Goal: Task Accomplishment & Management: Manage account settings

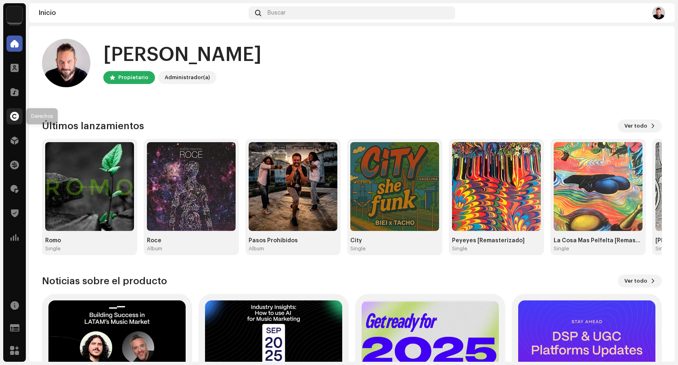
click at [17, 119] on span at bounding box center [14, 116] width 9 height 6
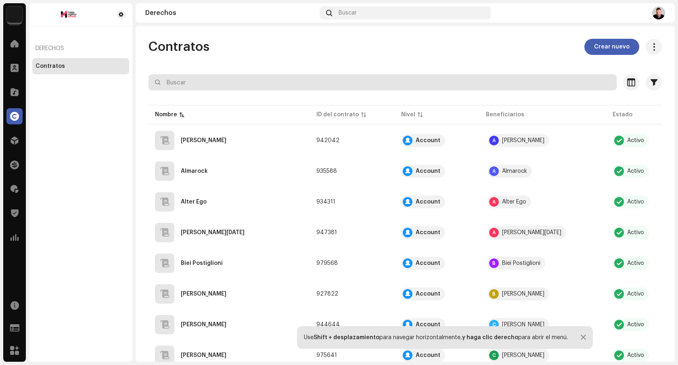
click at [266, 85] on input "text" at bounding box center [383, 82] width 468 height 16
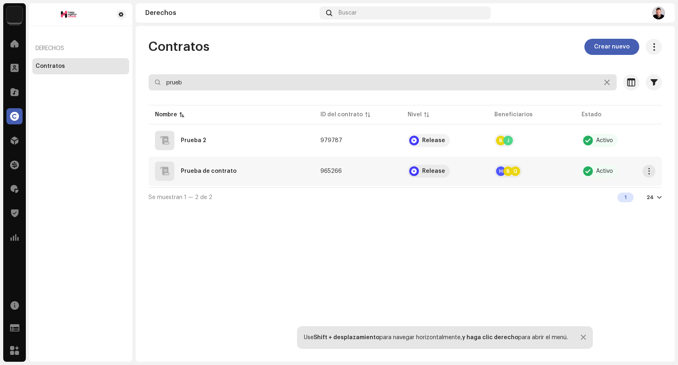
type input "prueb"
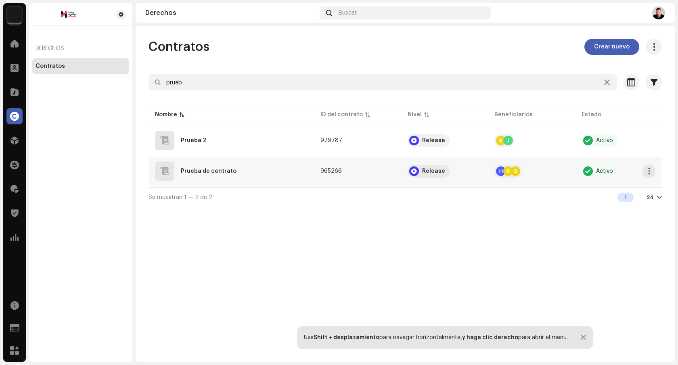
click at [261, 168] on div "Prueba de contrato" at bounding box center [231, 170] width 153 height 19
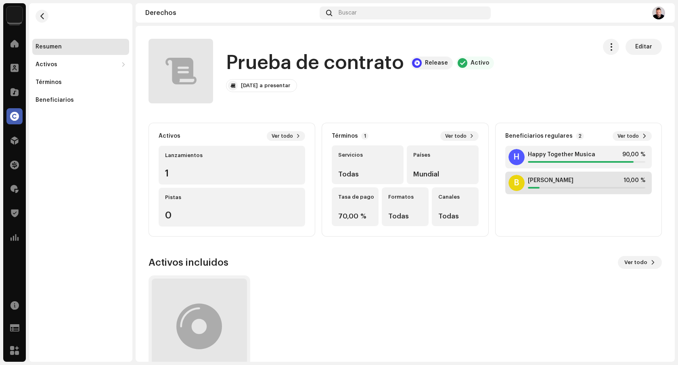
click at [545, 178] on span "[PERSON_NAME]" at bounding box center [551, 180] width 46 height 6
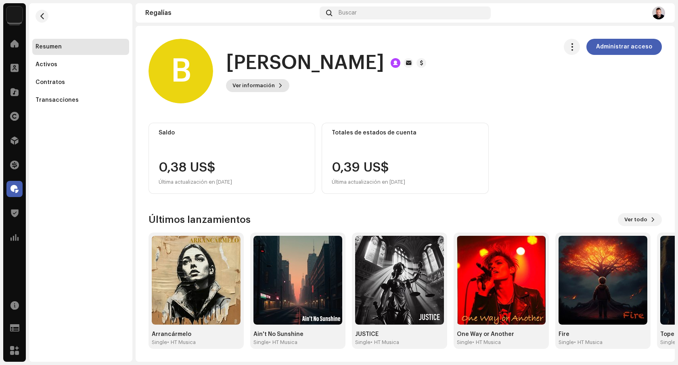
click at [272, 85] on span "Ver información" at bounding box center [253, 85] width 42 height 16
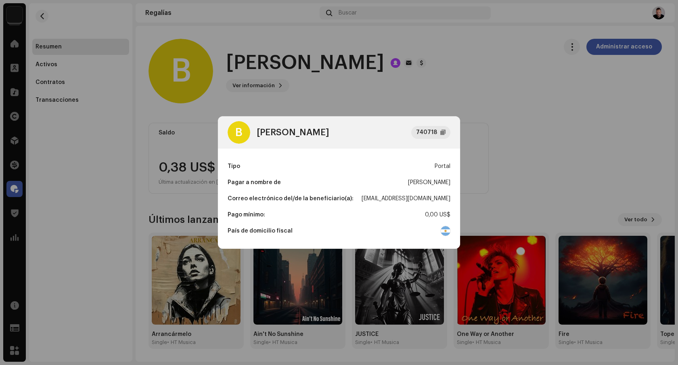
drag, startPoint x: 358, startPoint y: 199, endPoint x: 450, endPoint y: 201, distance: 91.7
click at [450, 201] on div "Correo electrónico del/de la beneficiario(a): [EMAIL_ADDRESS][DOMAIN_NAME]" at bounding box center [339, 198] width 223 height 16
copy div "[EMAIL_ADDRESS][DOMAIN_NAME]"
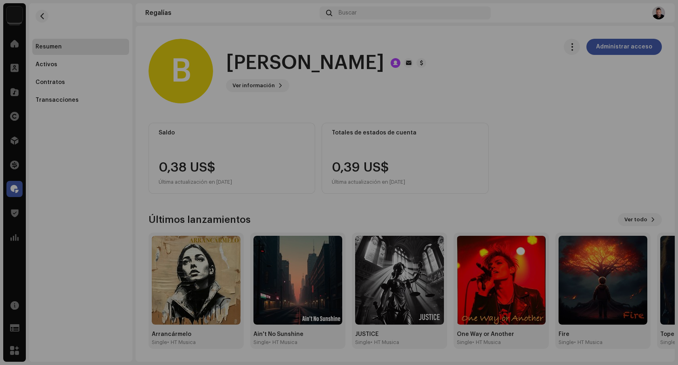
click at [571, 107] on div "B [PERSON_NAME] Quirno 740718 Tipo Portal Pagar a nombre de [PERSON_NAME] Quirn…" at bounding box center [339, 182] width 678 height 365
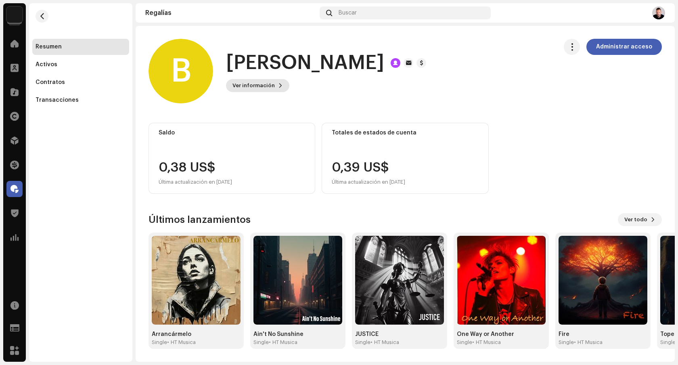
click at [263, 85] on span "Ver información" at bounding box center [253, 85] width 42 height 16
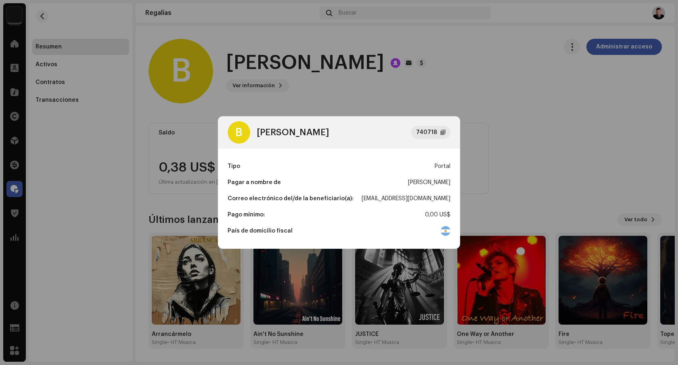
drag, startPoint x: 359, startPoint y: 198, endPoint x: 449, endPoint y: 200, distance: 90.0
click at [449, 200] on div "[EMAIL_ADDRESS][DOMAIN_NAME]" at bounding box center [406, 198] width 89 height 16
copy div "[EMAIL_ADDRESS][DOMAIN_NAME]"
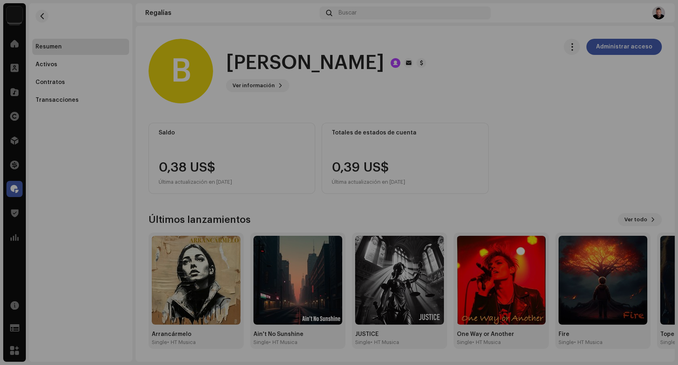
click at [486, 100] on div "B [PERSON_NAME] Quirno 740718 Tipo Portal Pagar a nombre de [PERSON_NAME] Quirn…" at bounding box center [339, 182] width 678 height 365
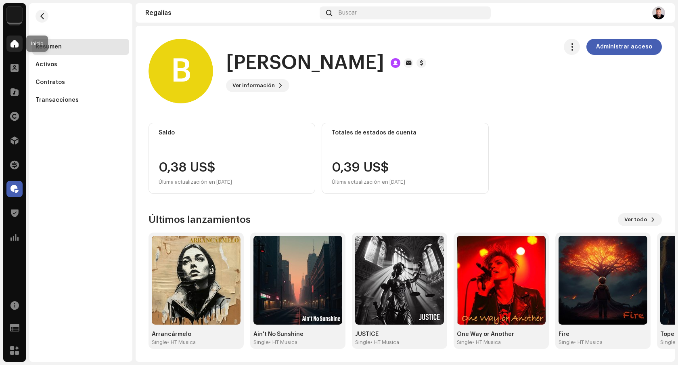
click at [19, 47] on div at bounding box center [14, 44] width 16 height 16
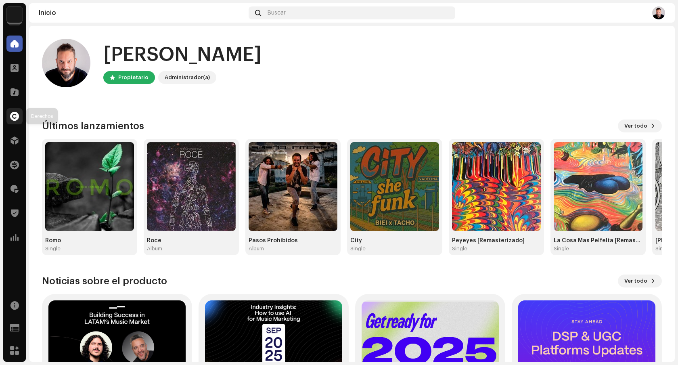
click at [12, 117] on span at bounding box center [14, 116] width 9 height 6
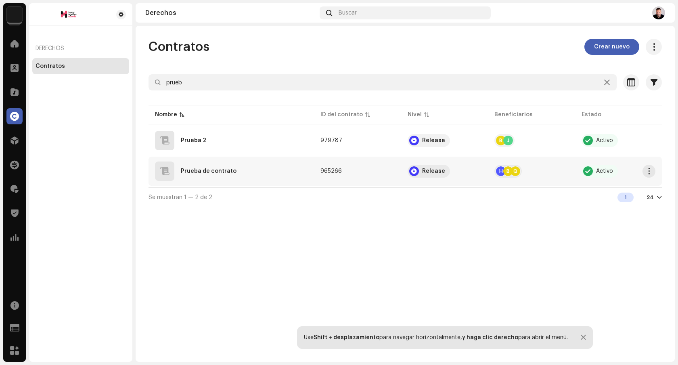
click at [243, 167] on div "Prueba de contrato" at bounding box center [231, 170] width 153 height 19
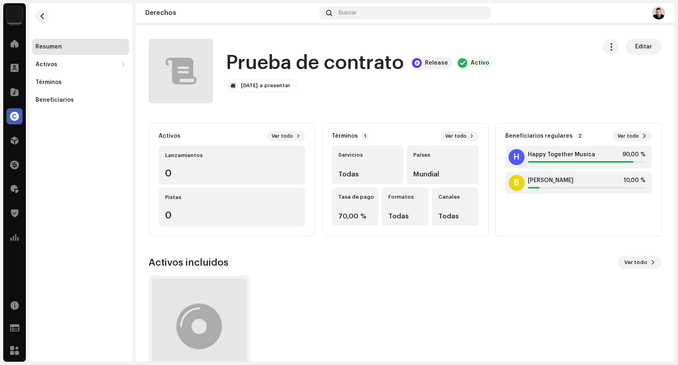
click at [243, 167] on div "Lanzamientos 0" at bounding box center [232, 165] width 146 height 39
click at [639, 46] on span "Editar" at bounding box center [643, 47] width 17 height 16
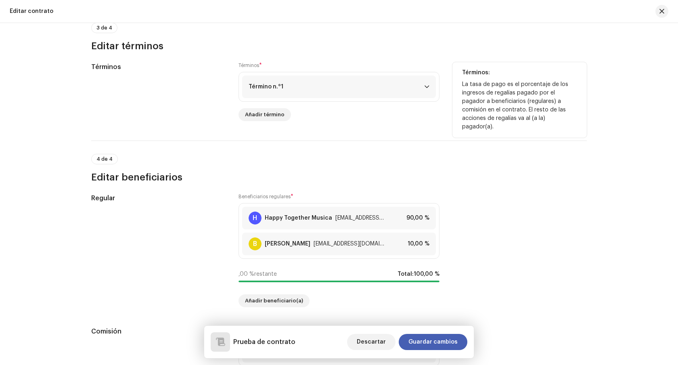
scroll to position [548, 0]
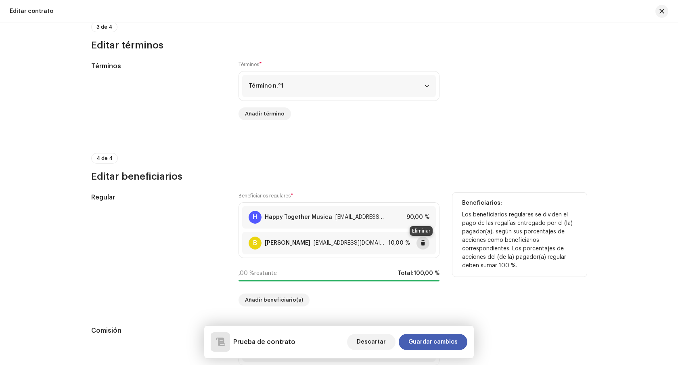
click at [421, 246] on span at bounding box center [423, 243] width 5 height 6
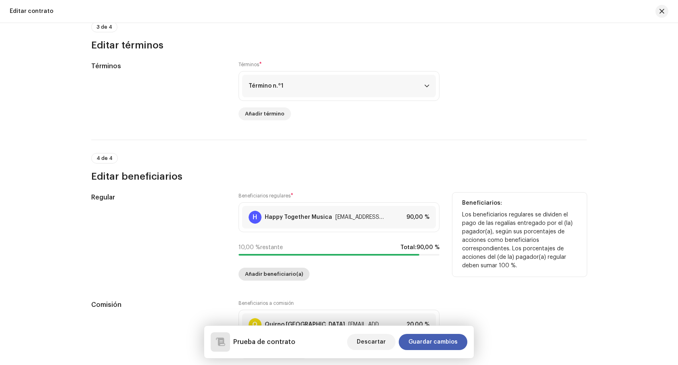
click at [278, 275] on span "Añadir beneficiario(a)" at bounding box center [274, 274] width 58 height 16
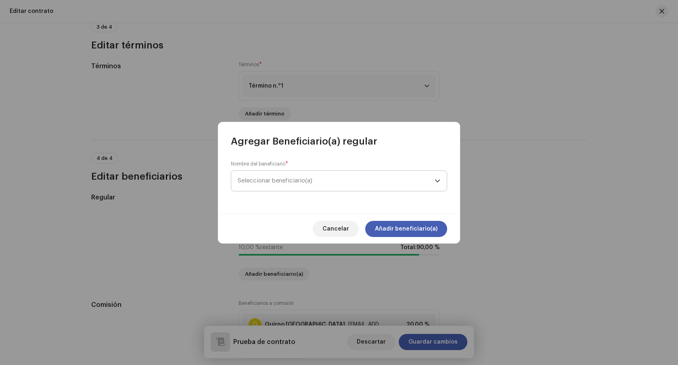
click at [306, 177] on span "Seleccionar beneficiario(a)" at bounding box center [336, 181] width 197 height 20
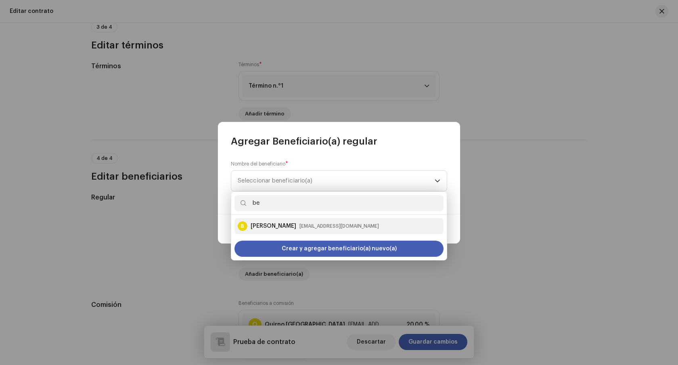
type input "be"
click at [296, 226] on div "[PERSON_NAME]" at bounding box center [274, 226] width 46 height 8
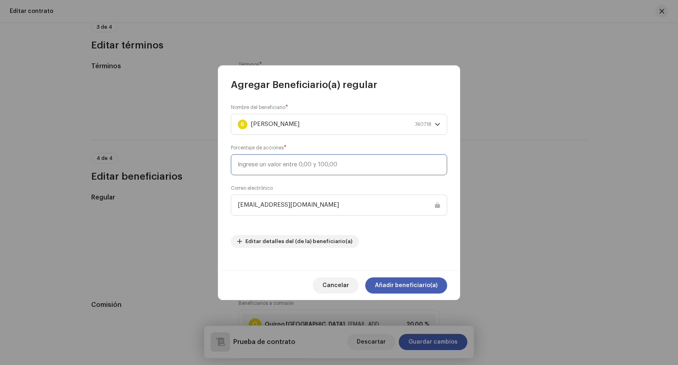
click at [354, 164] on input at bounding box center [339, 164] width 216 height 21
type input "20"
click at [398, 284] on span "Añadir beneficiario(a)" at bounding box center [406, 285] width 63 height 16
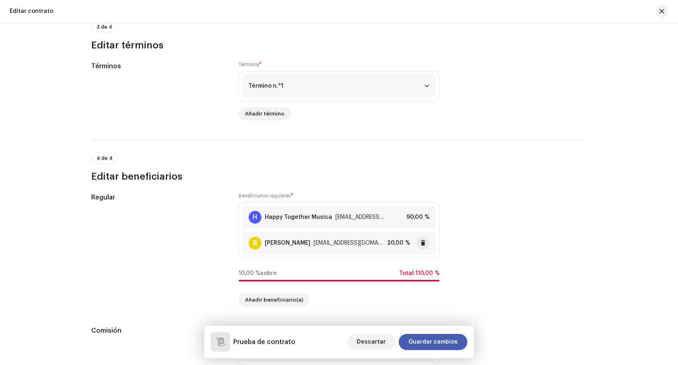
click at [394, 249] on div "20,00 %" at bounding box center [408, 242] width 42 height 13
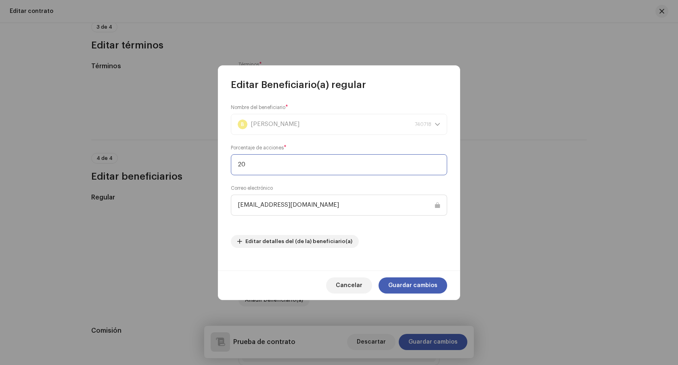
drag, startPoint x: 269, startPoint y: 166, endPoint x: 228, endPoint y: 164, distance: 40.8
click at [228, 164] on div "Nombre del beneficiario * B [PERSON_NAME] Quirno 740718 Porcentaje de acciones …" at bounding box center [339, 180] width 242 height 179
type input "10"
click at [408, 285] on span "Guardar cambios" at bounding box center [412, 285] width 49 height 16
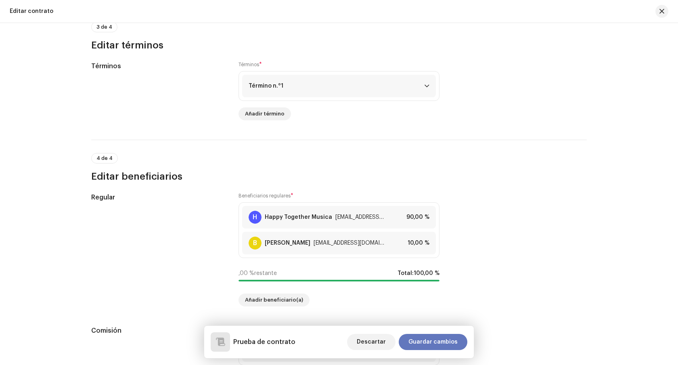
click at [440, 341] on span "Guardar cambios" at bounding box center [432, 342] width 49 height 16
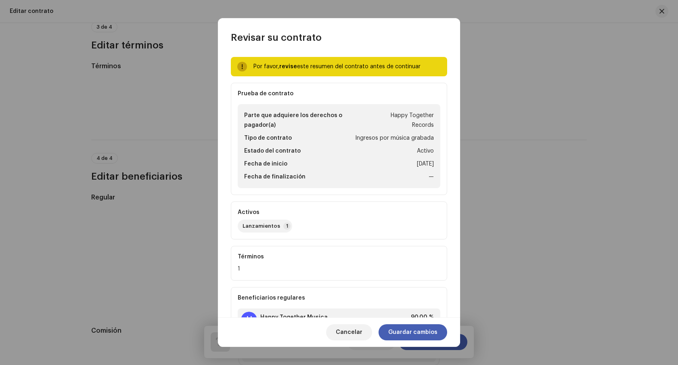
scroll to position [117, 0]
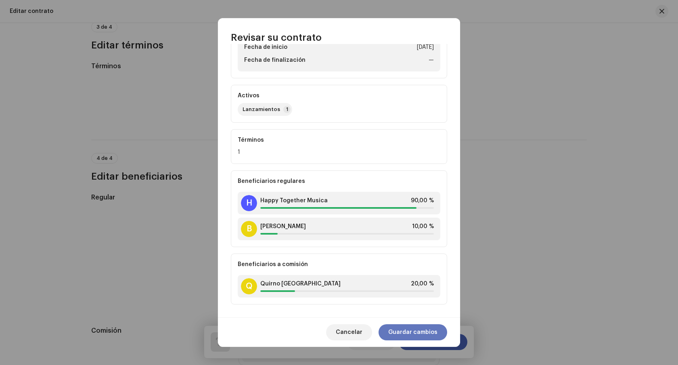
click at [425, 331] on span "Guardar cambios" at bounding box center [412, 332] width 49 height 16
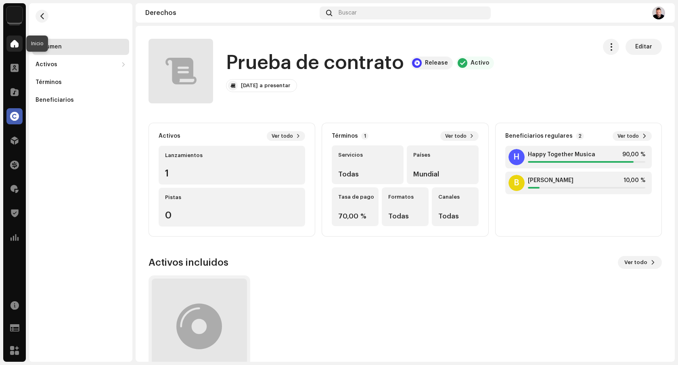
click at [17, 47] on span at bounding box center [14, 43] width 8 height 6
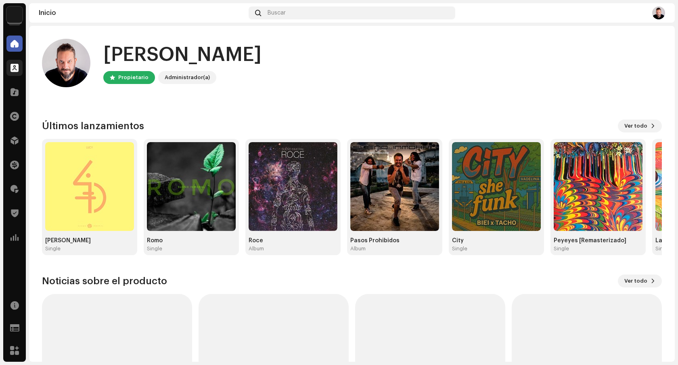
click at [15, 74] on div at bounding box center [14, 68] width 16 height 16
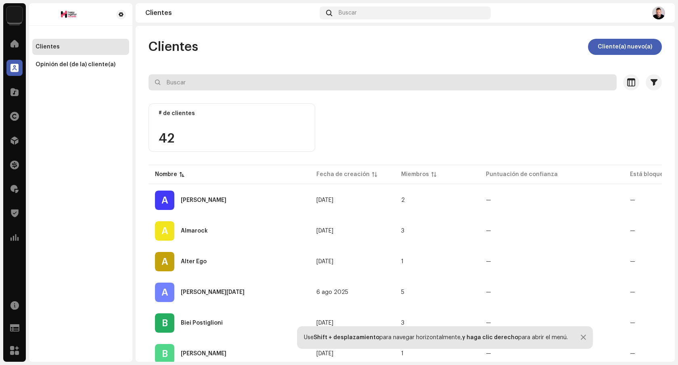
click at [198, 82] on input "text" at bounding box center [383, 82] width 468 height 16
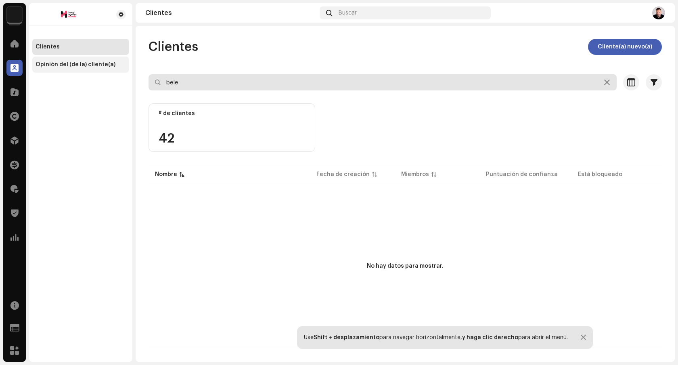
type input "bele"
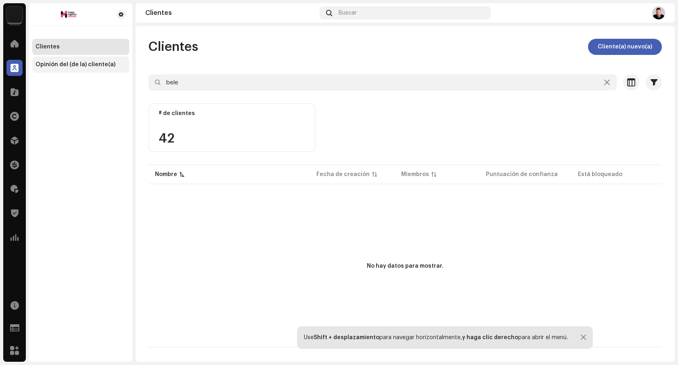
click at [43, 67] on div "Opinión del (de la) cliente(a)" at bounding box center [76, 64] width 80 height 6
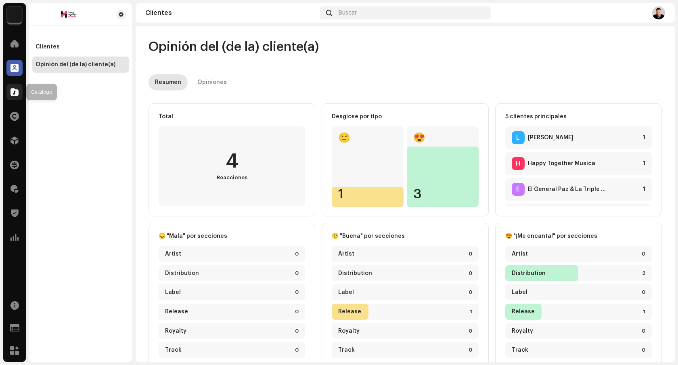
click at [17, 98] on div at bounding box center [14, 92] width 16 height 16
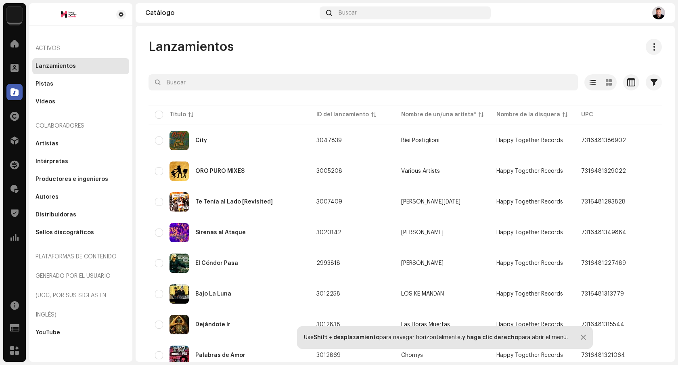
click at [20, 76] on div "Clientes" at bounding box center [14, 67] width 23 height 23
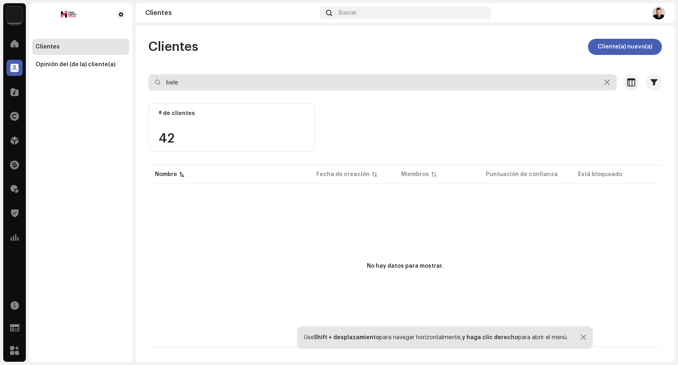
click at [207, 80] on input "bele" at bounding box center [383, 82] width 468 height 16
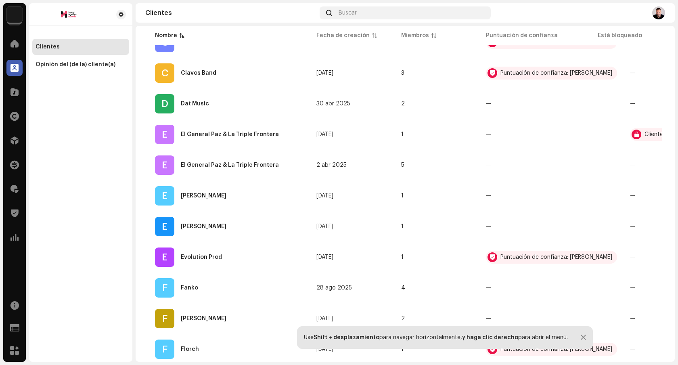
scroll to position [374, 0]
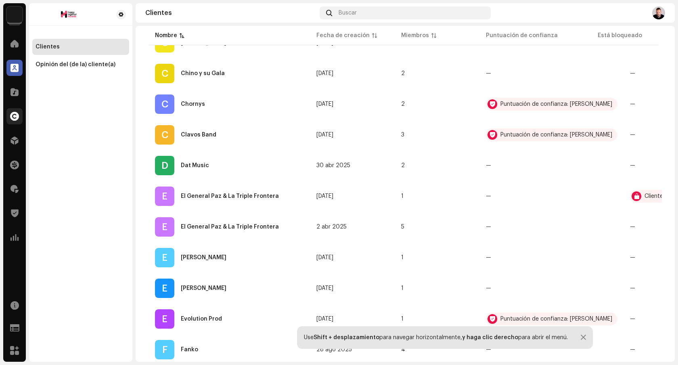
click at [14, 117] on span at bounding box center [14, 116] width 9 height 6
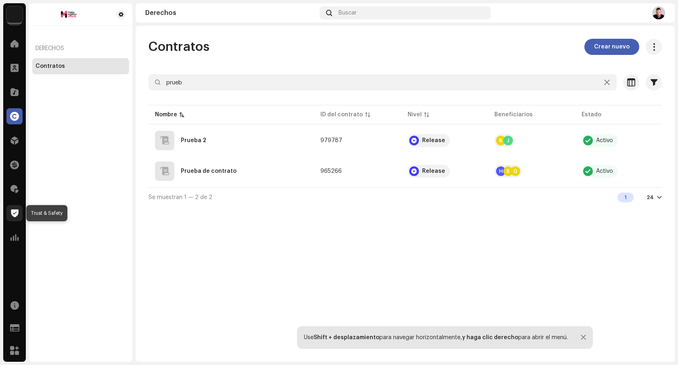
click at [16, 212] on span at bounding box center [15, 213] width 8 height 6
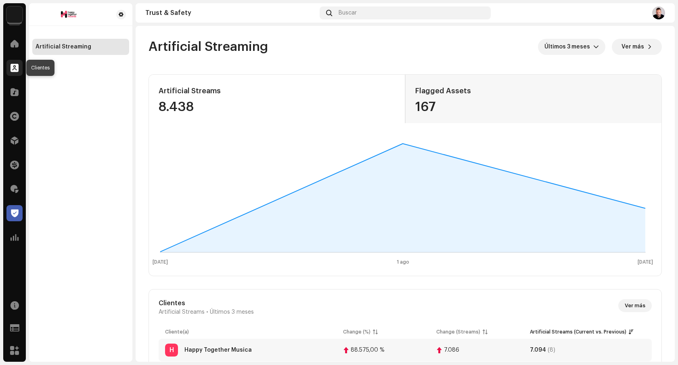
click at [15, 67] on span at bounding box center [14, 68] width 8 height 6
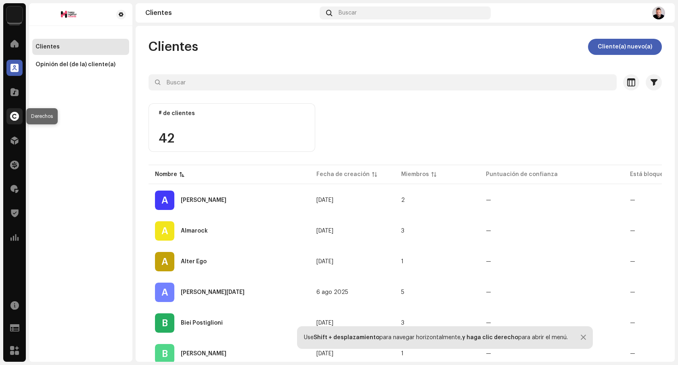
click at [14, 110] on div at bounding box center [14, 116] width 16 height 16
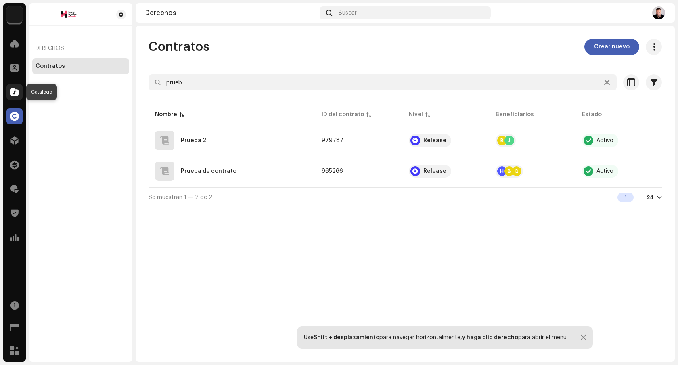
click at [15, 96] on div at bounding box center [14, 92] width 16 height 16
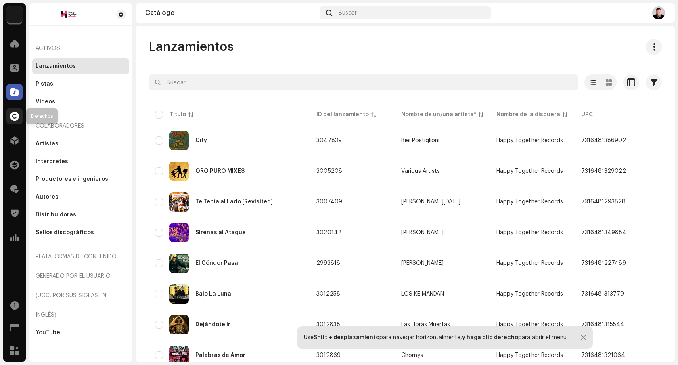
click at [13, 124] on div at bounding box center [14, 116] width 16 height 16
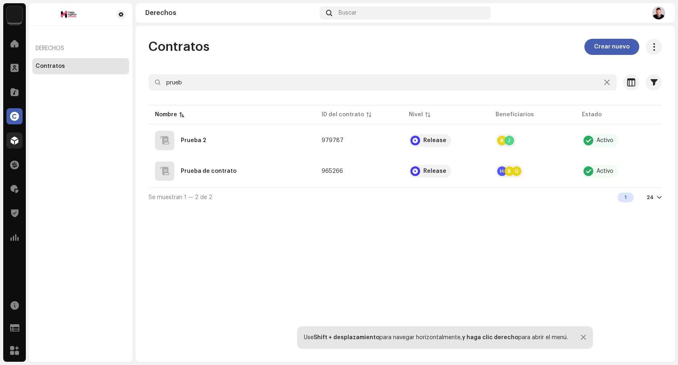
click at [10, 146] on div at bounding box center [14, 140] width 16 height 16
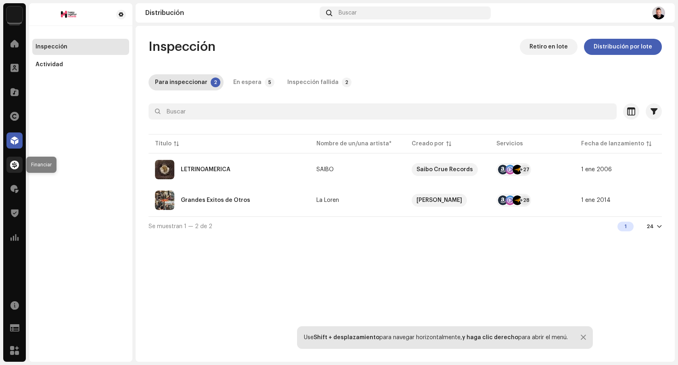
click at [17, 161] on span at bounding box center [14, 164] width 9 height 6
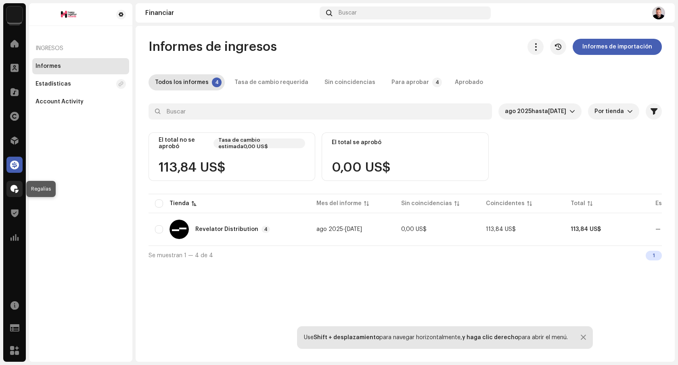
click at [17, 190] on span at bounding box center [14, 189] width 8 height 6
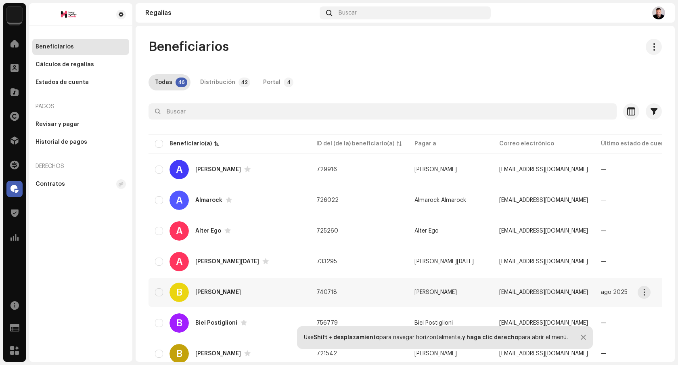
click at [264, 295] on div "B [PERSON_NAME]" at bounding box center [229, 291] width 149 height 19
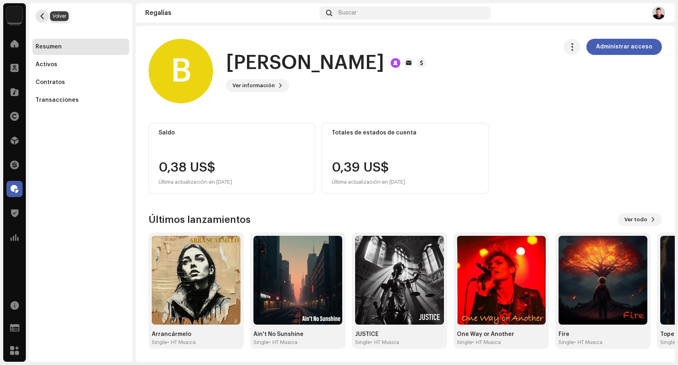
click at [40, 15] on span "button" at bounding box center [42, 16] width 6 height 6
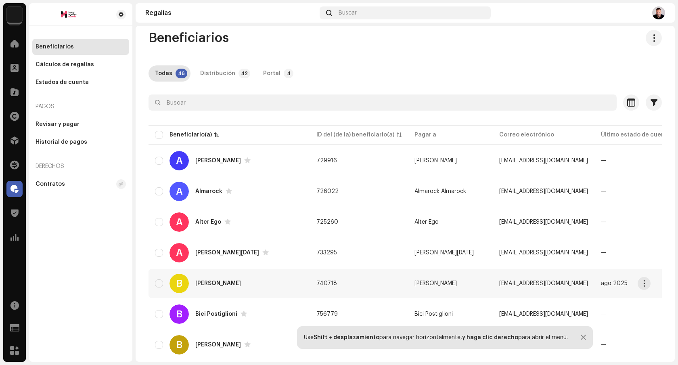
scroll to position [10, 0]
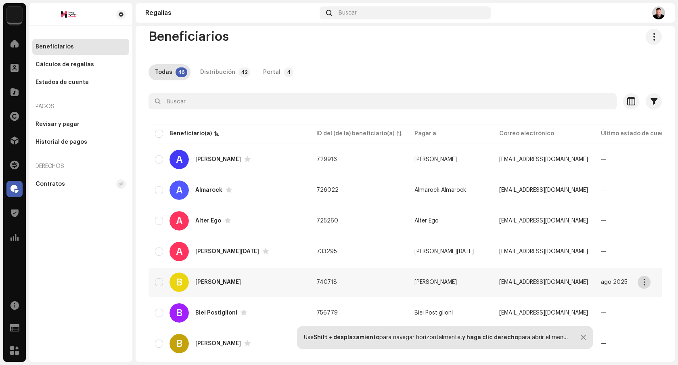
click at [646, 279] on span "button" at bounding box center [644, 282] width 6 height 6
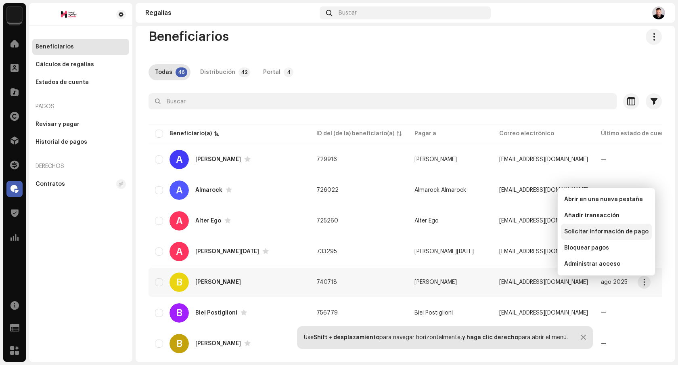
click at [625, 236] on div "Solicitar información de pago" at bounding box center [606, 232] width 91 height 16
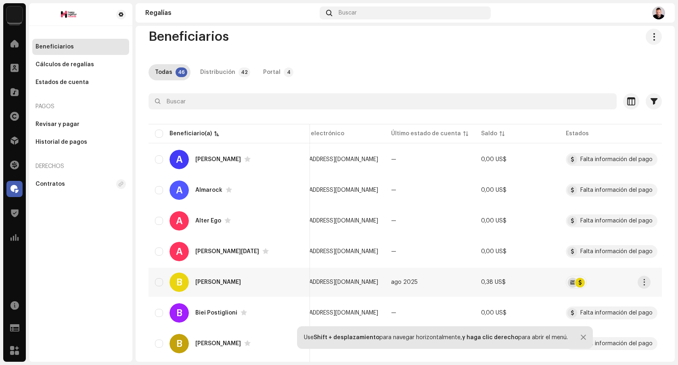
scroll to position [0, 228]
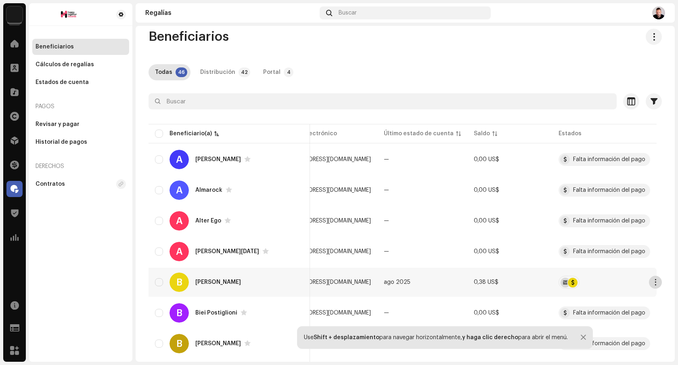
click at [649, 286] on button "button" at bounding box center [655, 282] width 13 height 13
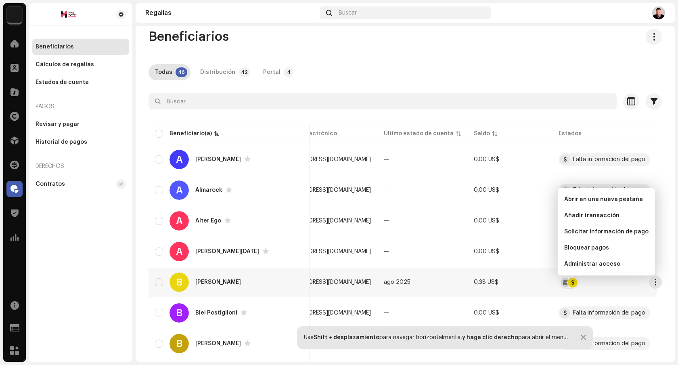
click at [613, 288] on re-a-table-badge at bounding box center [605, 282] width 92 height 13
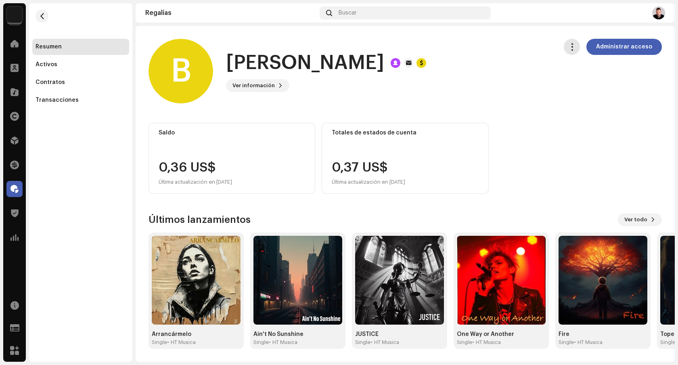
click at [572, 51] on button "button" at bounding box center [572, 47] width 16 height 16
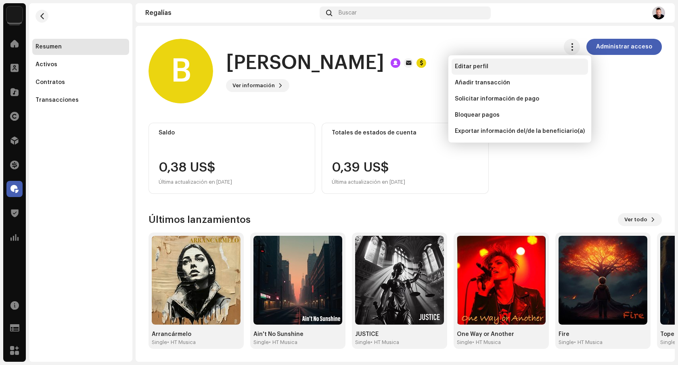
click at [534, 70] on div "Editar perfil" at bounding box center [520, 67] width 136 height 16
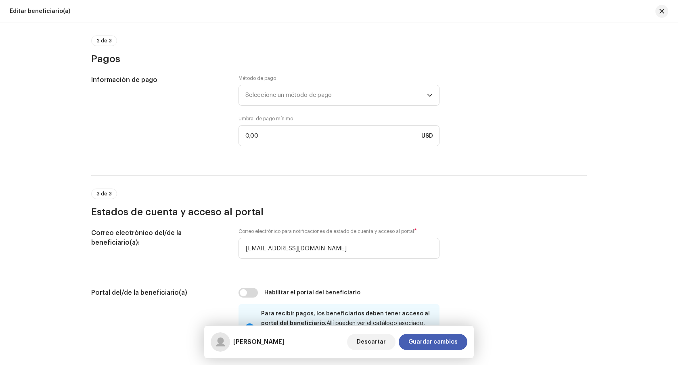
scroll to position [436, 0]
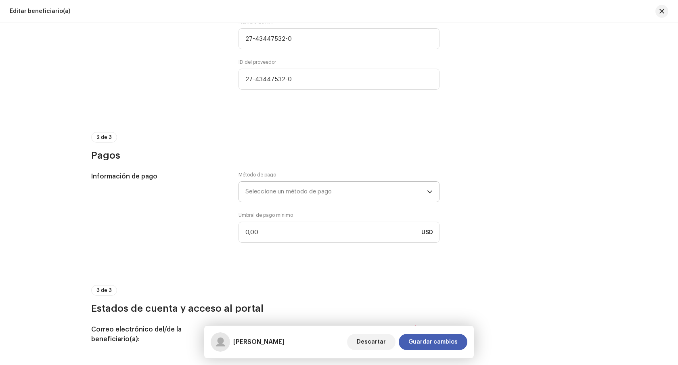
click at [413, 191] on span "Seleccione un método de pago" at bounding box center [336, 192] width 182 height 20
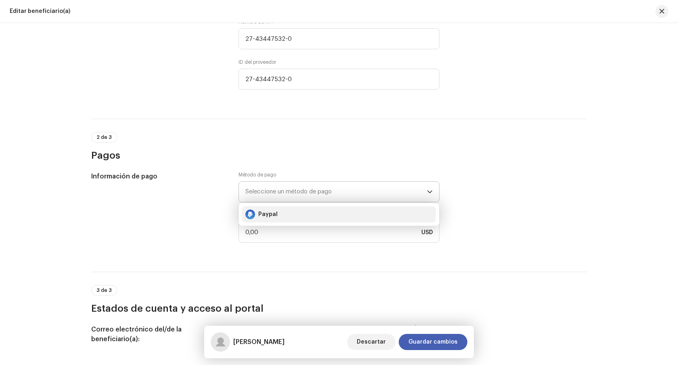
click at [383, 211] on div "Paypal" at bounding box center [338, 214] width 187 height 10
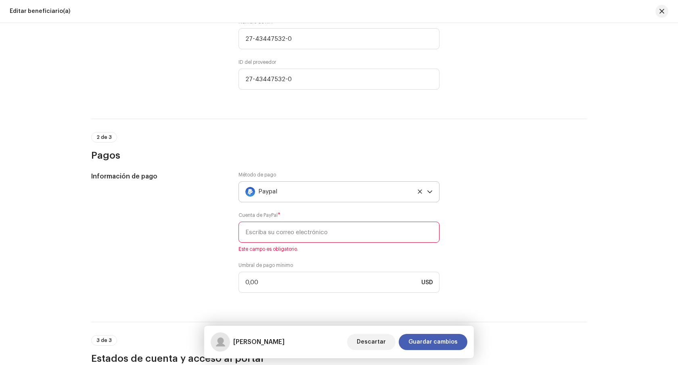
click at [377, 231] on input "email" at bounding box center [339, 232] width 201 height 21
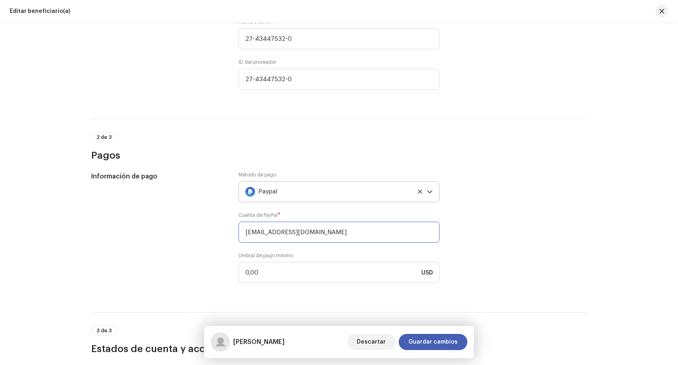
type input "[EMAIL_ADDRESS][DOMAIN_NAME]"
click at [543, 207] on div "Información de pago Método de pago Paypal Cuenta de PayPal * [EMAIL_ADDRESS][DO…" at bounding box center [339, 232] width 496 height 121
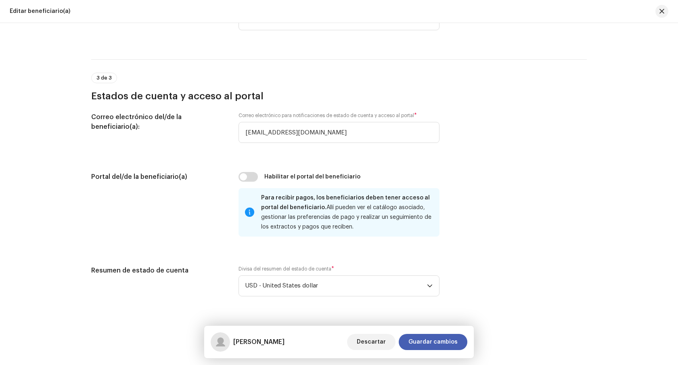
scroll to position [707, 0]
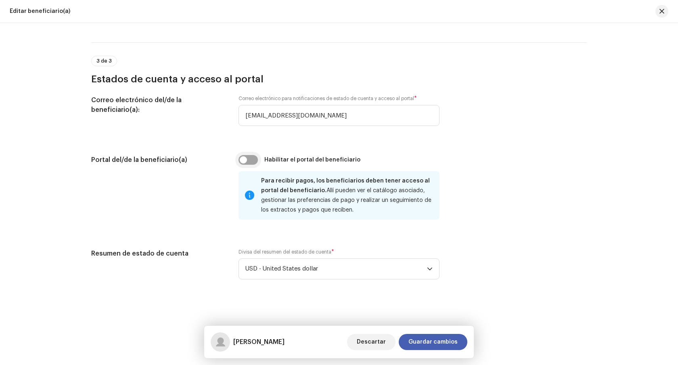
click at [253, 161] on input "checkbox" at bounding box center [248, 160] width 19 height 10
checkbox input "true"
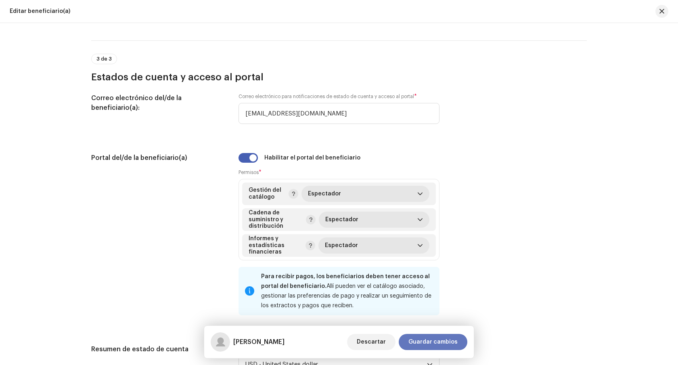
click at [444, 340] on span "Guardar cambios" at bounding box center [432, 342] width 49 height 16
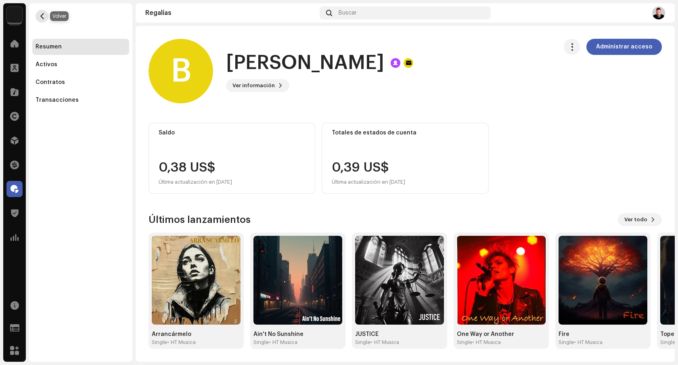
click at [40, 14] on span "button" at bounding box center [42, 16] width 6 height 6
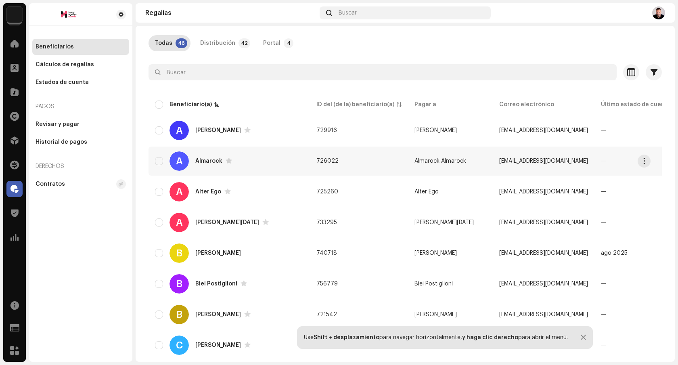
scroll to position [40, 0]
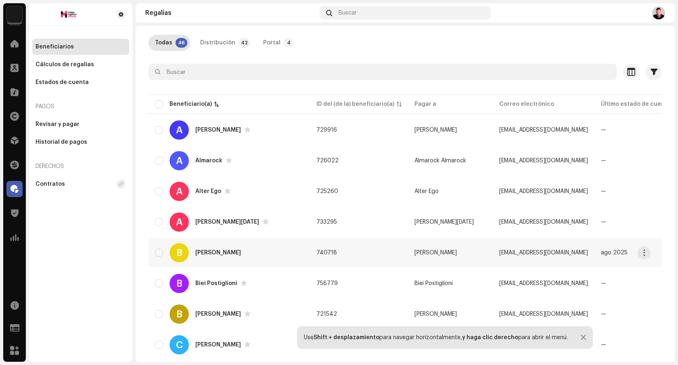
click at [269, 260] on div "B [PERSON_NAME]" at bounding box center [229, 252] width 149 height 19
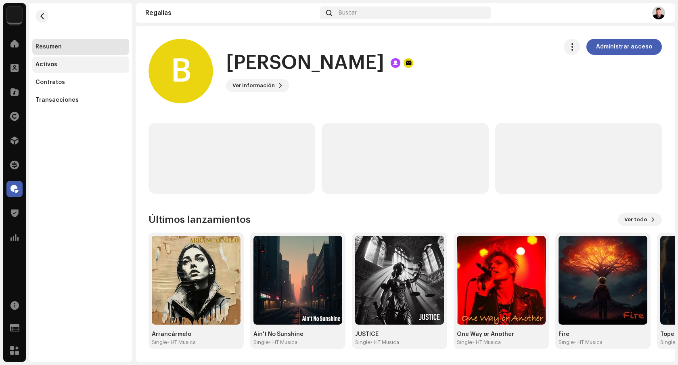
click at [69, 63] on div "Activos" at bounding box center [81, 64] width 90 height 6
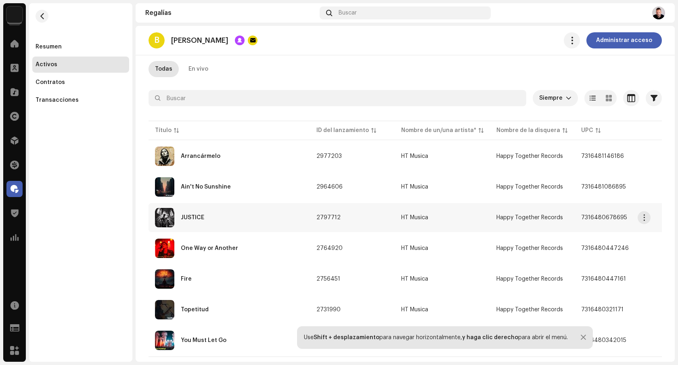
scroll to position [60, 0]
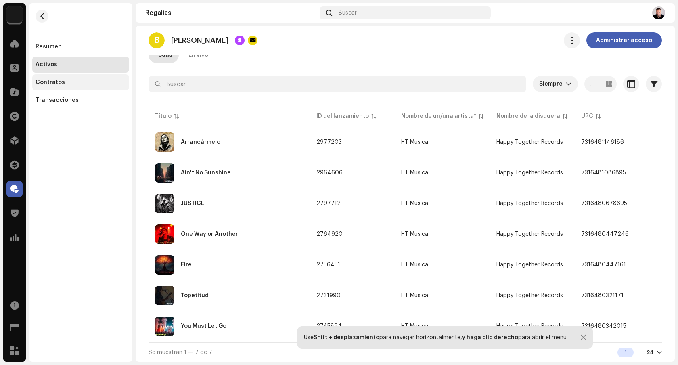
click at [90, 77] on div "Contratos" at bounding box center [80, 82] width 97 height 16
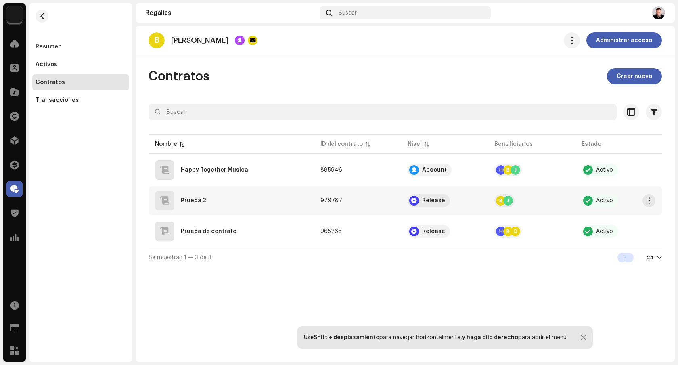
click at [269, 208] on div "Prueba 2" at bounding box center [231, 200] width 153 height 19
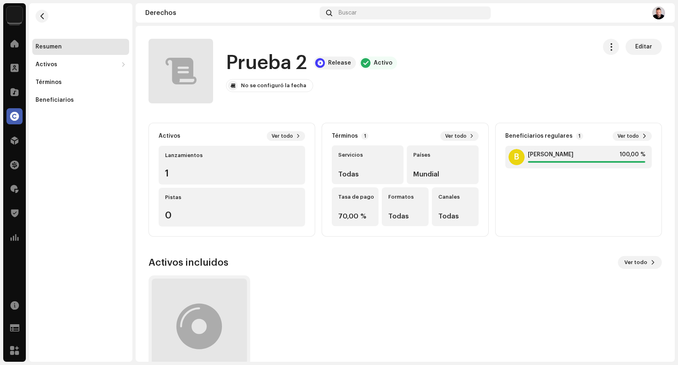
click at [638, 37] on rights-contracts-details-music-overview "Prueba 2 Release Activo Editar Prueba 2 Release Activo No se configuró la fecha…" at bounding box center [405, 218] width 539 height 385
click at [635, 51] on span "Editar" at bounding box center [643, 47] width 17 height 16
click at [70, 93] on div "Beneficiarios" at bounding box center [80, 100] width 97 height 16
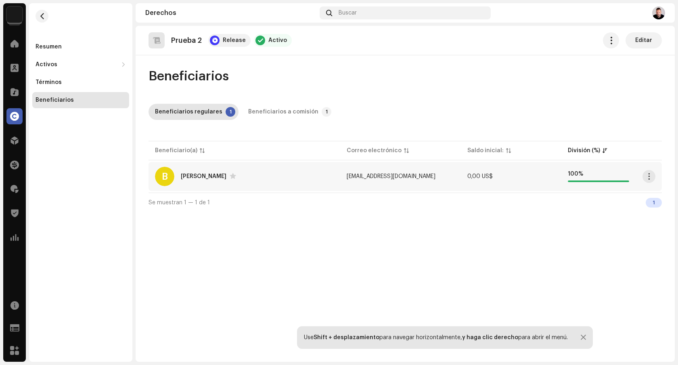
click at [260, 180] on div "B [PERSON_NAME]" at bounding box center [244, 176] width 179 height 19
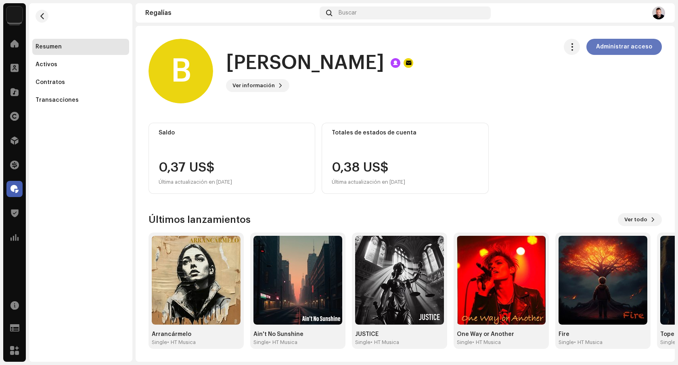
click at [609, 48] on span "Administrar acceso" at bounding box center [624, 47] width 56 height 16
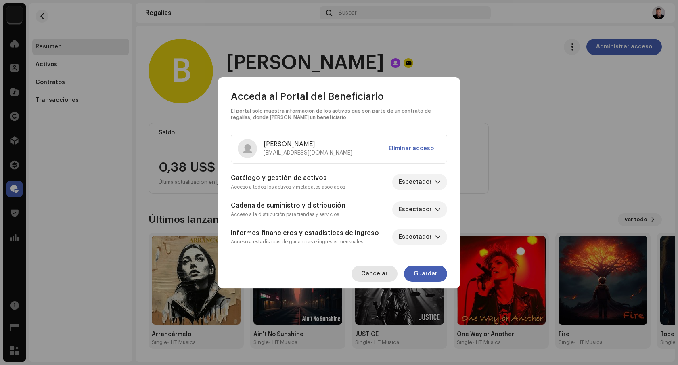
click at [375, 274] on span "Cancelar" at bounding box center [374, 274] width 27 height 16
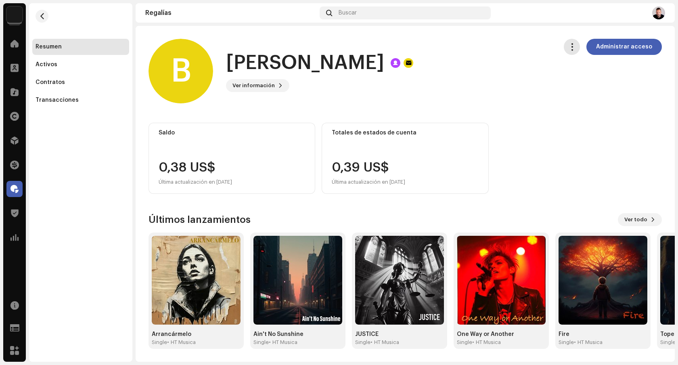
click at [575, 40] on button "button" at bounding box center [572, 47] width 16 height 16
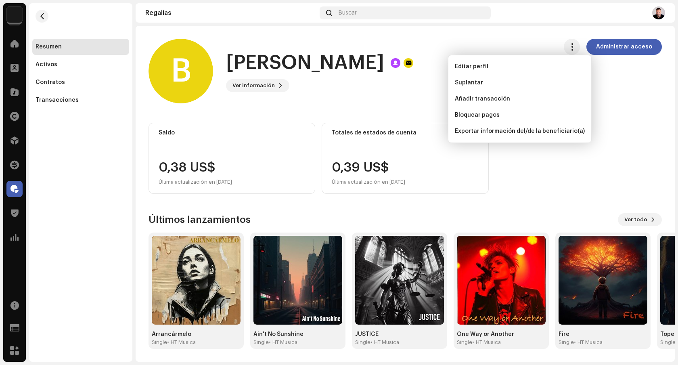
click at [627, 111] on royalties-payees-details-overview "B [PERSON_NAME] Quirno Administrar acceso B [PERSON_NAME] Quirno Ver informació…" at bounding box center [405, 194] width 539 height 336
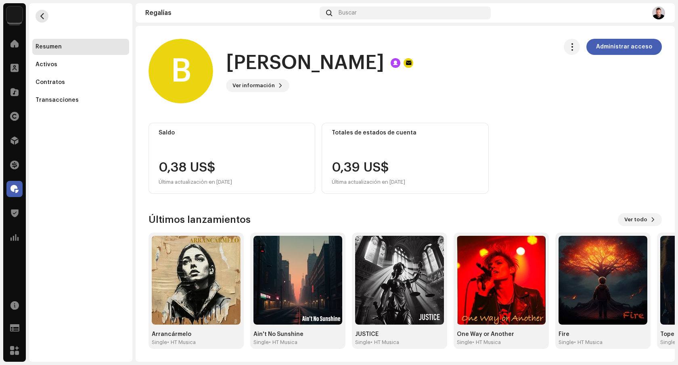
click at [40, 19] on button "button" at bounding box center [42, 16] width 13 height 13
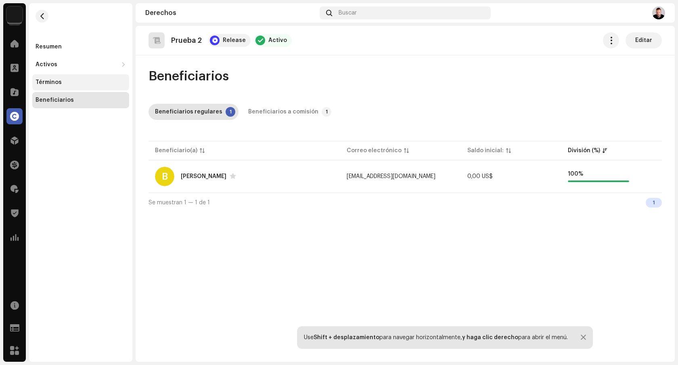
click at [74, 86] on div "Términos" at bounding box center [80, 82] width 97 height 16
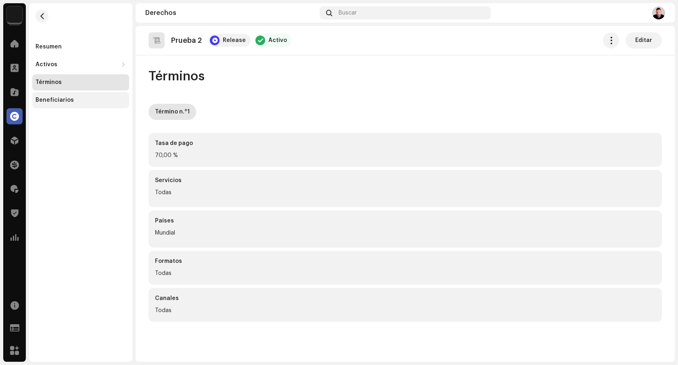
click at [74, 106] on div "Beneficiarios" at bounding box center [80, 100] width 97 height 16
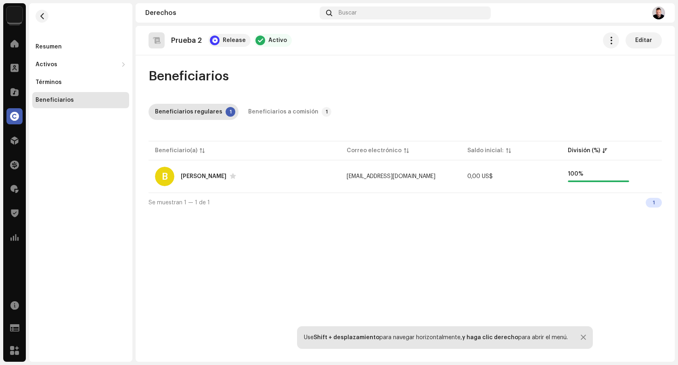
click at [656, 37] on button "Editar" at bounding box center [644, 40] width 36 height 16
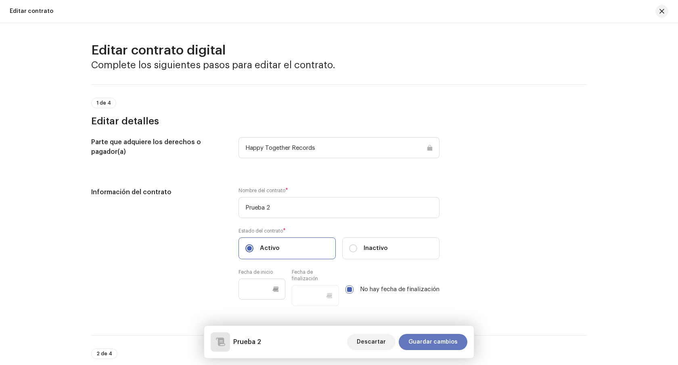
click at [415, 337] on span "Guardar cambios" at bounding box center [432, 342] width 49 height 16
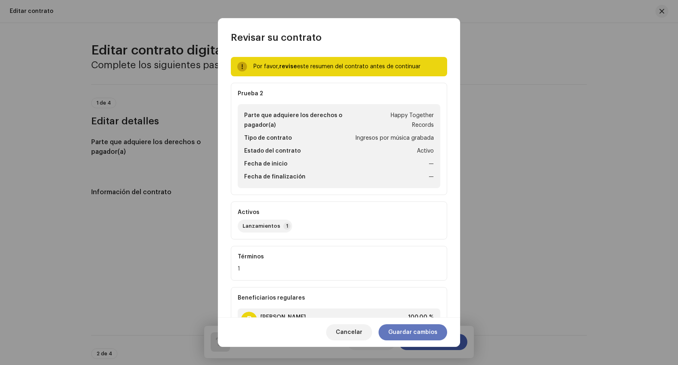
click at [396, 328] on span "Guardar cambios" at bounding box center [412, 332] width 49 height 16
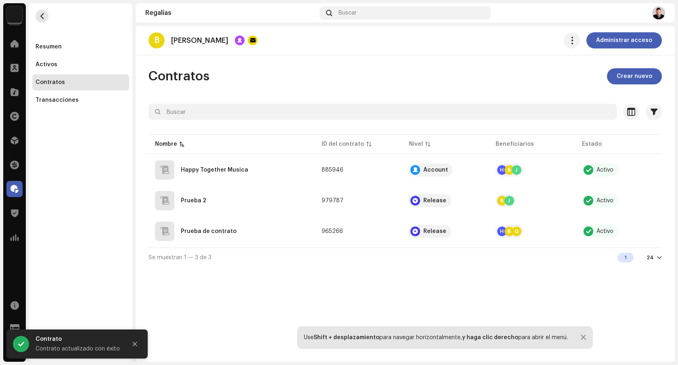
click at [42, 12] on button "button" at bounding box center [42, 16] width 13 height 13
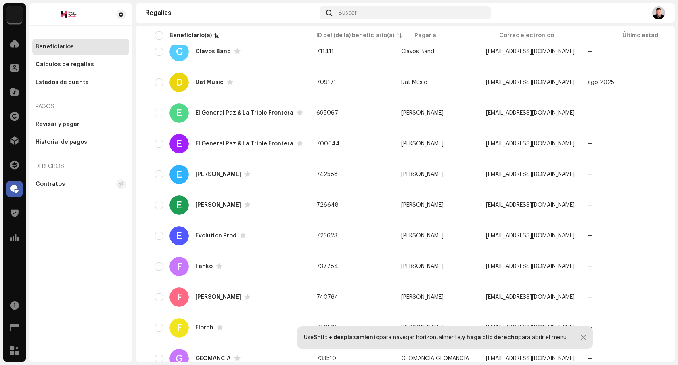
scroll to position [554, 0]
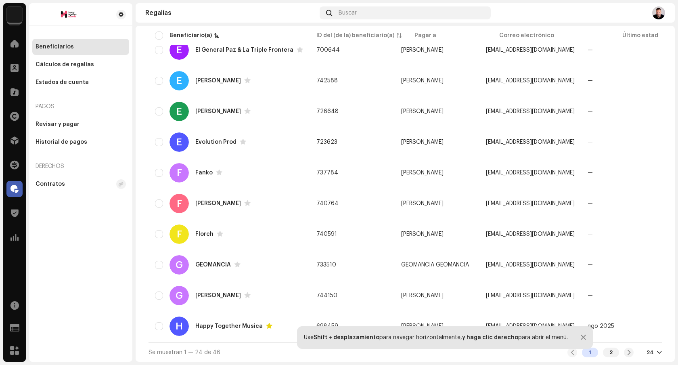
click at [648, 354] on div "24" at bounding box center [650, 352] width 7 height 6
click at [642, 340] on div "72" at bounding box center [636, 337] width 33 height 16
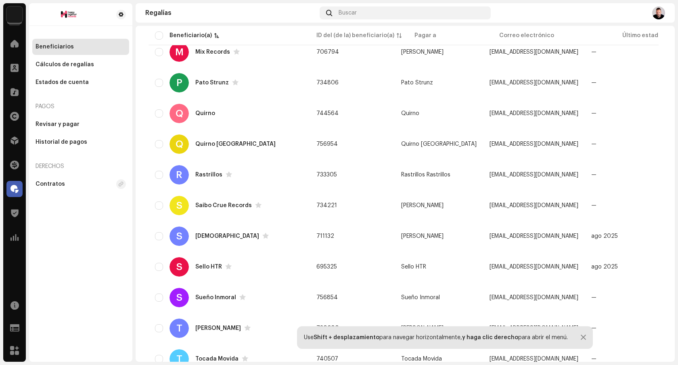
scroll to position [1114, 0]
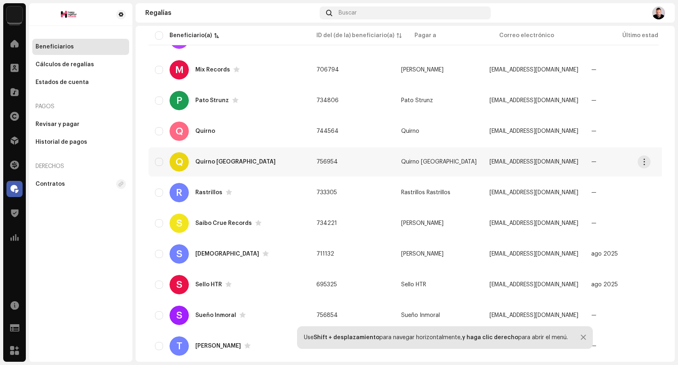
click at [372, 169] on td "756954" at bounding box center [352, 161] width 85 height 29
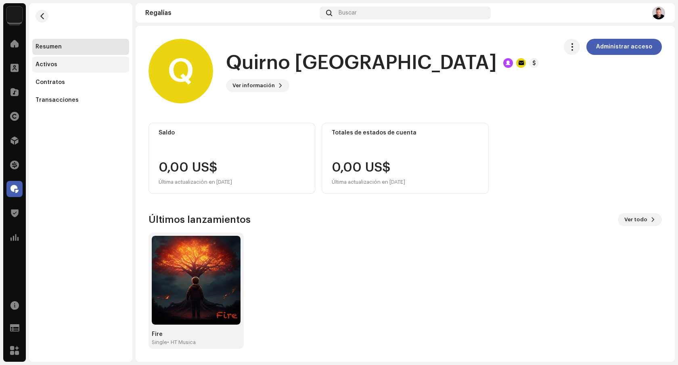
click at [72, 66] on div "Activos" at bounding box center [81, 64] width 90 height 6
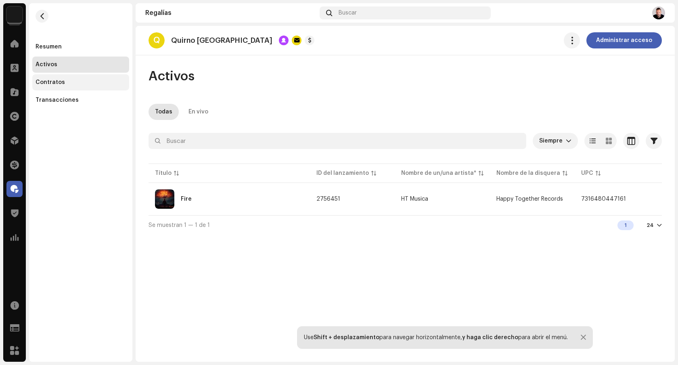
click at [72, 86] on div "Contratos" at bounding box center [80, 82] width 97 height 16
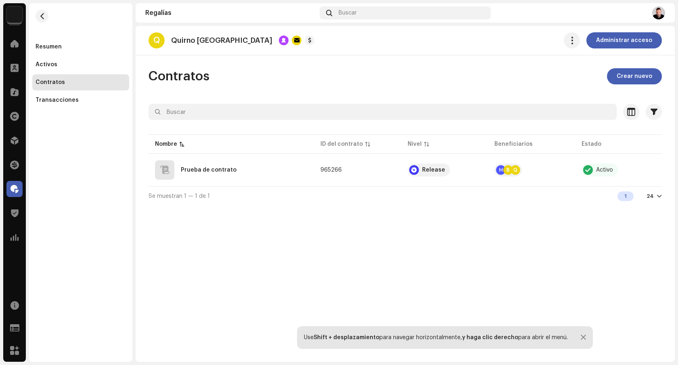
click at [79, 115] on div "Resumen Activos Contratos Transacciones" at bounding box center [80, 182] width 103 height 358
click at [76, 98] on div "Transacciones" at bounding box center [81, 100] width 90 height 6
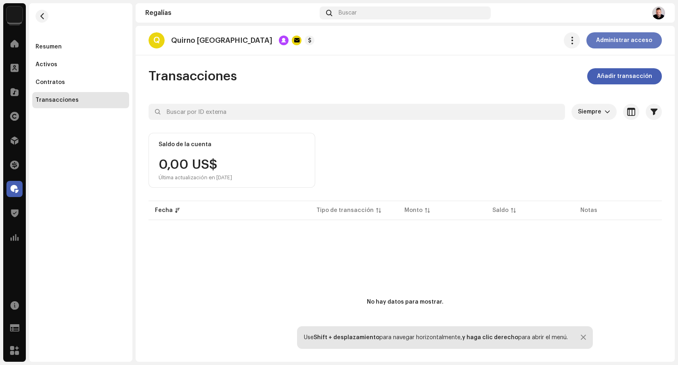
click at [619, 40] on span "Administrar acceso" at bounding box center [624, 40] width 56 height 16
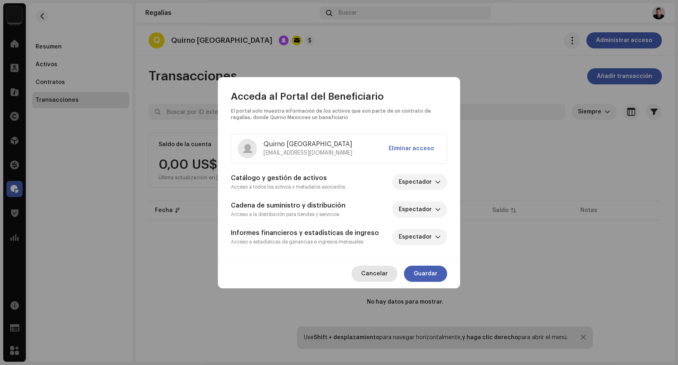
click at [391, 273] on button "Cancelar" at bounding box center [375, 274] width 46 height 16
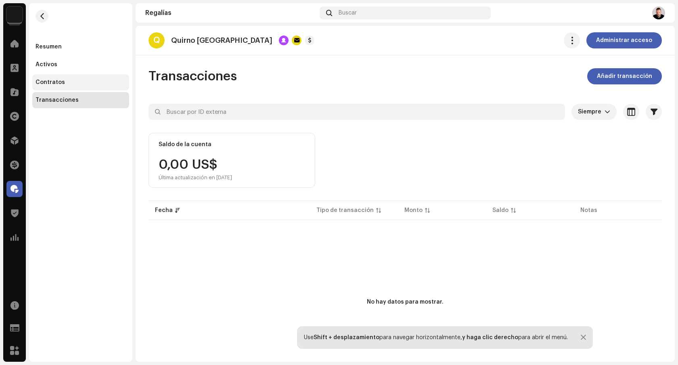
click at [90, 78] on div "Contratos" at bounding box center [80, 82] width 97 height 16
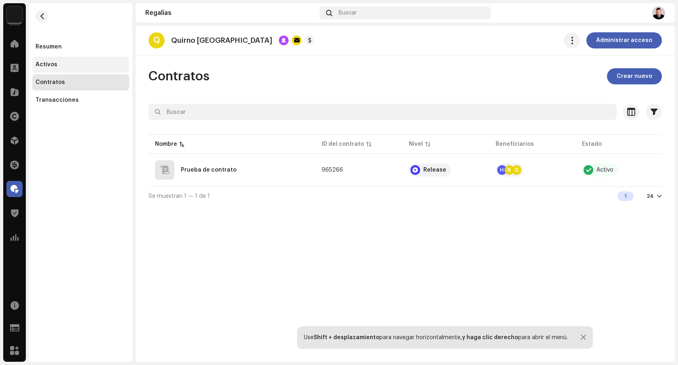
click at [86, 68] on div "Activos" at bounding box center [80, 64] width 97 height 16
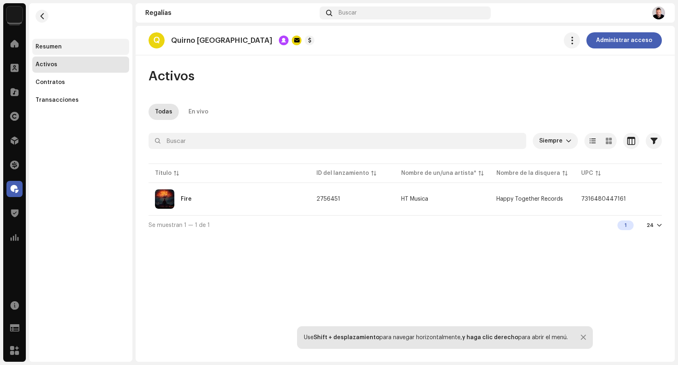
click at [82, 53] on div "Resumen" at bounding box center [80, 47] width 97 height 16
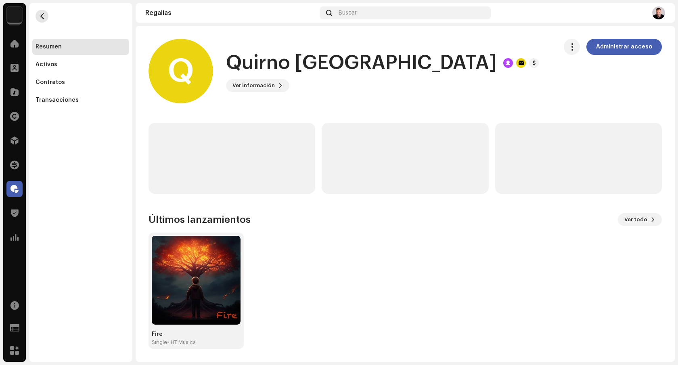
click at [41, 17] on span "button" at bounding box center [42, 16] width 6 height 6
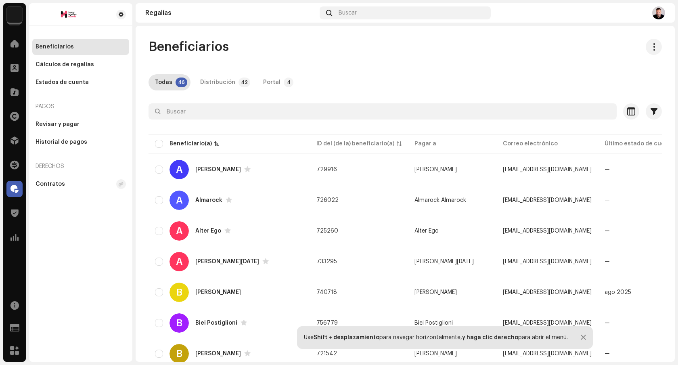
click at [70, 48] on div "Beneficiarios" at bounding box center [55, 47] width 38 height 6
click at [16, 167] on span at bounding box center [14, 164] width 9 height 6
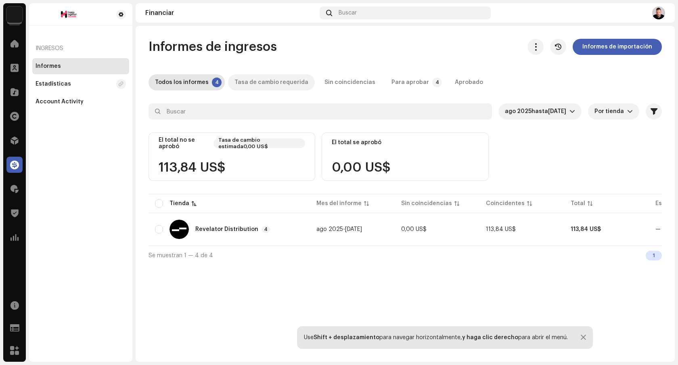
click at [278, 86] on div "Tasa de cambio requerida" at bounding box center [271, 82] width 74 height 16
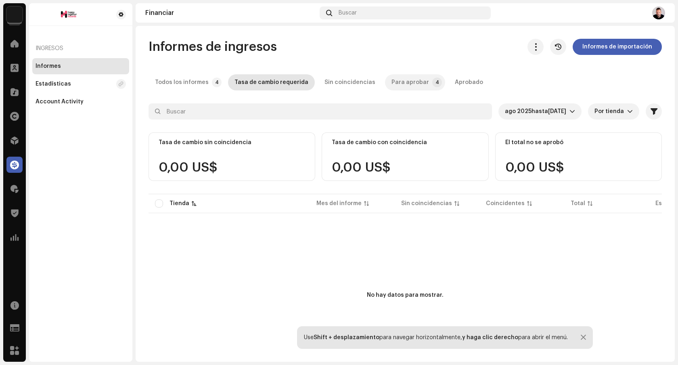
click at [406, 82] on div "Para aprobar" at bounding box center [410, 82] width 38 height 16
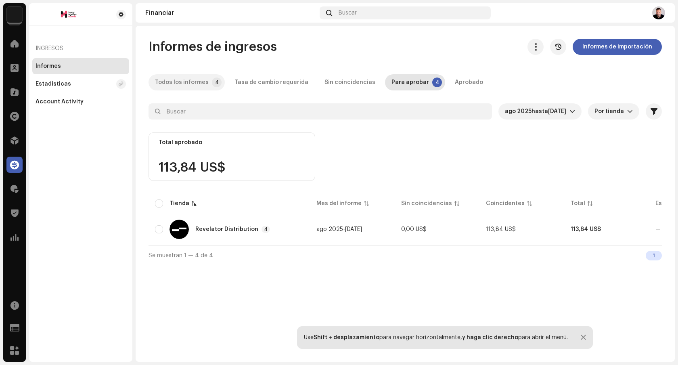
click at [167, 85] on div "Todos los informes" at bounding box center [182, 82] width 54 height 16
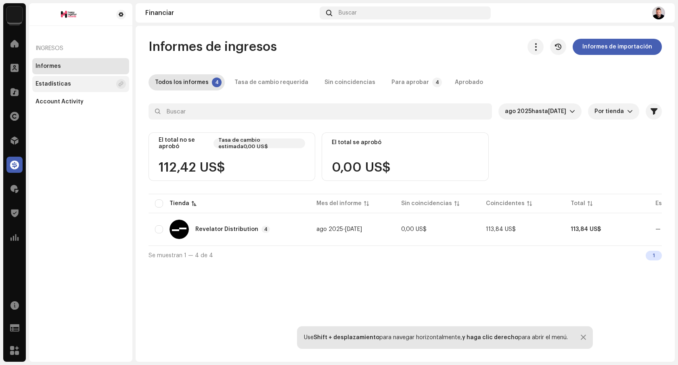
click at [71, 82] on div "Estadísticas" at bounding box center [74, 84] width 77 height 6
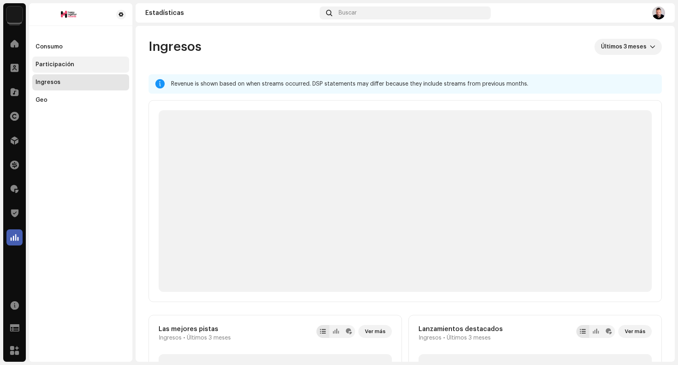
click at [69, 65] on div "Participación" at bounding box center [55, 64] width 39 height 6
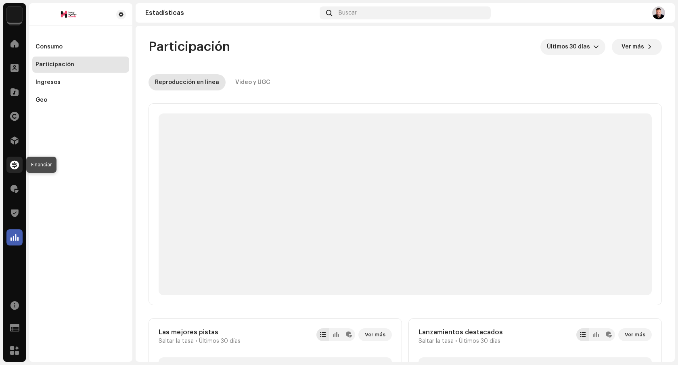
click at [11, 170] on div at bounding box center [14, 165] width 16 height 16
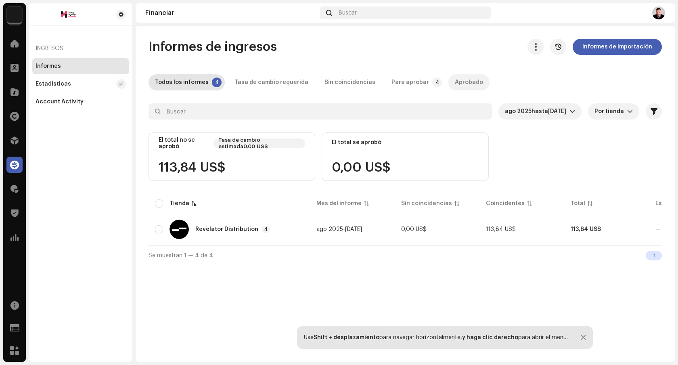
click at [455, 82] on div "Aprobado" at bounding box center [469, 82] width 28 height 16
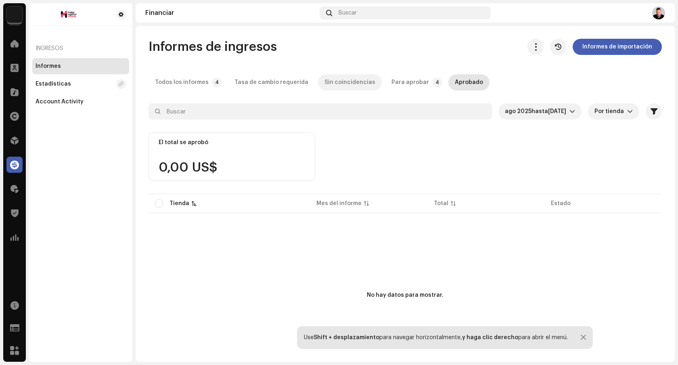
click at [339, 79] on div "Sin coincidencias" at bounding box center [349, 82] width 51 height 16
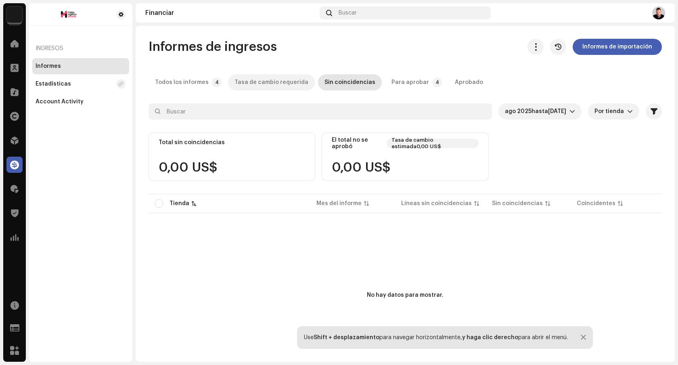
click at [271, 84] on div "Tasa de cambio requerida" at bounding box center [271, 82] width 74 height 16
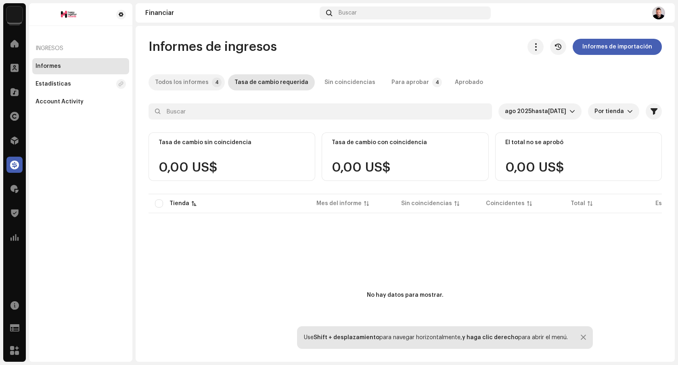
click at [184, 86] on div "Todos los informes" at bounding box center [182, 82] width 54 height 16
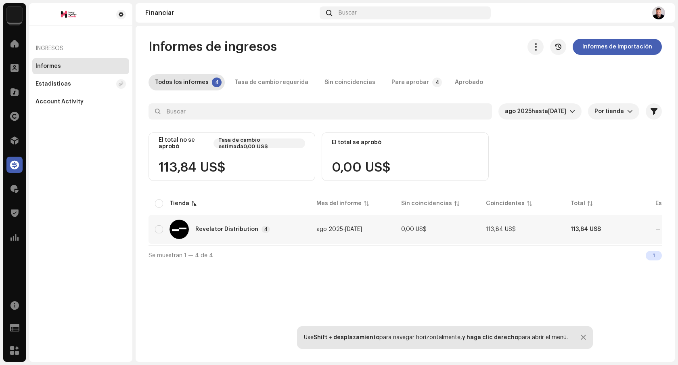
click at [225, 224] on div "Revelator Distribution 4" at bounding box center [229, 229] width 149 height 19
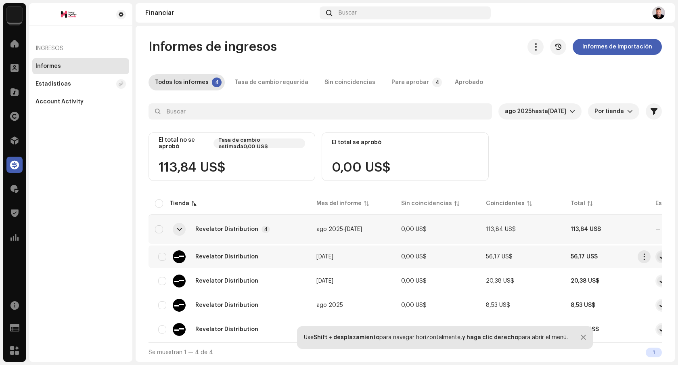
scroll to position [3, 0]
click at [158, 226] on input "checkbox" at bounding box center [159, 229] width 8 height 8
checkbox input "true"
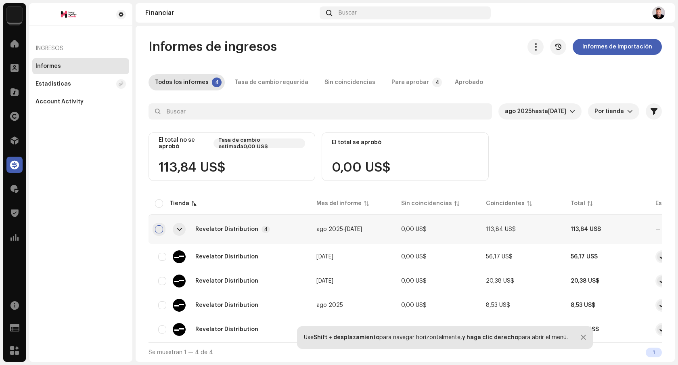
checkbox input "true"
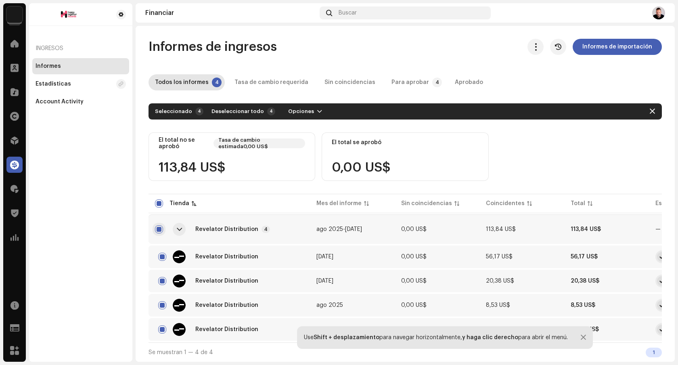
click at [161, 225] on input "Row Selected" at bounding box center [159, 229] width 8 height 8
checkbox input "false"
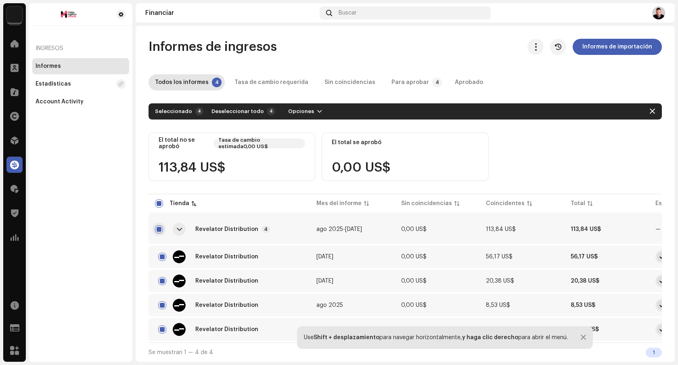
checkbox input "false"
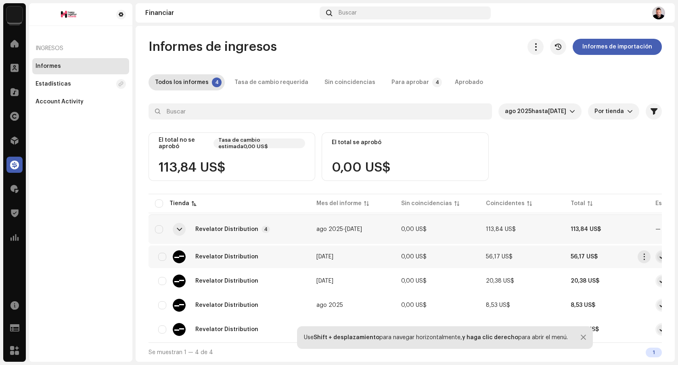
click at [256, 255] on div "Revelator Distribution" at bounding box center [229, 256] width 149 height 13
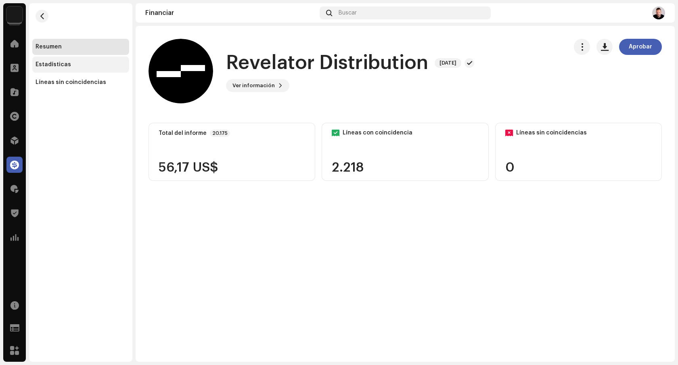
click at [70, 69] on div "Estadísticas" at bounding box center [80, 64] width 97 height 16
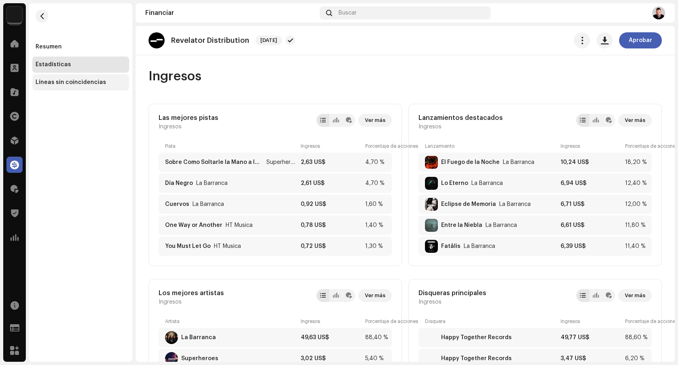
click at [73, 76] on div "Líneas sin coincidencias" at bounding box center [80, 82] width 97 height 16
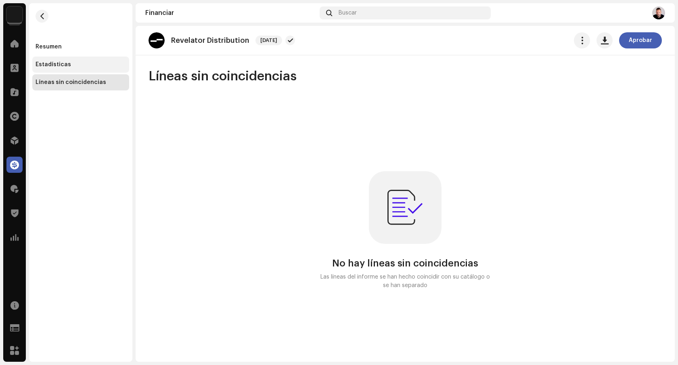
click at [61, 63] on div "Estadísticas" at bounding box center [54, 64] width 36 height 6
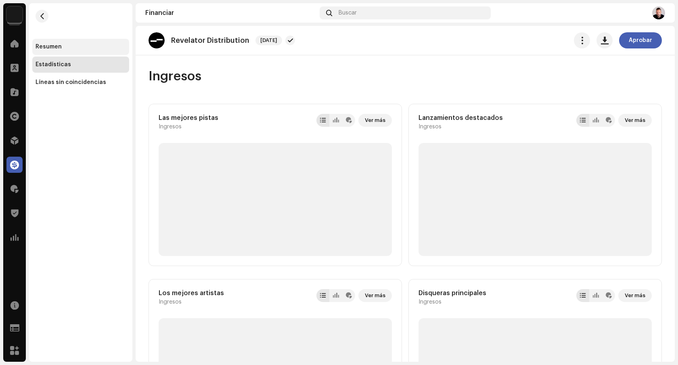
click at [60, 52] on div "Resumen" at bounding box center [80, 47] width 97 height 16
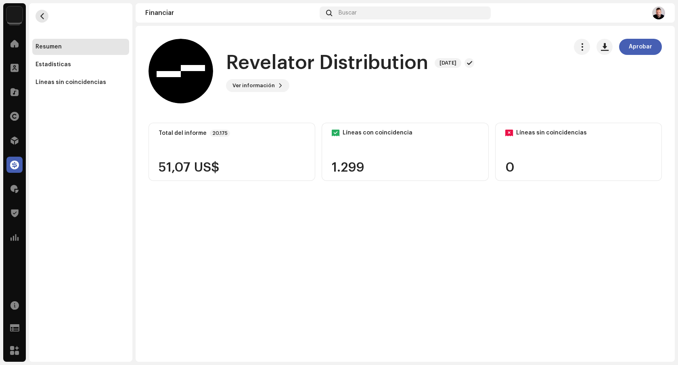
click at [40, 15] on span "button" at bounding box center [42, 16] width 6 height 6
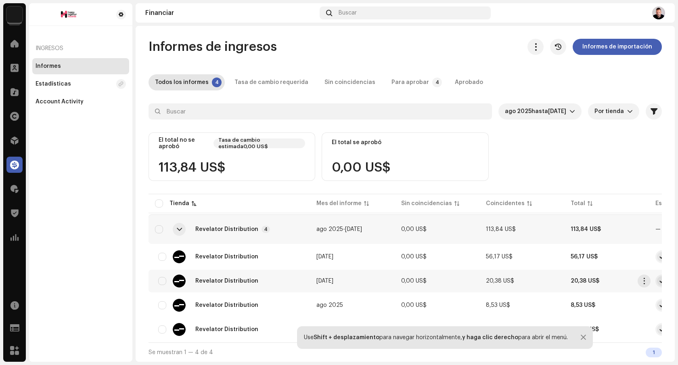
scroll to position [3, 0]
click at [161, 230] on input "checkbox" at bounding box center [159, 229] width 8 height 8
checkbox input "true"
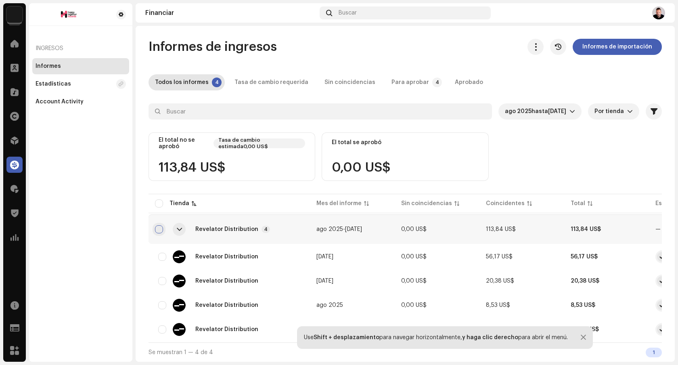
checkbox input "true"
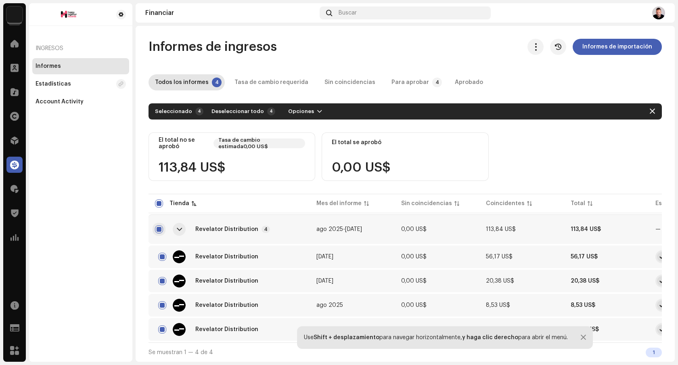
click at [161, 230] on input "Row Selected" at bounding box center [159, 229] width 8 height 8
checkbox input "false"
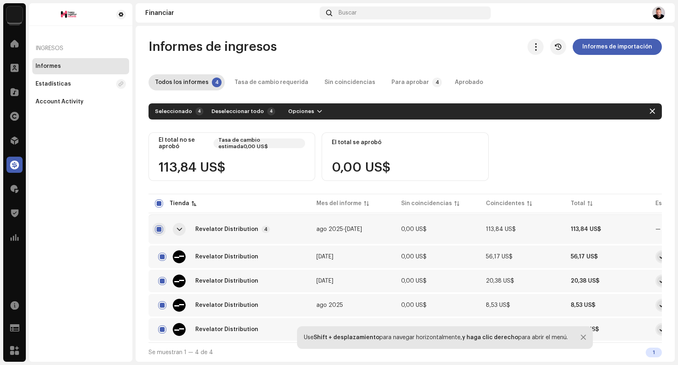
checkbox input "false"
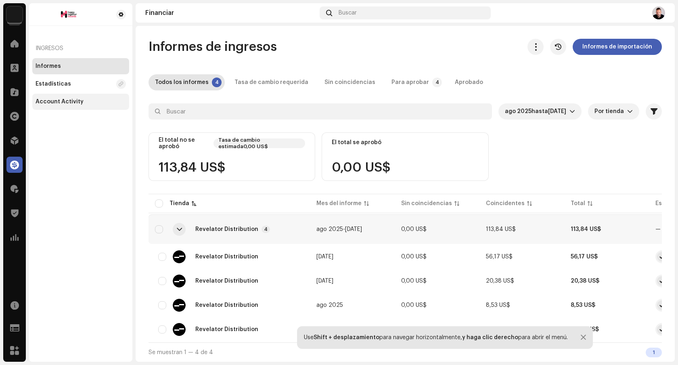
click at [76, 107] on div "Account Activity" at bounding box center [80, 102] width 97 height 16
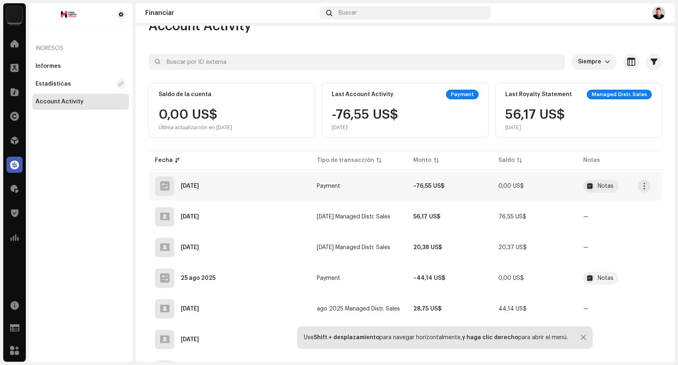
scroll to position [23, 0]
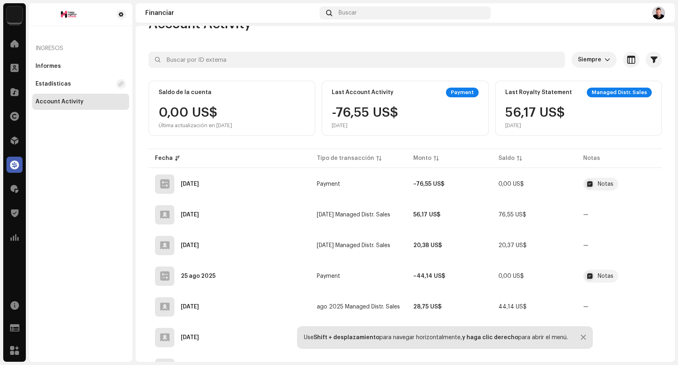
click at [600, 92] on div "Managed Distr. Sales" at bounding box center [619, 93] width 65 height 10
click at [544, 109] on div "56,17 US$ sept 2025" at bounding box center [535, 117] width 60 height 23
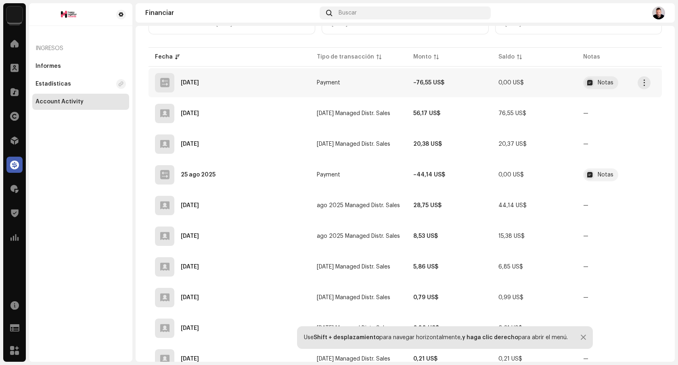
scroll to position [115, 0]
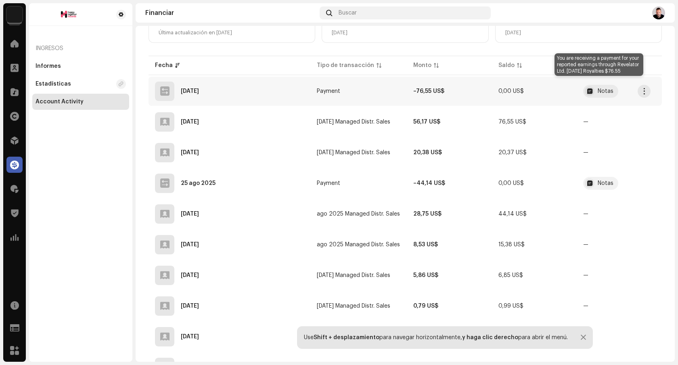
click at [605, 87] on div "Notas" at bounding box center [600, 91] width 35 height 13
click at [605, 87] on div "Detalles de la transacción Tipo de transacción Payment Monto de ingreso – 76,55…" at bounding box center [339, 182] width 678 height 365
click at [646, 90] on span "button" at bounding box center [644, 91] width 6 height 6
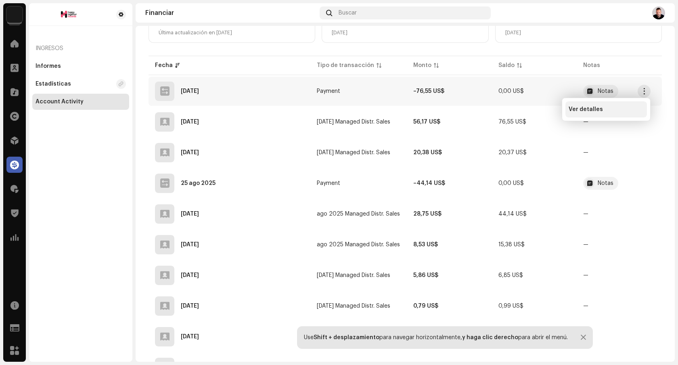
click at [611, 109] on div "Ver detalles" at bounding box center [606, 109] width 75 height 6
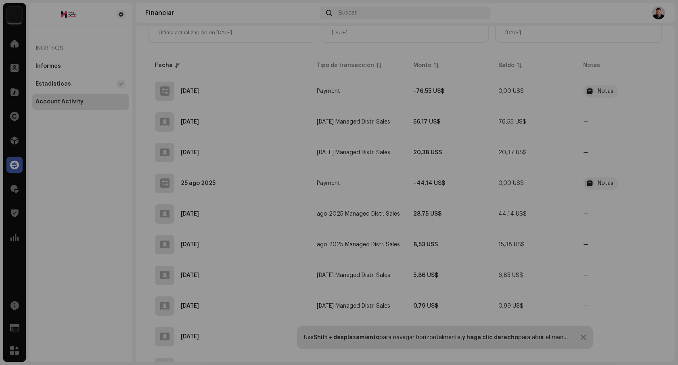
click at [258, 80] on div "Detalles de la transacción Tipo de transacción Payment Monto de ingreso – 76,55…" at bounding box center [339, 182] width 678 height 365
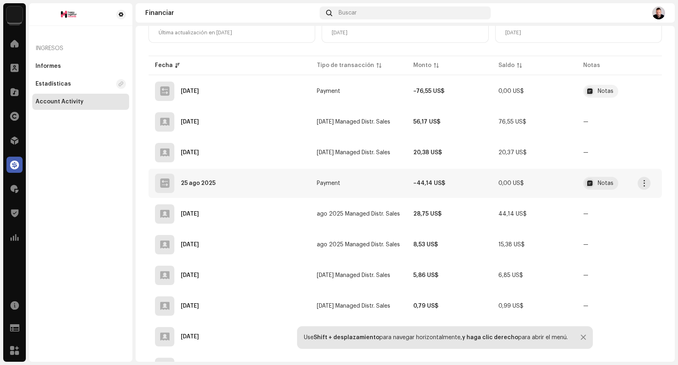
click at [276, 182] on div "25 ago 2025" at bounding box center [229, 183] width 149 height 19
click at [201, 218] on div "Detalles de la transacción Tipo de transacción Payment Monto de ingreso – 44,14…" at bounding box center [339, 182] width 678 height 365
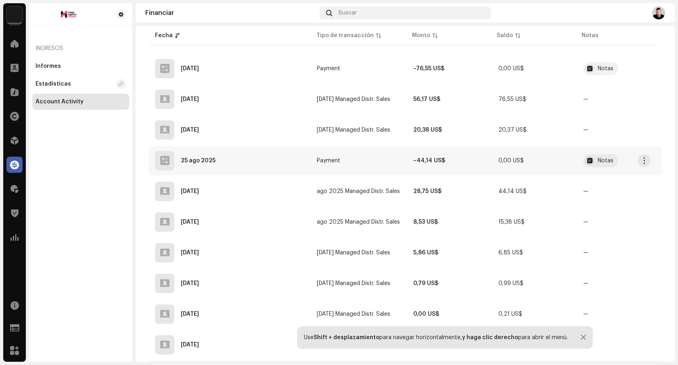
scroll to position [162, 0]
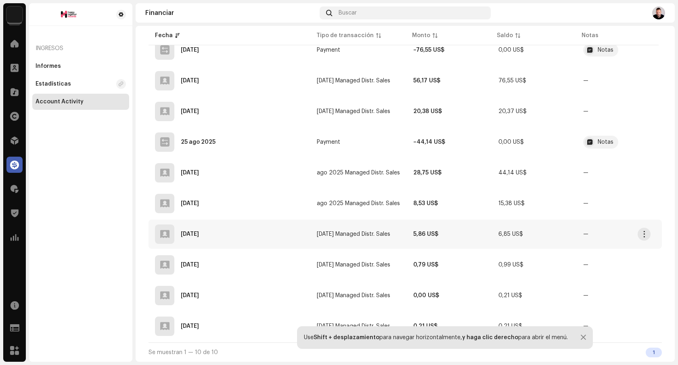
click at [251, 228] on div "24 jul 2025" at bounding box center [229, 233] width 149 height 19
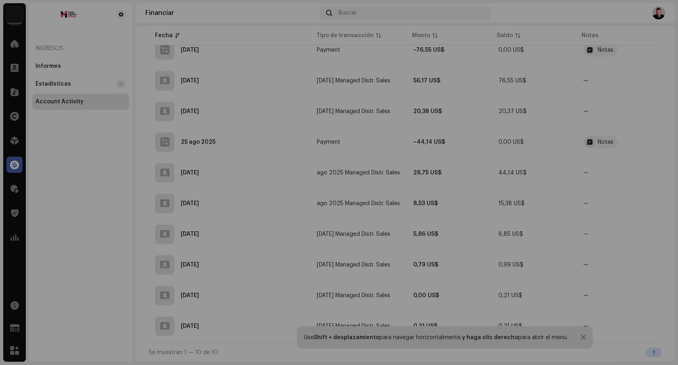
click at [191, 231] on div "Happy Together Records 5471905 ID del (de la) beneficiario(a) 691414 Mes del es…" at bounding box center [339, 182] width 678 height 365
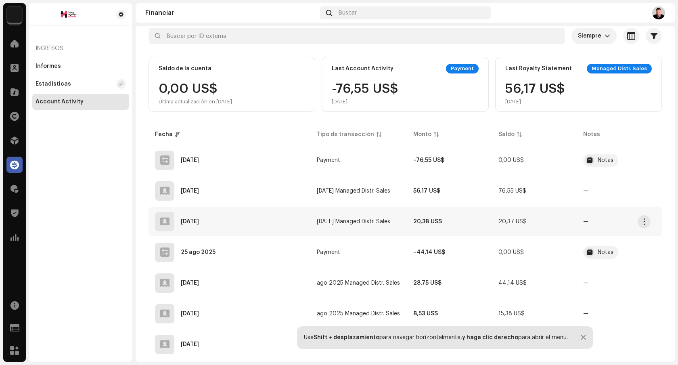
scroll to position [46, 0]
click at [610, 65] on div "Managed Distr. Sales" at bounding box center [619, 69] width 65 height 10
click at [561, 75] on div "Last Royalty Statement Managed Distr. Sales 56,17 US$ sept 2025" at bounding box center [578, 84] width 167 height 55
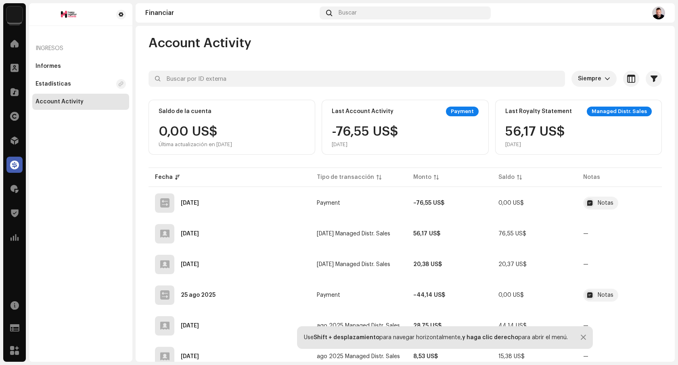
scroll to position [0, 0]
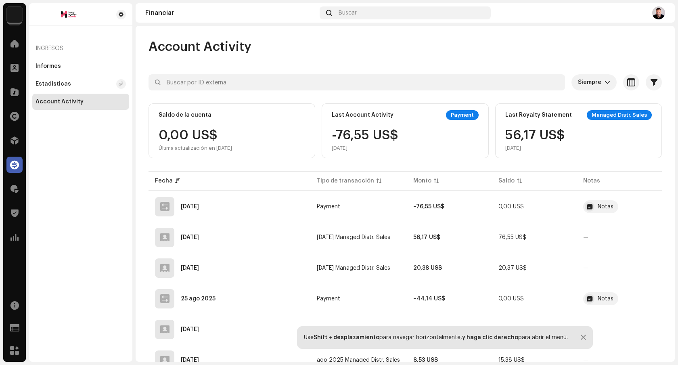
click at [17, 150] on div "Distribución" at bounding box center [14, 140] width 23 height 23
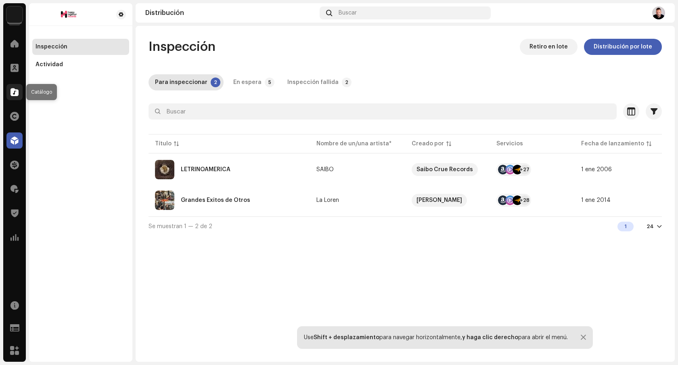
click at [17, 95] on span at bounding box center [14, 92] width 8 height 6
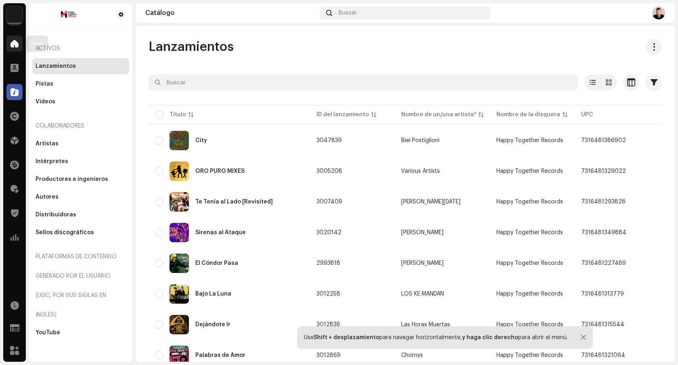
click at [15, 44] on span at bounding box center [14, 43] width 8 height 6
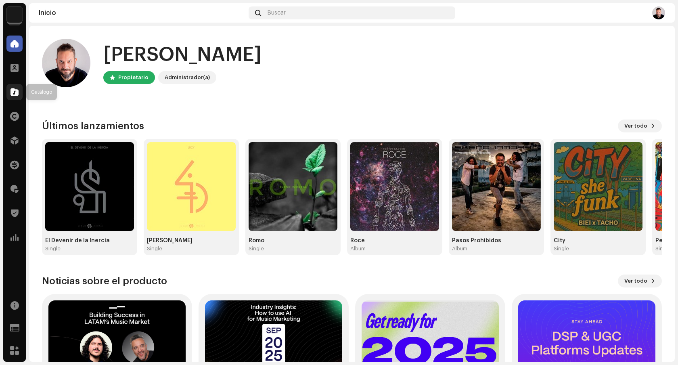
click at [14, 92] on span at bounding box center [14, 92] width 8 height 6
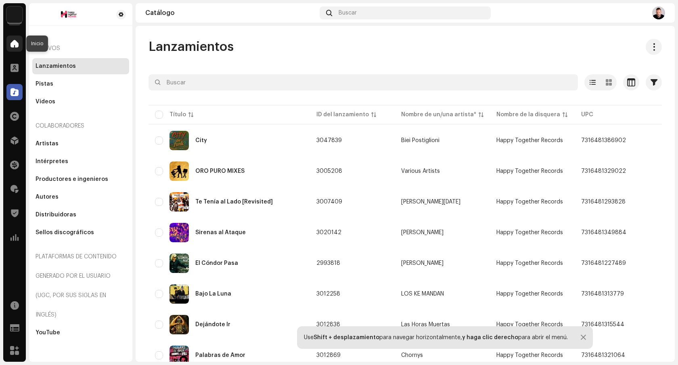
click at [13, 46] on span at bounding box center [14, 43] width 8 height 6
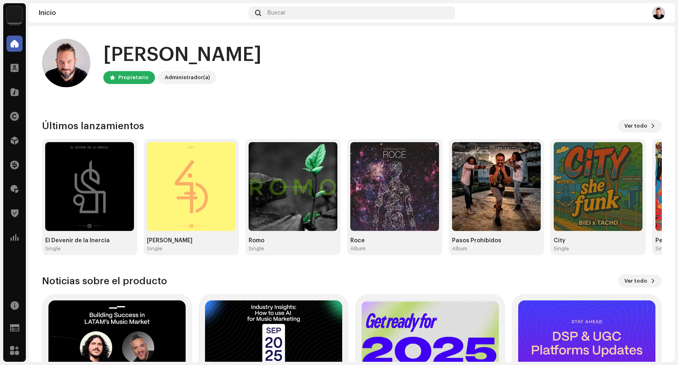
click at [659, 9] on img at bounding box center [658, 12] width 13 height 13
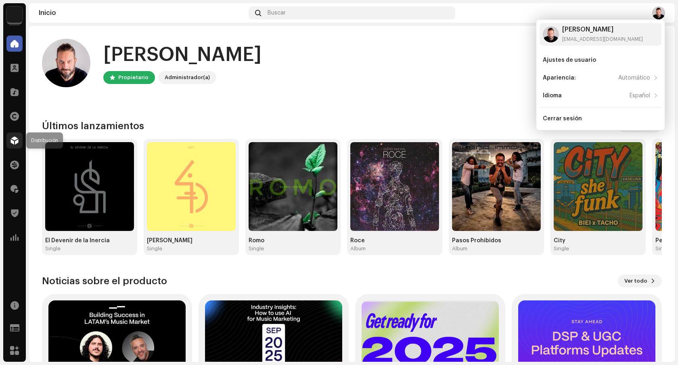
click at [17, 144] on span at bounding box center [14, 140] width 8 height 6
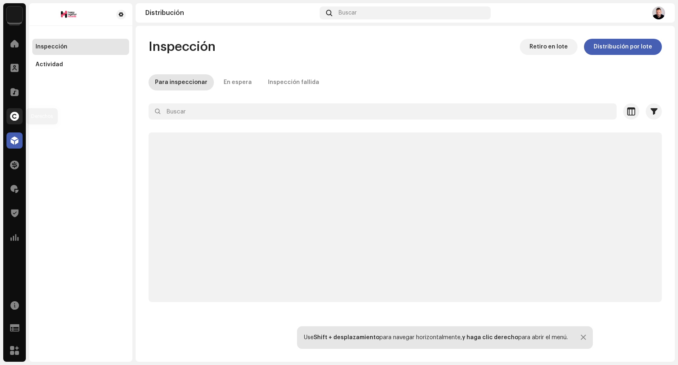
click at [14, 116] on span at bounding box center [14, 116] width 9 height 6
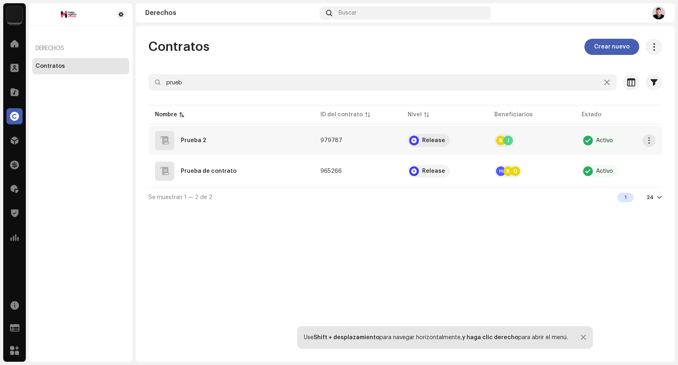
click at [259, 141] on div "Prueba 2" at bounding box center [231, 140] width 153 height 19
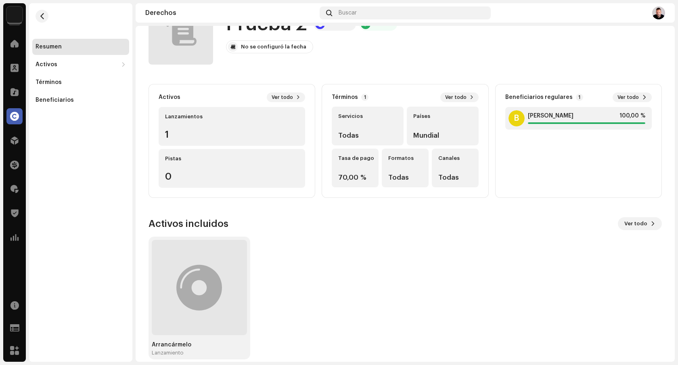
scroll to position [49, 0]
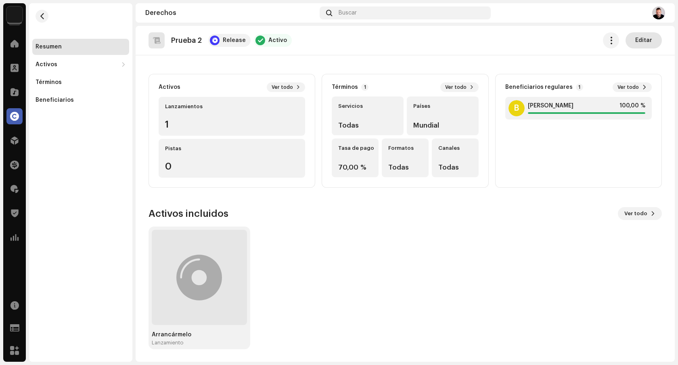
click at [638, 44] on span "Editar" at bounding box center [643, 40] width 17 height 16
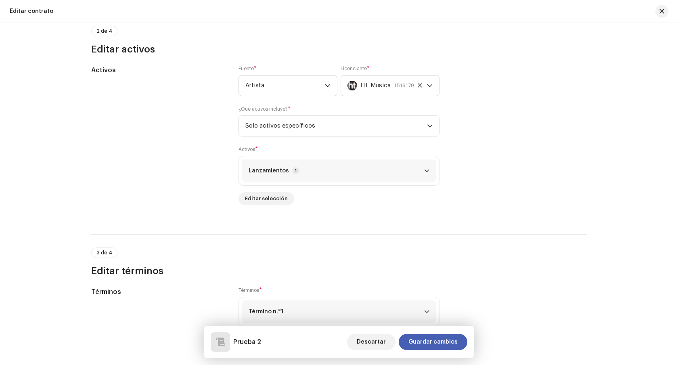
scroll to position [326, 0]
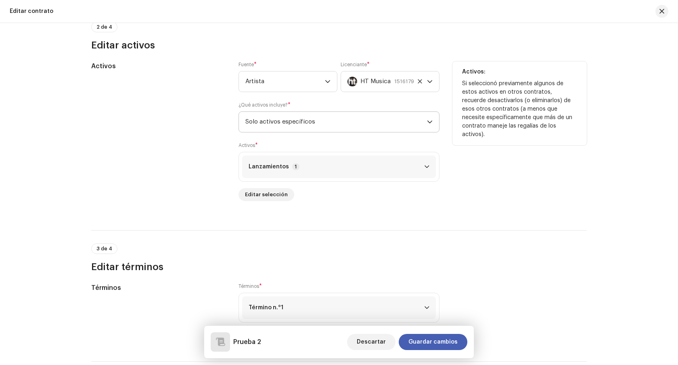
click at [320, 129] on span "Solo activos específicos" at bounding box center [336, 122] width 182 height 20
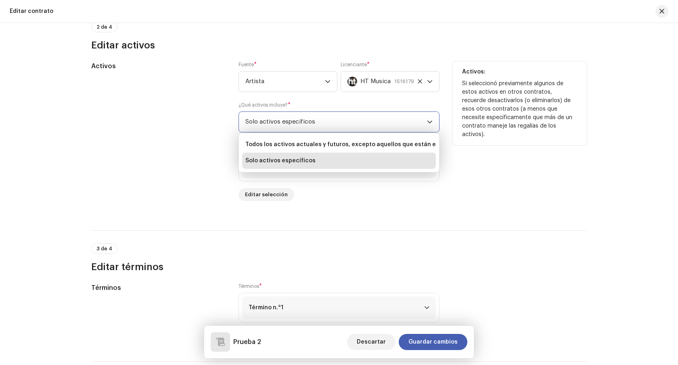
click at [320, 129] on span "Solo activos específicos" at bounding box center [336, 122] width 182 height 20
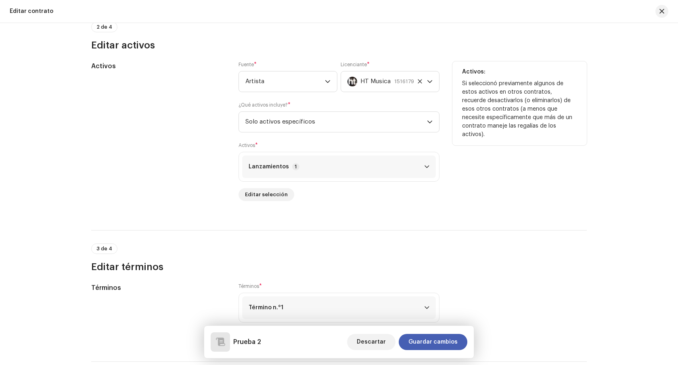
click at [301, 170] on p-accordion-header "Lanzamientos 1" at bounding box center [339, 166] width 194 height 23
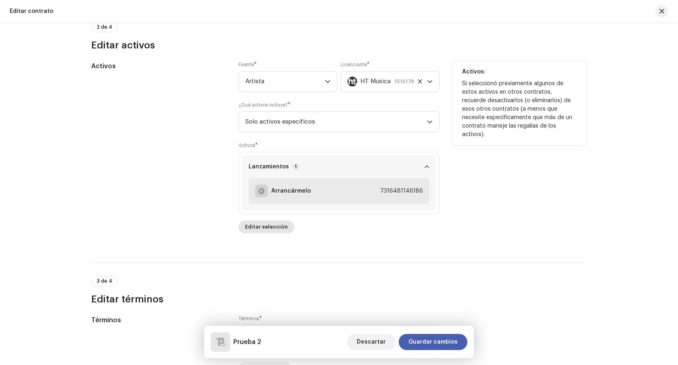
click at [258, 233] on span "Editar selección" at bounding box center [266, 227] width 43 height 16
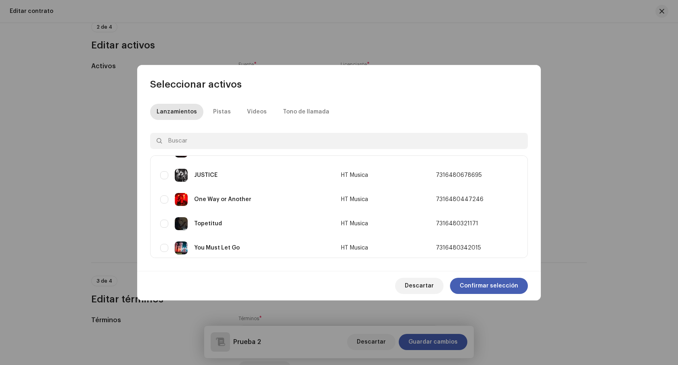
scroll to position [73, 0]
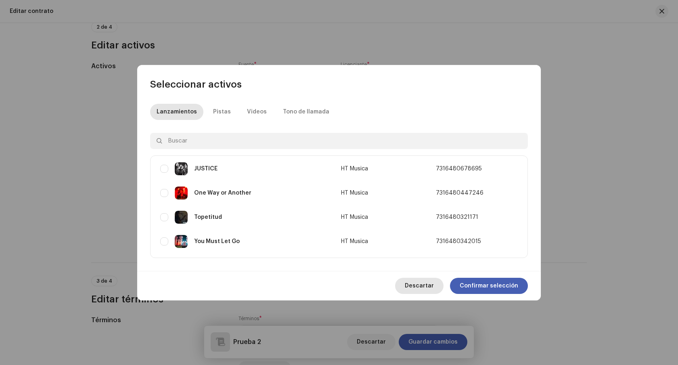
click at [425, 287] on span "Descartar" at bounding box center [419, 286] width 29 height 16
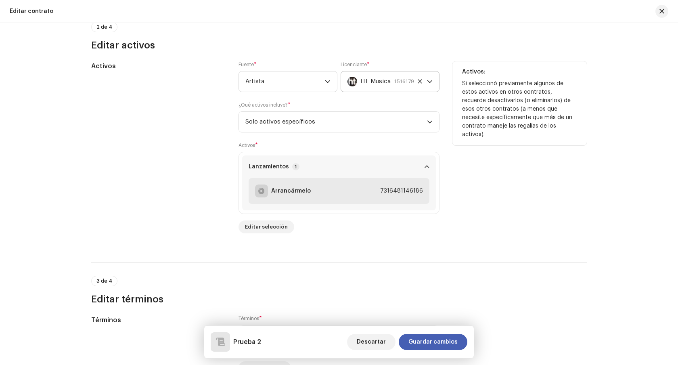
click at [399, 86] on div "1516179" at bounding box center [404, 81] width 20 height 20
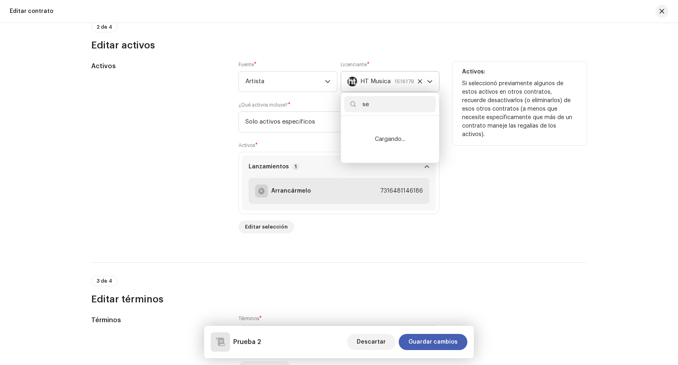
type input "s"
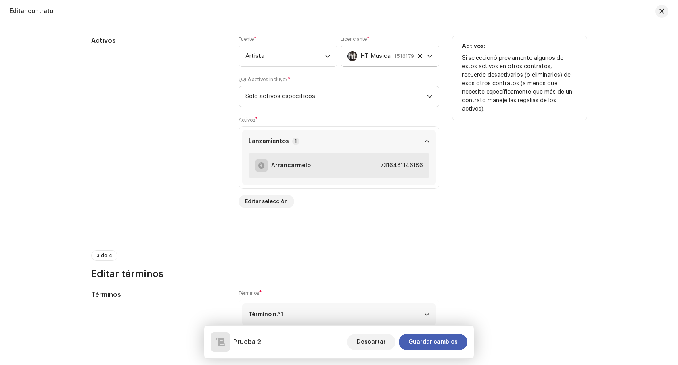
scroll to position [352, 0]
click at [431, 58] on icon "dropdown trigger" at bounding box center [430, 56] width 6 height 6
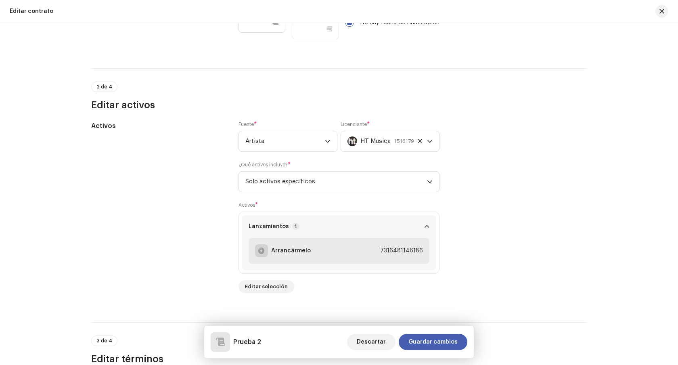
scroll to position [188, 0]
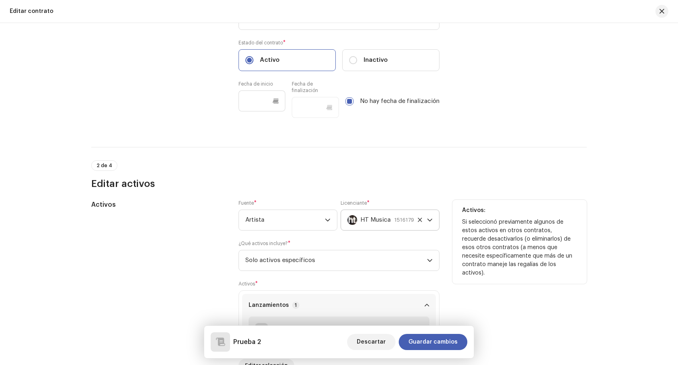
click at [420, 220] on icon at bounding box center [419, 219] width 5 height 5
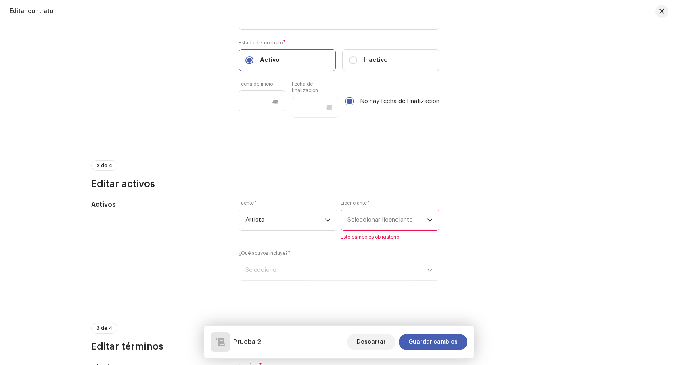
click at [392, 221] on span "Seleccionar licenciante" at bounding box center [379, 220] width 65 height 6
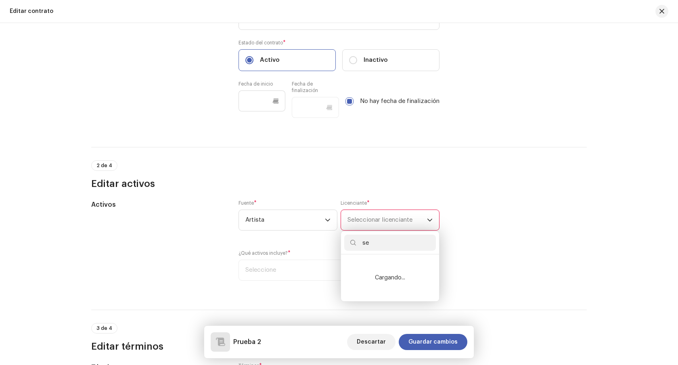
type input "s"
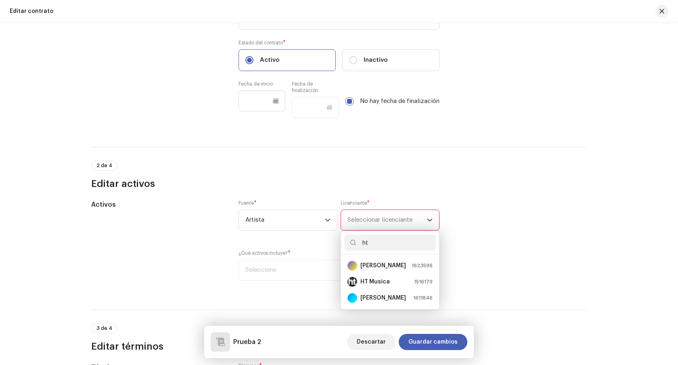
type input "h"
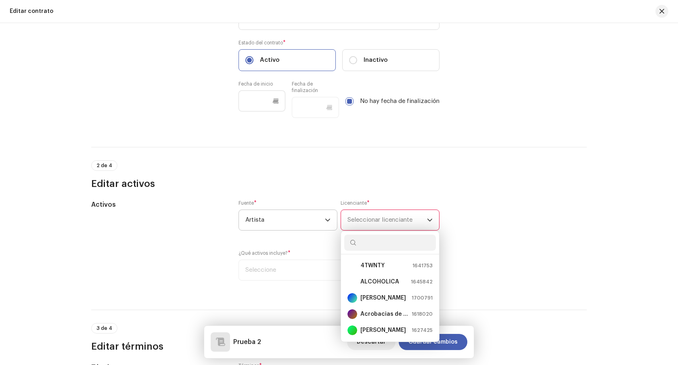
click at [308, 215] on span "Artista" at bounding box center [285, 220] width 80 height 20
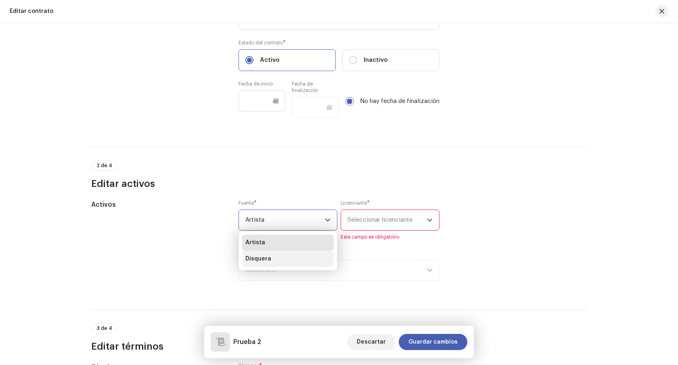
click at [297, 257] on li "Disquera" at bounding box center [288, 259] width 92 height 16
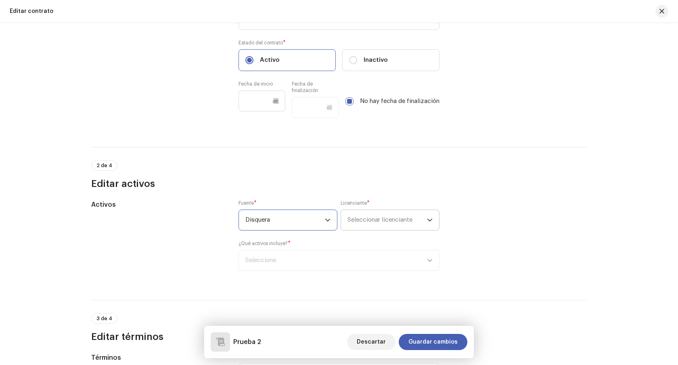
click at [366, 227] on span "Seleccionar licenciante" at bounding box center [387, 220] width 80 height 20
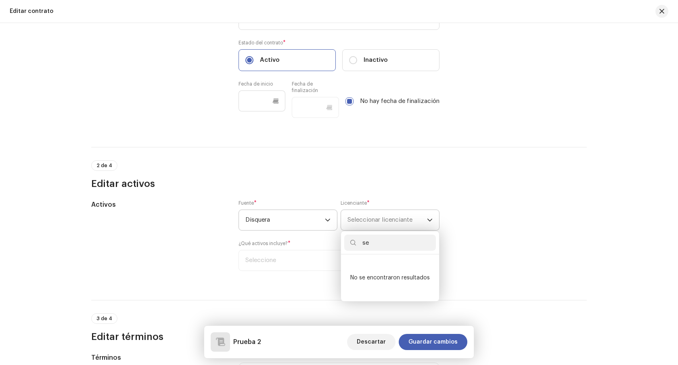
type input "s"
type input "h"
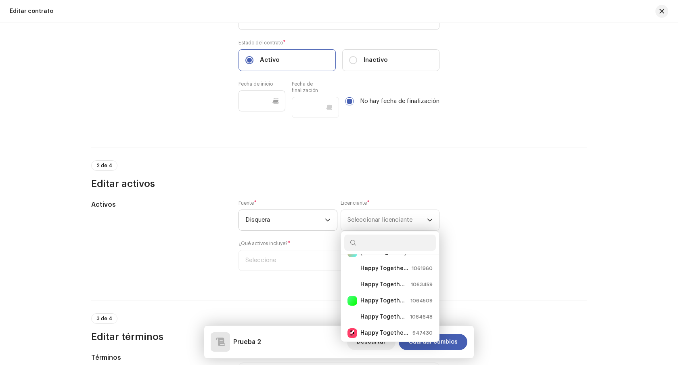
scroll to position [52, 0]
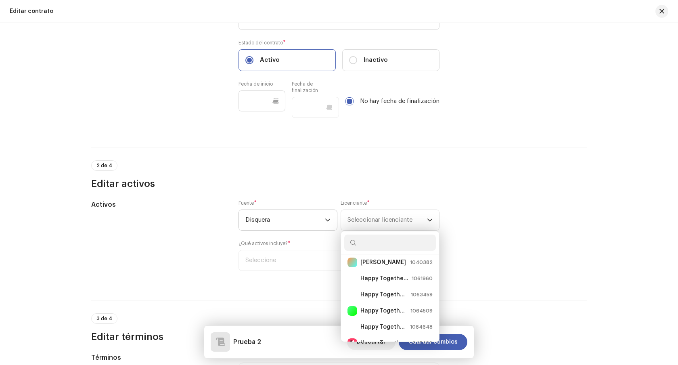
click at [325, 224] on div "dropdown trigger" at bounding box center [328, 220] width 6 height 20
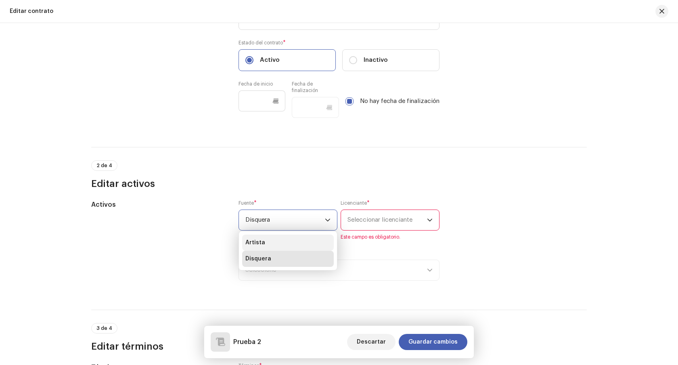
click at [305, 245] on li "Artista" at bounding box center [288, 242] width 92 height 16
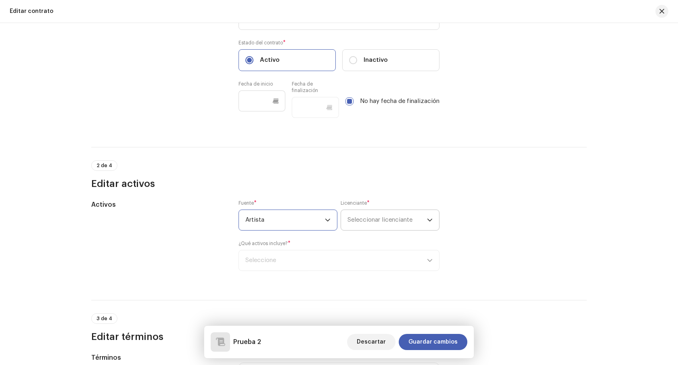
click at [419, 225] on span "Seleccionar licenciante" at bounding box center [387, 220] width 80 height 20
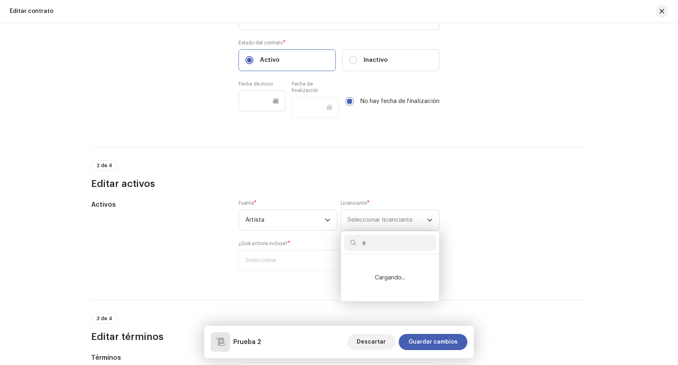
type input "se"
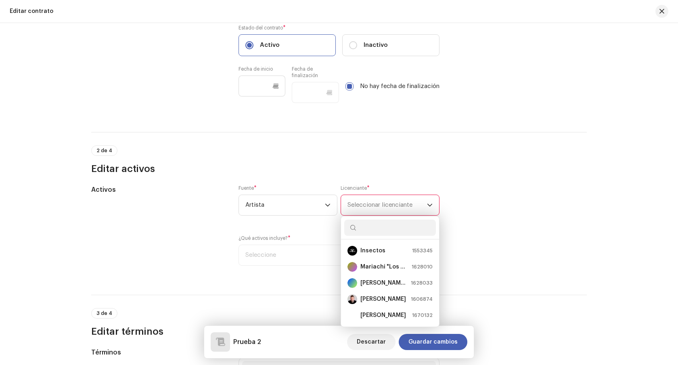
scroll to position [208, 0]
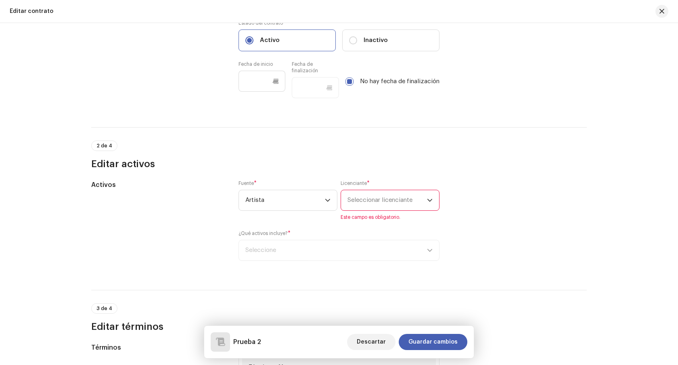
click at [395, 207] on span "Seleccionar licenciante" at bounding box center [387, 200] width 80 height 20
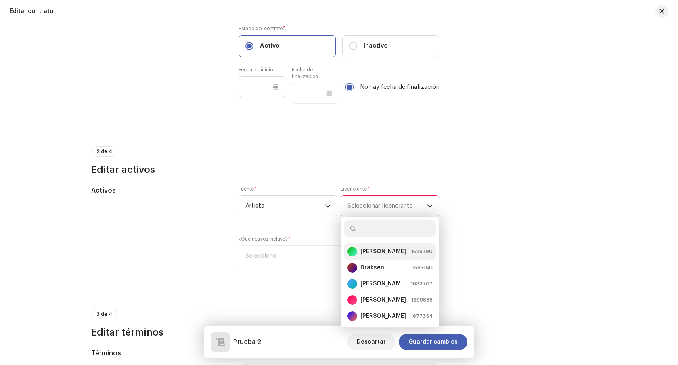
scroll to position [199, 0]
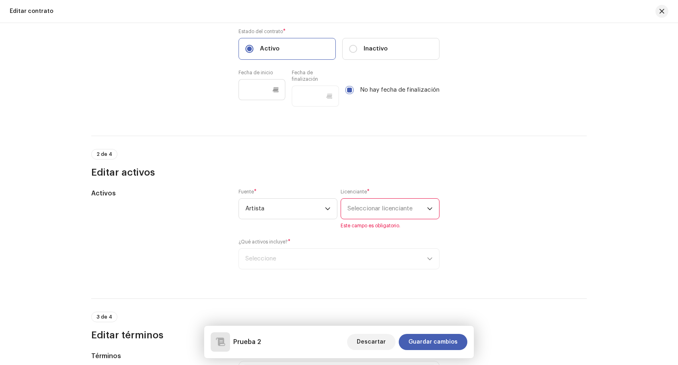
click at [388, 218] on span "Seleccionar licenciante" at bounding box center [387, 209] width 80 height 20
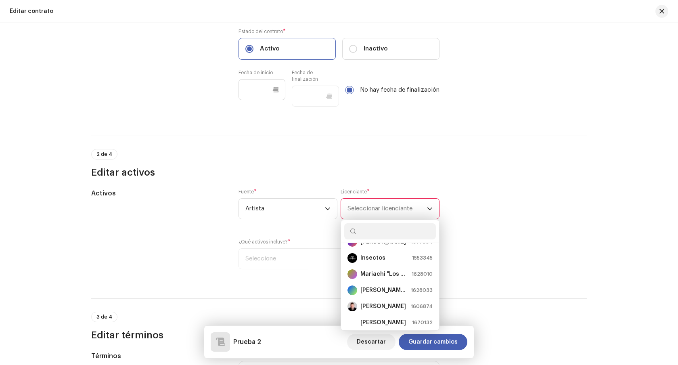
scroll to position [81, 0]
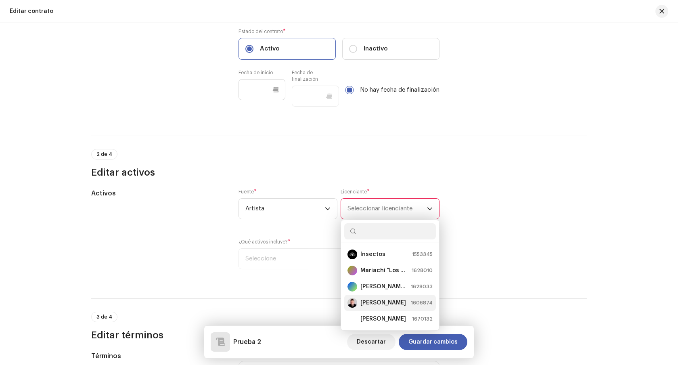
click at [385, 299] on strong "Sebastian Quirno" at bounding box center [383, 303] width 46 height 8
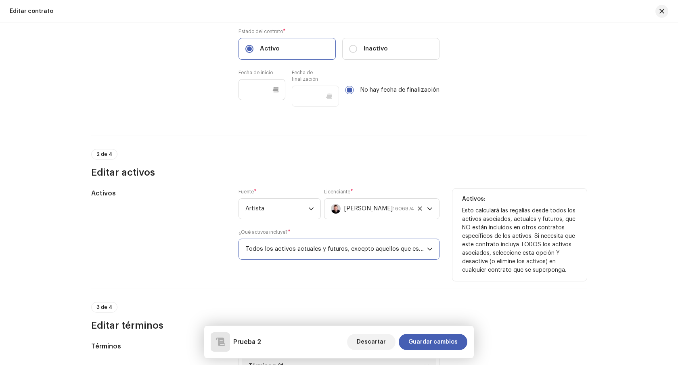
click at [371, 248] on span "Todos los activos actuales y futuros, excepto aquellos que están en contratos e…" at bounding box center [336, 249] width 182 height 20
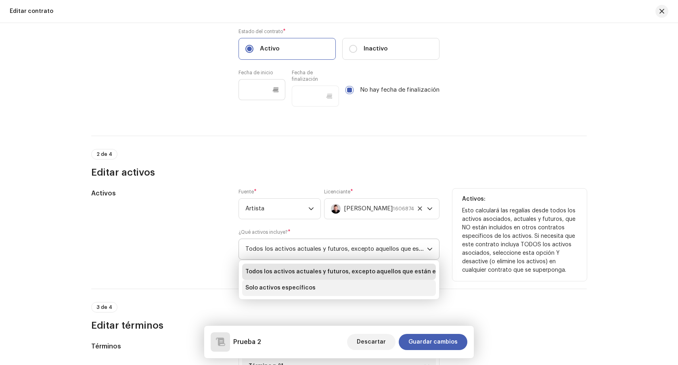
click at [323, 291] on li "Solo activos específicos" at bounding box center [339, 288] width 194 height 16
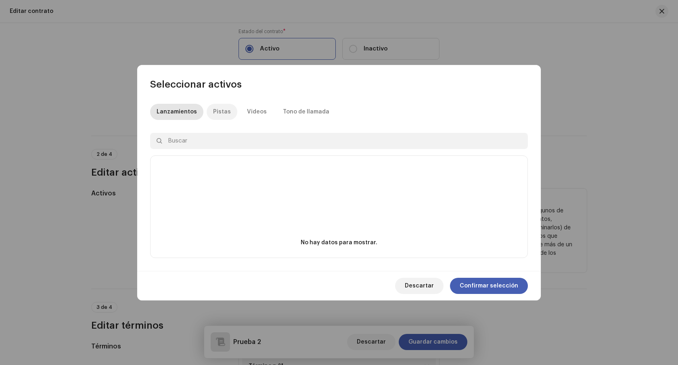
click at [227, 109] on p-tab "Pistas" at bounding box center [222, 112] width 31 height 16
click at [176, 115] on div "Lanzamientos" at bounding box center [177, 112] width 40 height 16
click at [421, 287] on span "Descartar" at bounding box center [419, 286] width 29 height 16
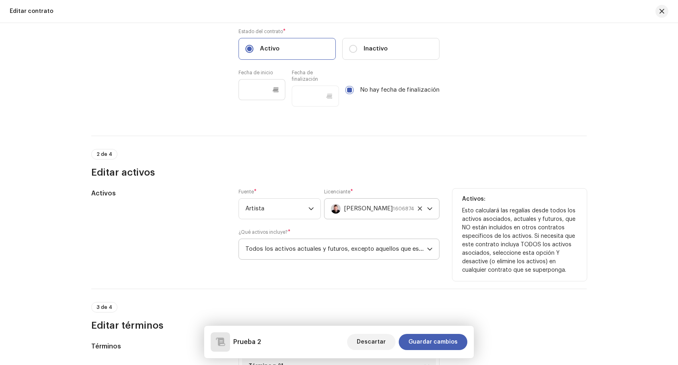
click at [383, 210] on span "Sebastian Quirno" at bounding box center [368, 209] width 49 height 20
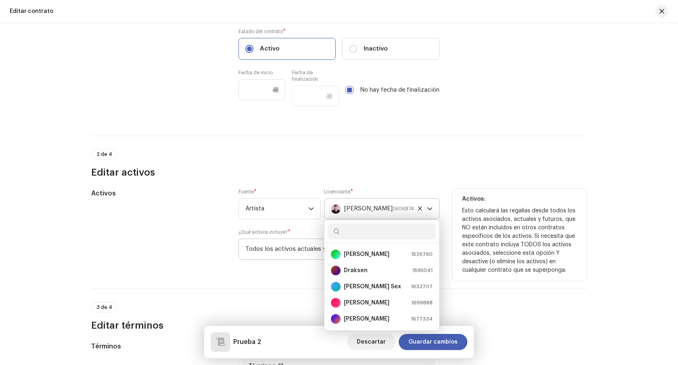
scroll to position [61, 0]
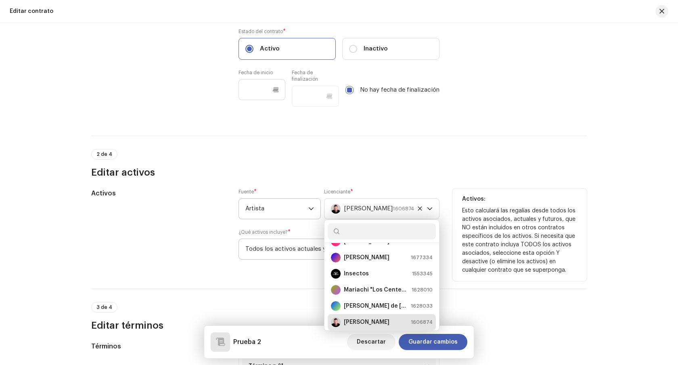
click at [279, 208] on span "Artista" at bounding box center [276, 209] width 63 height 20
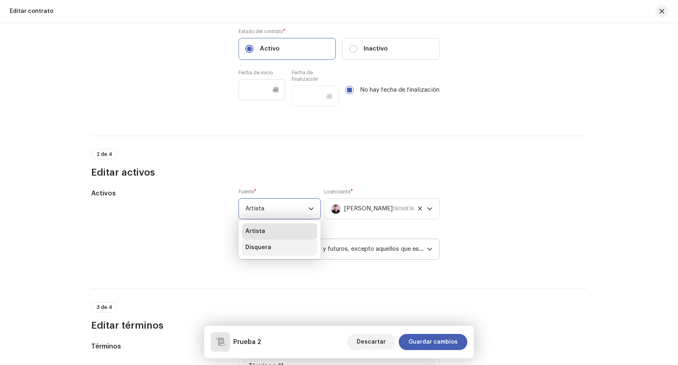
click at [268, 242] on li "Disquera" at bounding box center [279, 247] width 75 height 16
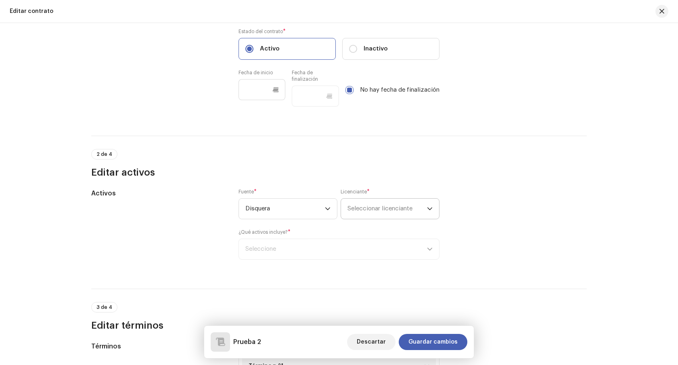
click at [361, 213] on span "Seleccionar licenciante" at bounding box center [387, 209] width 80 height 20
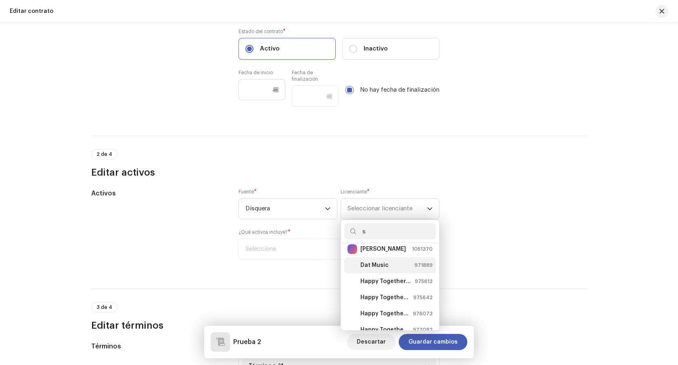
scroll to position [4, 0]
type input "s"
click at [389, 289] on li "Happy Together Records 975613" at bounding box center [390, 283] width 92 height 16
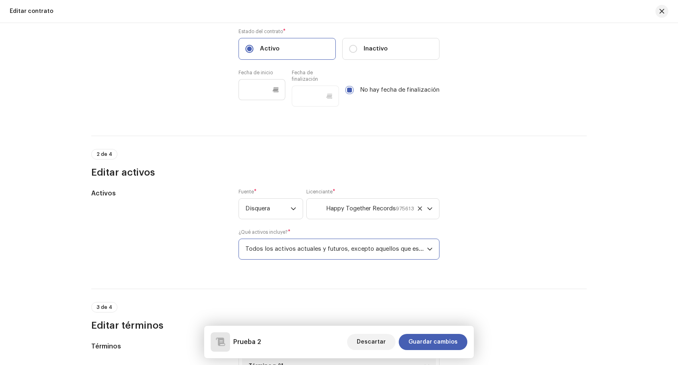
click at [359, 248] on span "Todos los activos actuales y futuros, excepto aquellos que están en contratos e…" at bounding box center [336, 249] width 182 height 20
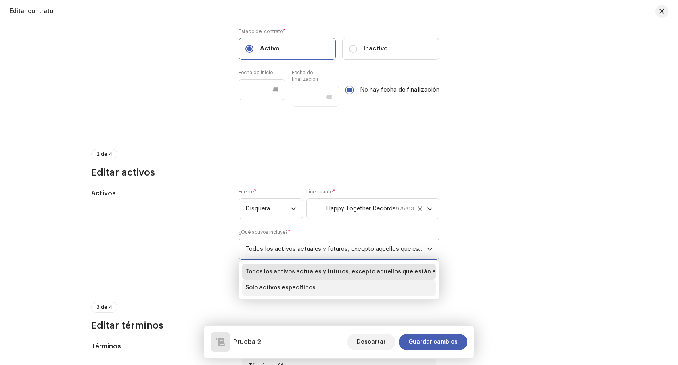
click at [326, 284] on li "Solo activos específicos" at bounding box center [339, 288] width 194 height 16
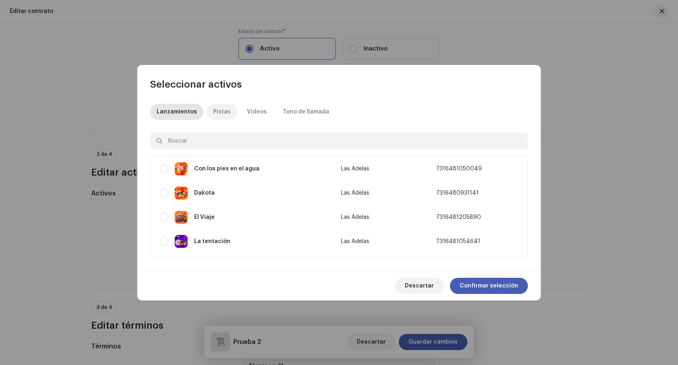
click at [219, 109] on div "Pistas" at bounding box center [222, 112] width 18 height 16
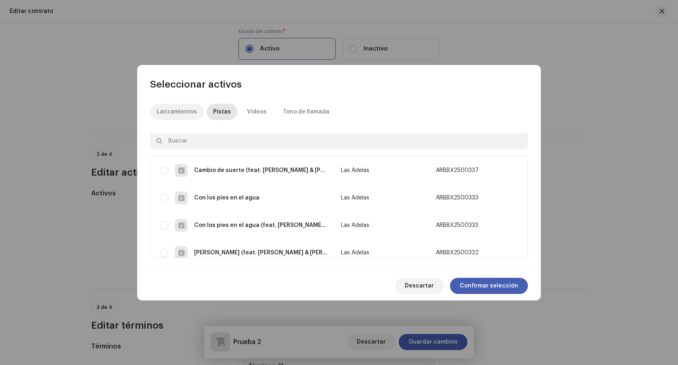
click at [182, 109] on div "Lanzamientos" at bounding box center [177, 112] width 40 height 16
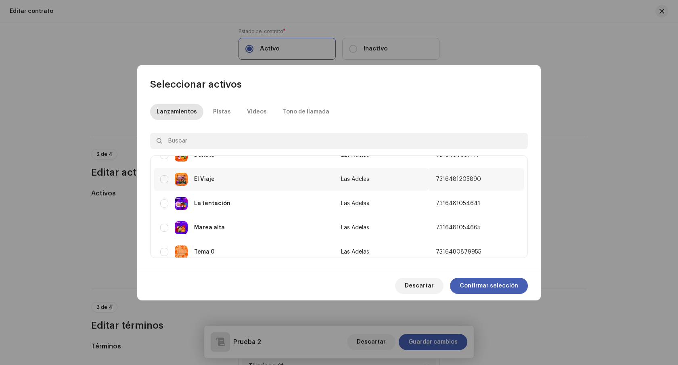
scroll to position [48, 0]
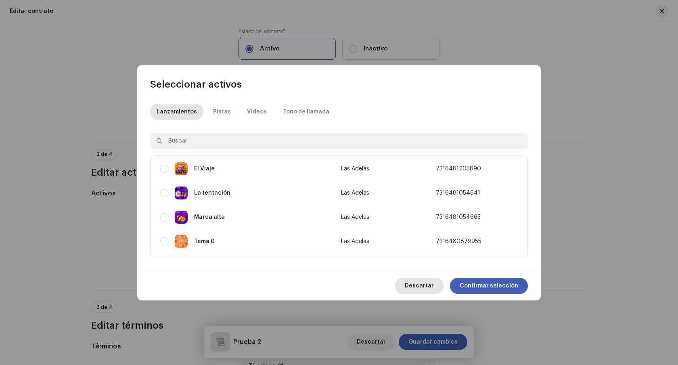
click at [434, 282] on span "Descartar" at bounding box center [419, 286] width 29 height 16
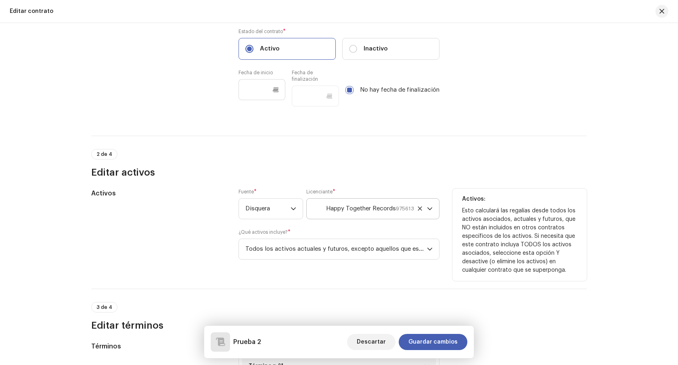
click at [385, 208] on span "Happy Together Records" at bounding box center [361, 209] width 70 height 20
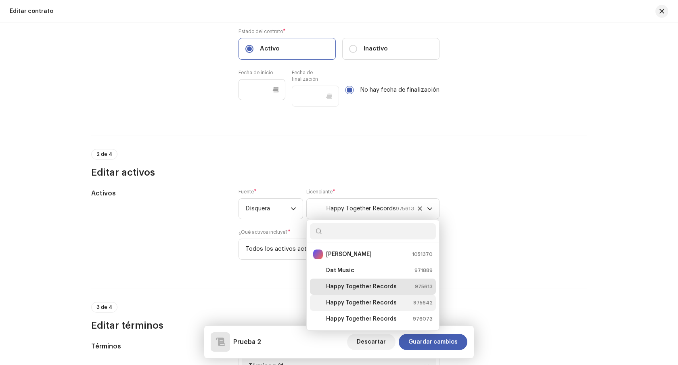
click at [364, 306] on strong "Happy Together Records" at bounding box center [361, 303] width 71 height 8
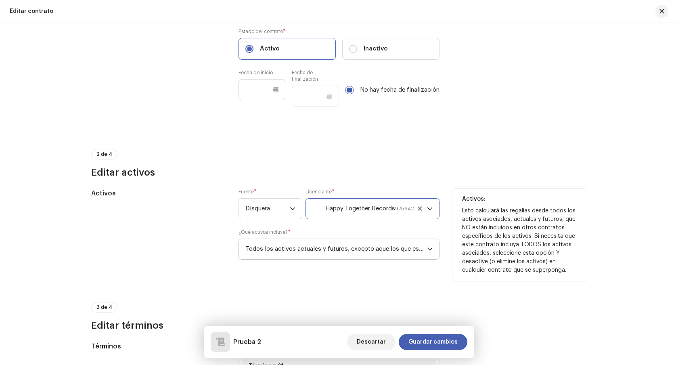
click at [341, 249] on span "Todos los activos actuales y futuros, excepto aquellos que están en contratos e…" at bounding box center [336, 249] width 182 height 20
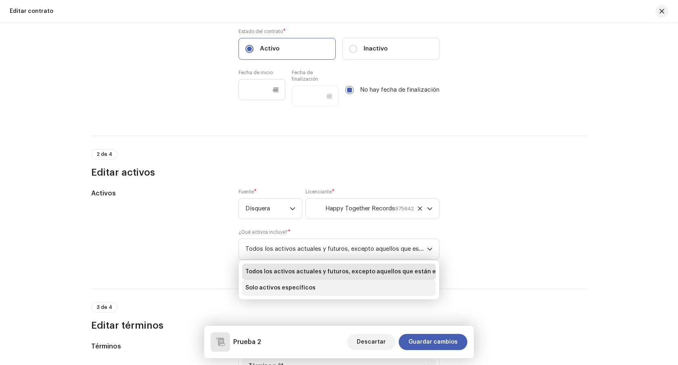
click at [298, 288] on span "Solo activos específicos" at bounding box center [280, 288] width 70 height 8
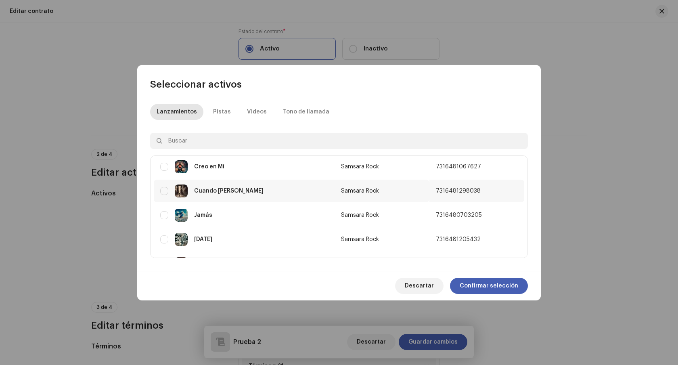
scroll to position [0, 0]
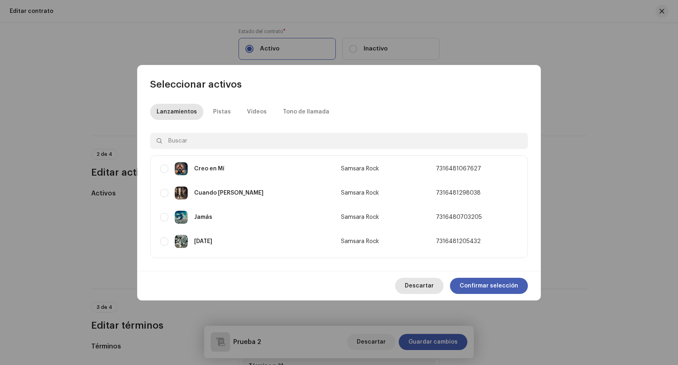
click at [412, 283] on span "Descartar" at bounding box center [419, 286] width 29 height 16
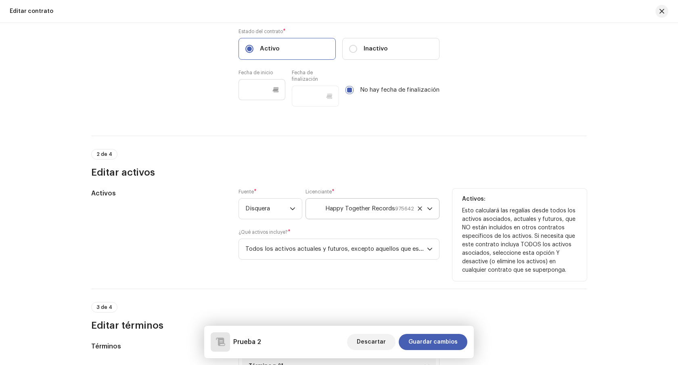
click at [384, 213] on span "Happy Together Records" at bounding box center [360, 209] width 70 height 20
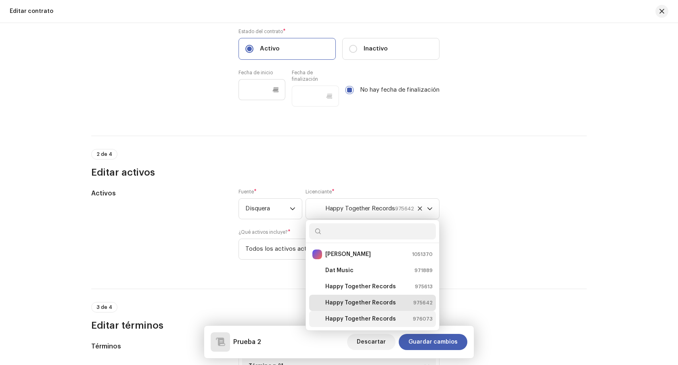
click at [367, 319] on strong "Happy Together Records" at bounding box center [360, 319] width 71 height 8
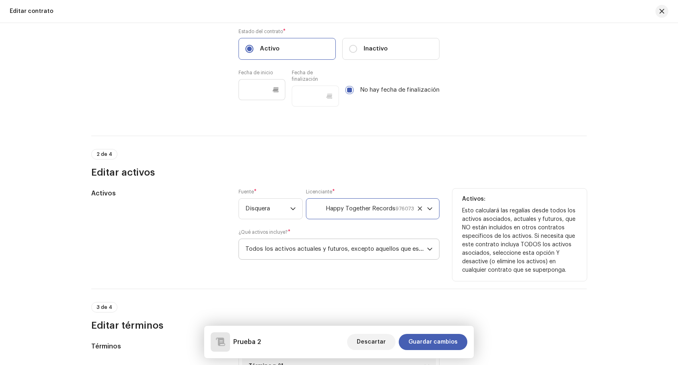
click at [350, 251] on span "Todos los activos actuales y futuros, excepto aquellos que están en contratos e…" at bounding box center [336, 249] width 182 height 20
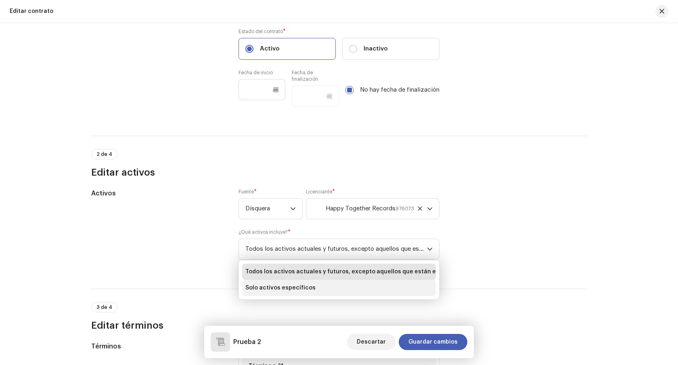
click at [333, 285] on li "Solo activos específicos" at bounding box center [339, 288] width 194 height 16
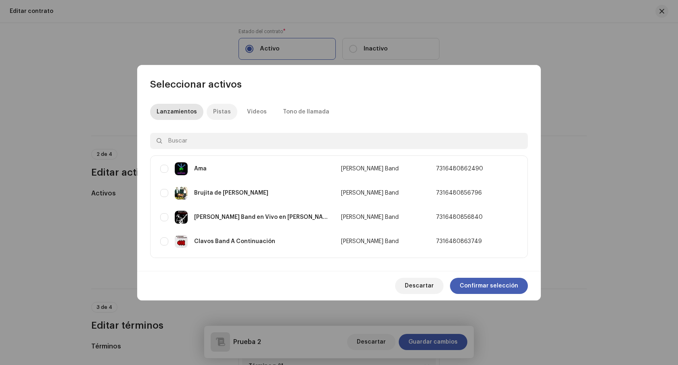
click at [225, 115] on div "Pistas" at bounding box center [222, 112] width 18 height 16
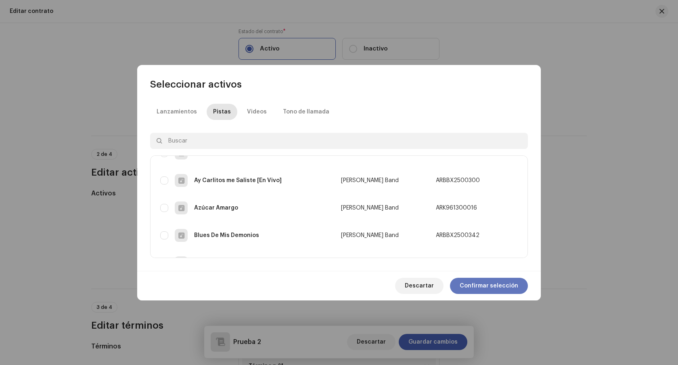
scroll to position [186, 0]
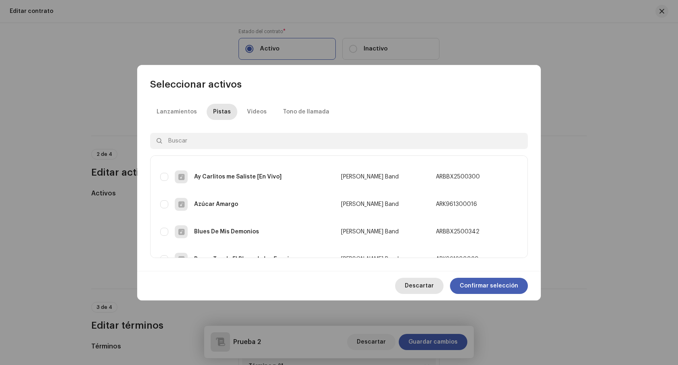
click at [432, 287] on span "Descartar" at bounding box center [419, 286] width 29 height 16
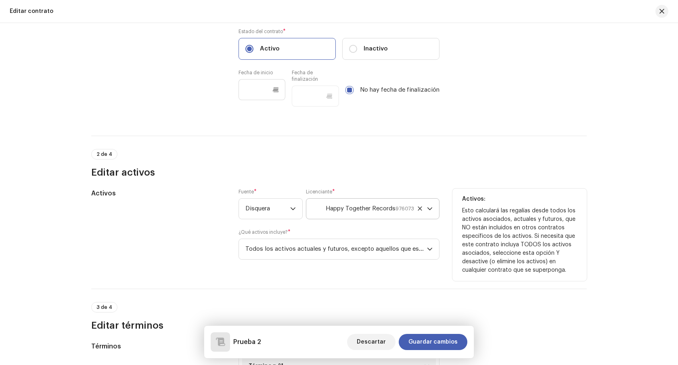
click at [333, 211] on span "Happy Together Records" at bounding box center [361, 209] width 70 height 20
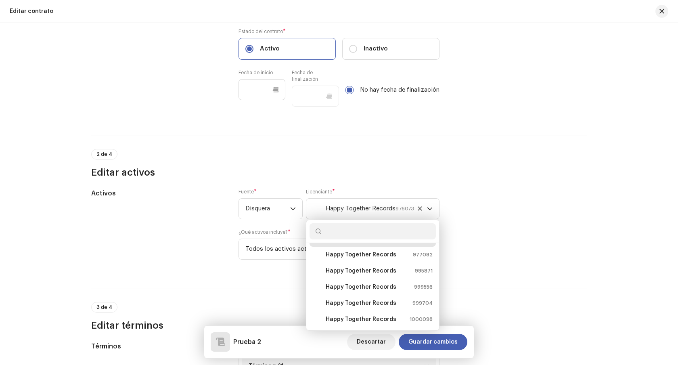
scroll to position [81, 0]
click at [342, 317] on strong "Happy Together Records" at bounding box center [361, 319] width 71 height 8
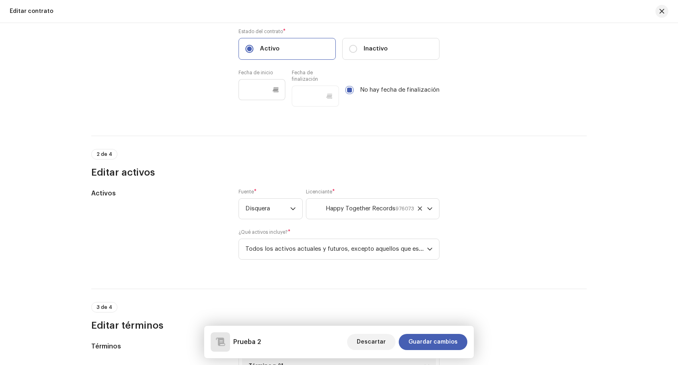
scroll to position [68, 0]
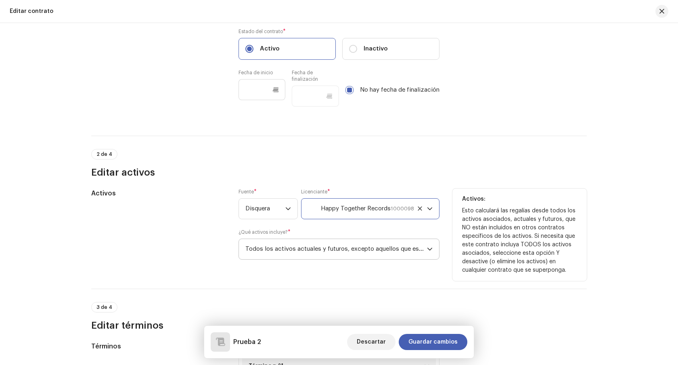
click at [312, 252] on span "Todos los activos actuales y futuros, excepto aquellos que están en contratos e…" at bounding box center [336, 249] width 182 height 20
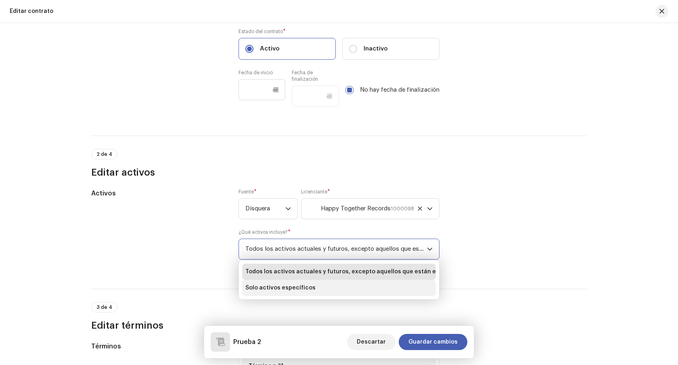
click at [299, 289] on span "Solo activos específicos" at bounding box center [280, 288] width 70 height 8
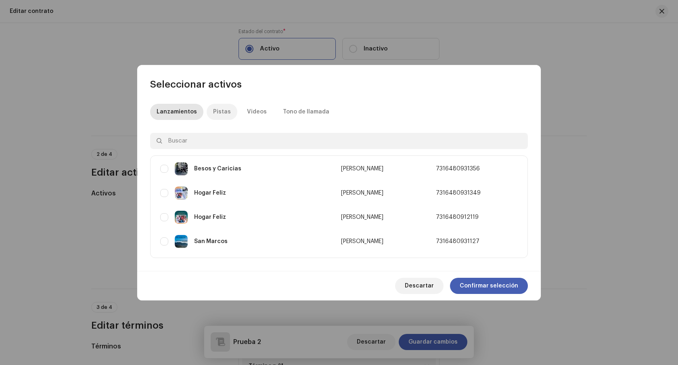
click at [215, 109] on div "Pistas" at bounding box center [222, 112] width 18 height 16
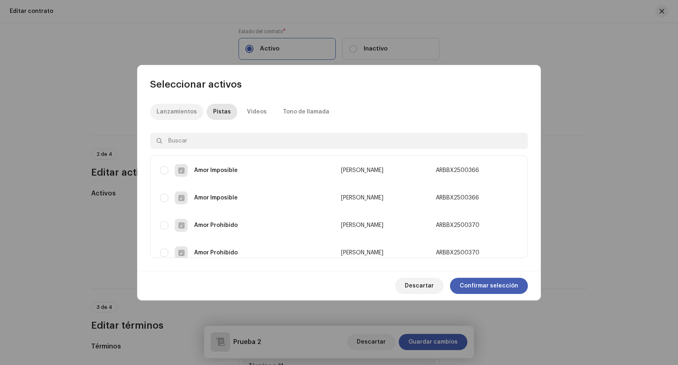
click at [182, 118] on div "Lanzamientos" at bounding box center [177, 112] width 40 height 16
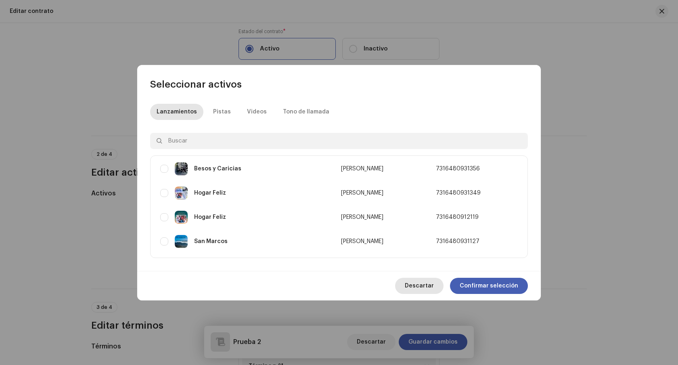
click at [417, 285] on span "Descartar" at bounding box center [419, 286] width 29 height 16
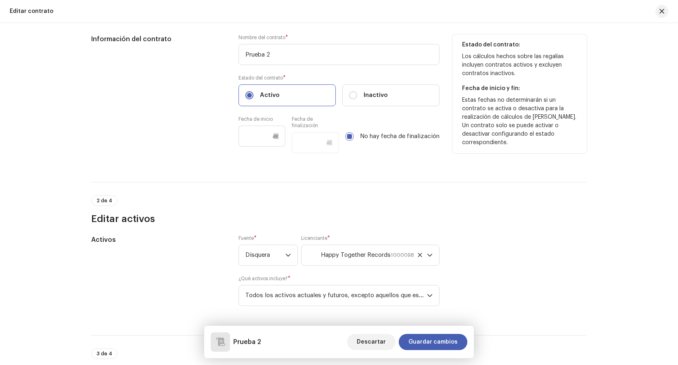
scroll to position [0, 0]
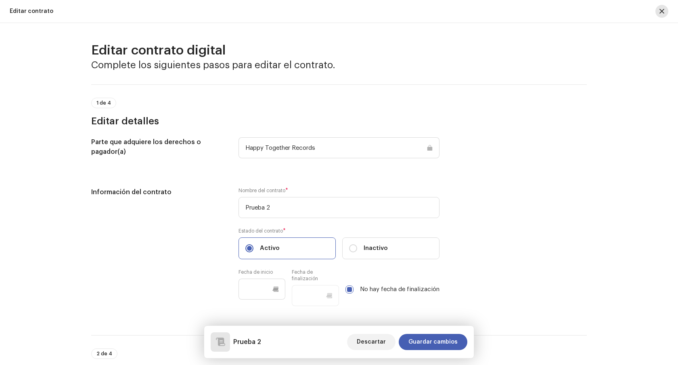
click at [663, 9] on span "button" at bounding box center [661, 11] width 5 height 6
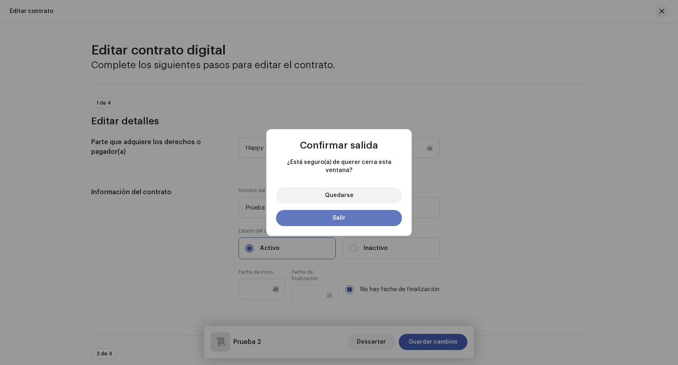
click at [298, 212] on button "Salir" at bounding box center [339, 218] width 126 height 16
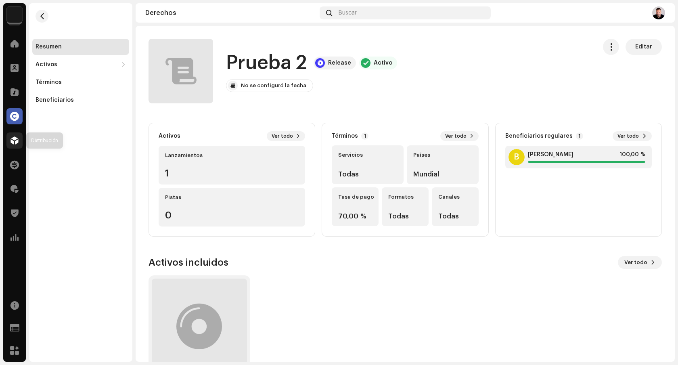
click at [19, 135] on div at bounding box center [14, 140] width 16 height 16
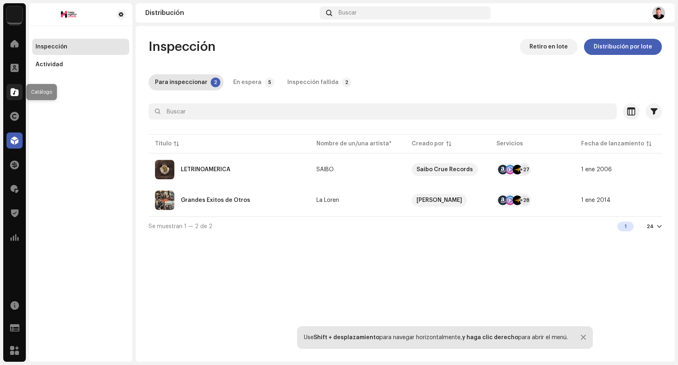
click at [16, 96] on div at bounding box center [14, 92] width 16 height 16
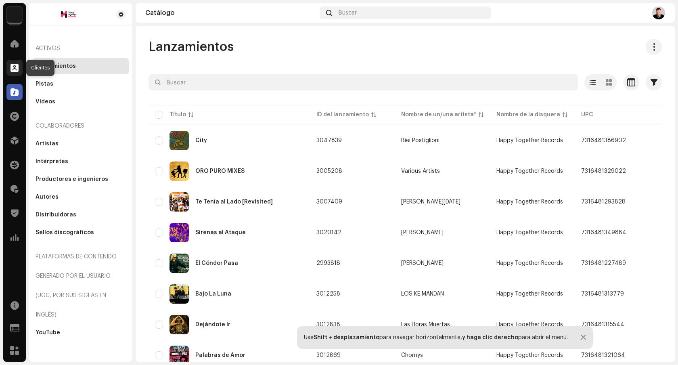
click at [15, 72] on div at bounding box center [14, 68] width 16 height 16
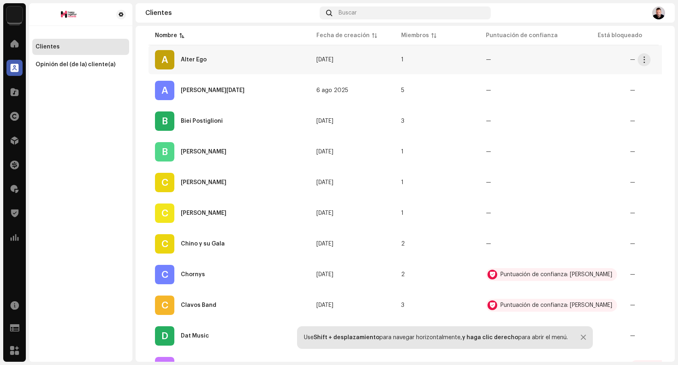
scroll to position [585, 0]
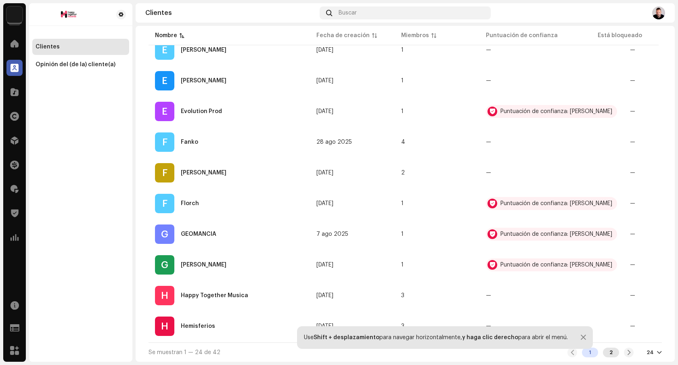
click at [603, 349] on div "2" at bounding box center [611, 352] width 16 height 10
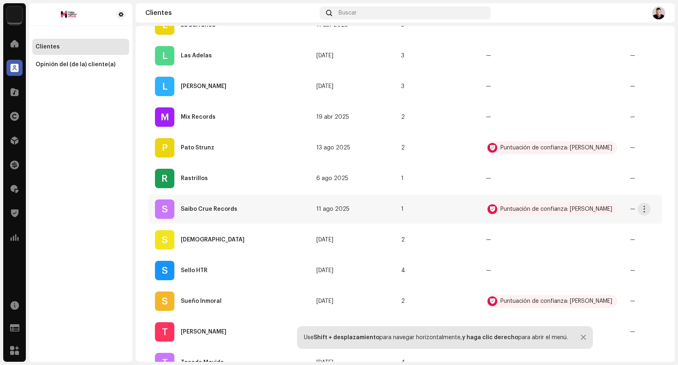
scroll to position [401, 0]
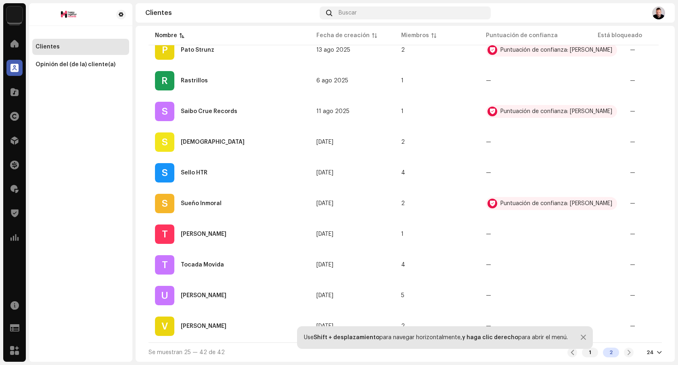
click at [241, 185] on table "Nombre Fecha de creación Miembros Puntuación de confianza Está bloqueado Número…" at bounding box center [471, 54] width 644 height 576
click at [240, 176] on div "S Sello HTR" at bounding box center [229, 172] width 149 height 19
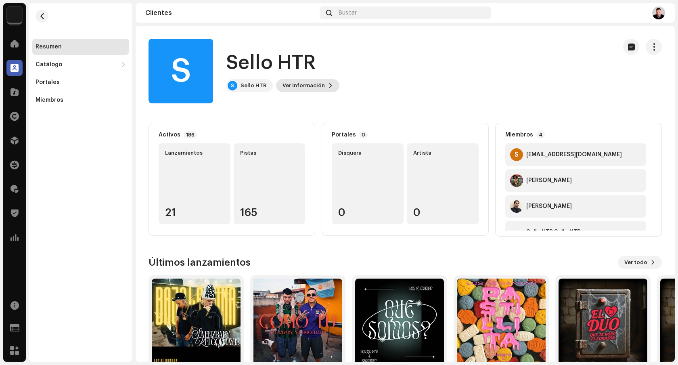
click at [306, 89] on span "Ver información" at bounding box center [303, 85] width 42 height 16
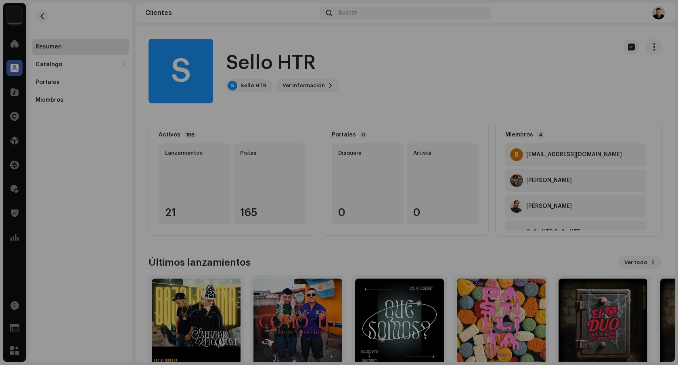
click at [296, 84] on div "S Sello HTR 634296 ID del (de la) beneficiario(a) 695325 Creado en 13 mar 2025" at bounding box center [339, 182] width 678 height 365
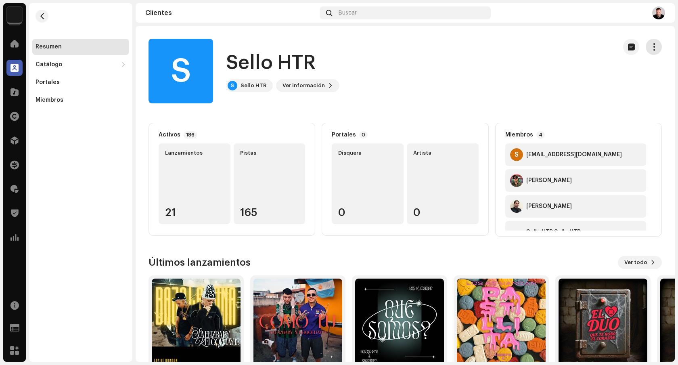
click at [646, 50] on button "button" at bounding box center [654, 47] width 16 height 16
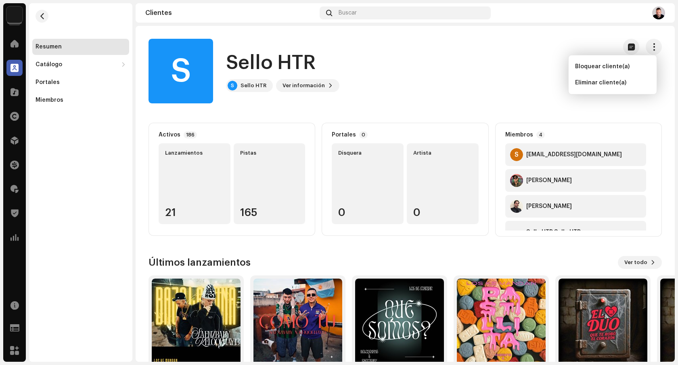
click at [421, 66] on div "S Sello HTR S Sello HTR Ver información" at bounding box center [380, 71] width 462 height 65
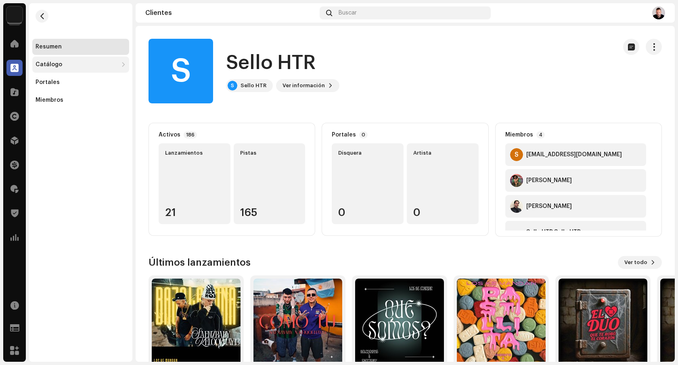
click at [93, 63] on div "Catálogo" at bounding box center [77, 64] width 82 height 6
click at [86, 83] on div "Lanzamientos" at bounding box center [82, 82] width 87 height 6
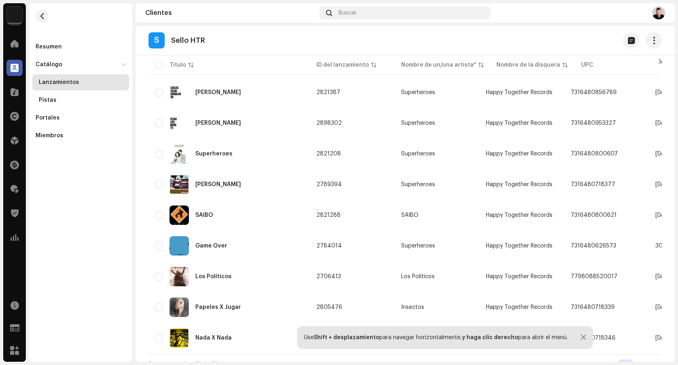
scroll to position [462, 0]
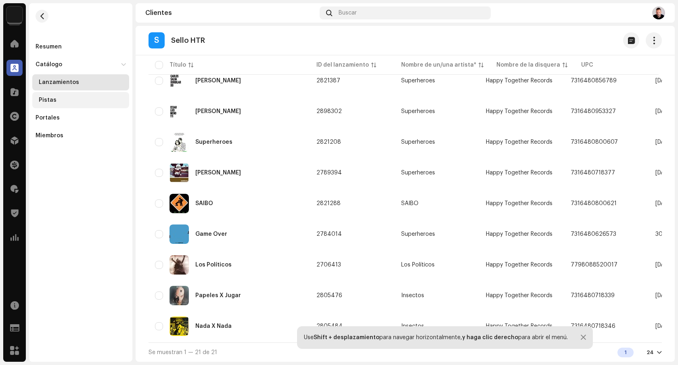
click at [67, 105] on div "Pistas" at bounding box center [80, 100] width 97 height 16
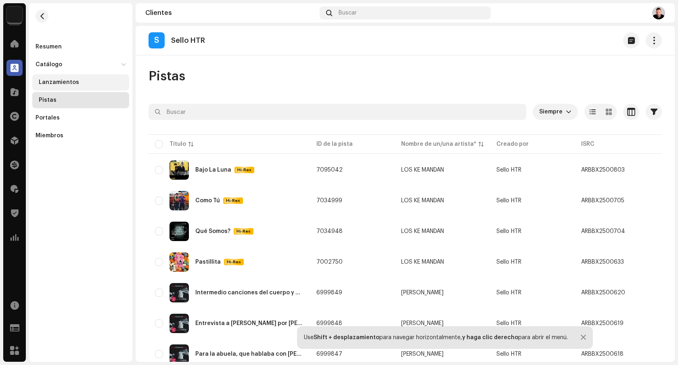
click at [72, 84] on div "Lanzamientos" at bounding box center [59, 82] width 40 height 6
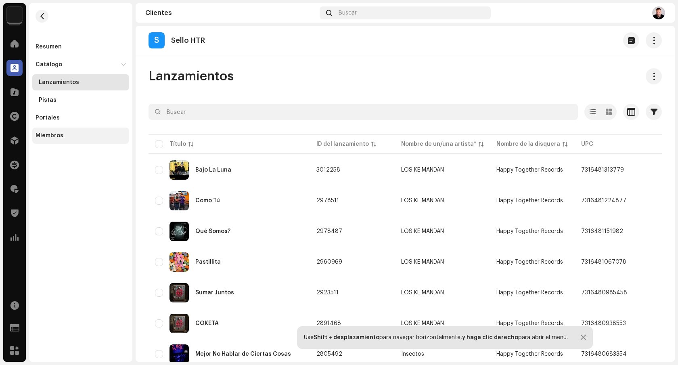
click at [65, 135] on div "Miembros" at bounding box center [81, 135] width 90 height 6
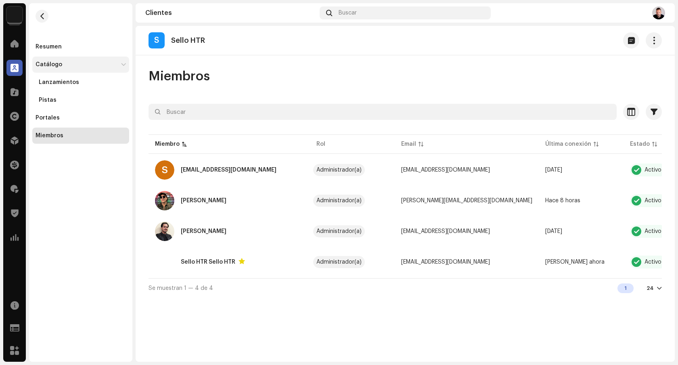
click at [71, 68] on div "Catálogo" at bounding box center [80, 64] width 97 height 16
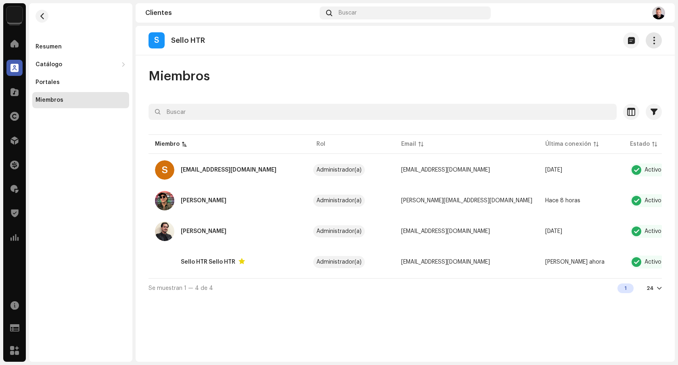
click at [655, 42] on span "button" at bounding box center [654, 40] width 8 height 6
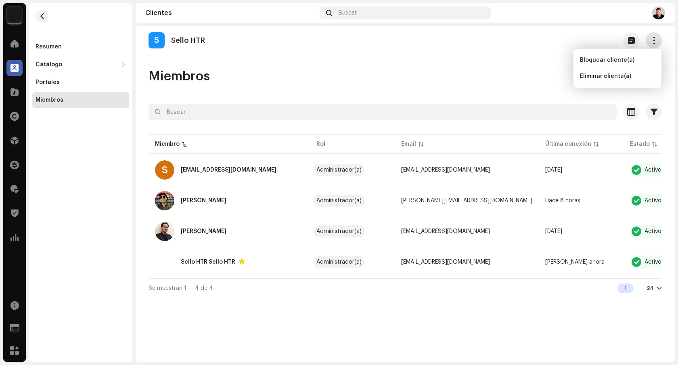
click at [655, 41] on span "button" at bounding box center [654, 40] width 8 height 6
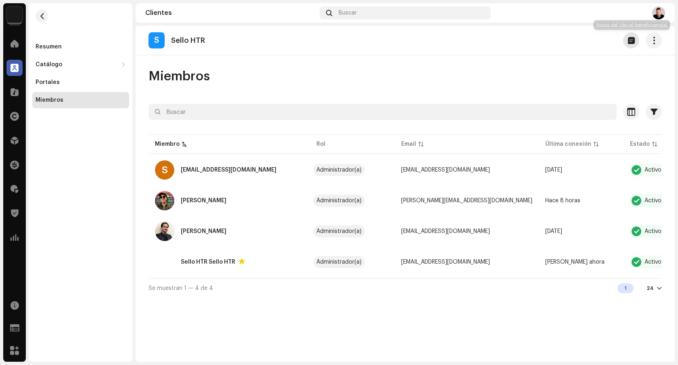
click at [632, 42] on span "button" at bounding box center [631, 40] width 7 height 6
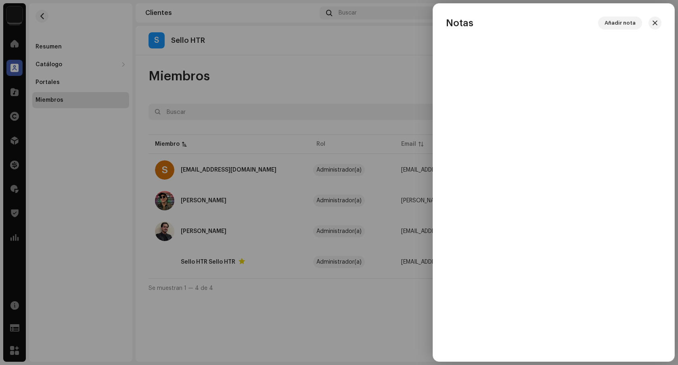
click at [656, 26] on button "button" at bounding box center [655, 23] width 13 height 13
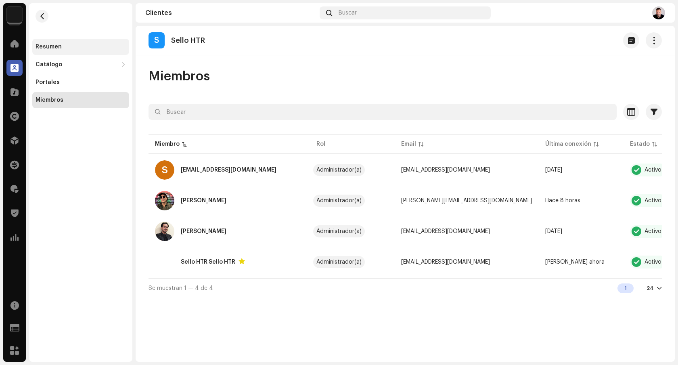
click at [56, 50] on div "Resumen" at bounding box center [80, 47] width 97 height 16
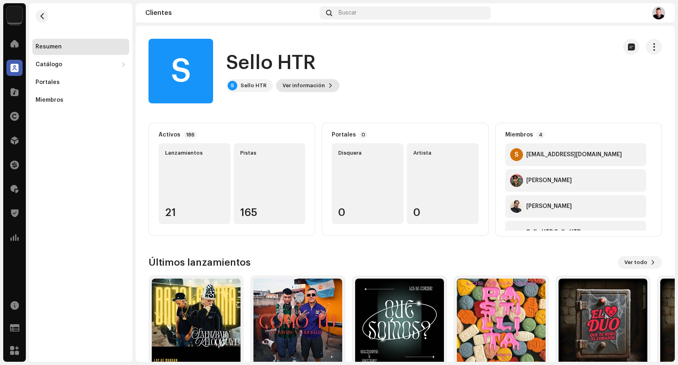
click at [305, 84] on span "Ver información" at bounding box center [303, 85] width 42 height 16
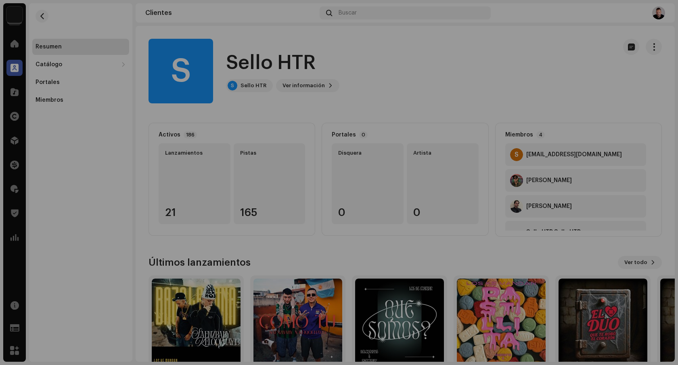
click at [17, 123] on div "S Sello HTR 634296 ID del (de la) beneficiario(a) 695325 Creado en 13 mar 2025" at bounding box center [339, 182] width 678 height 365
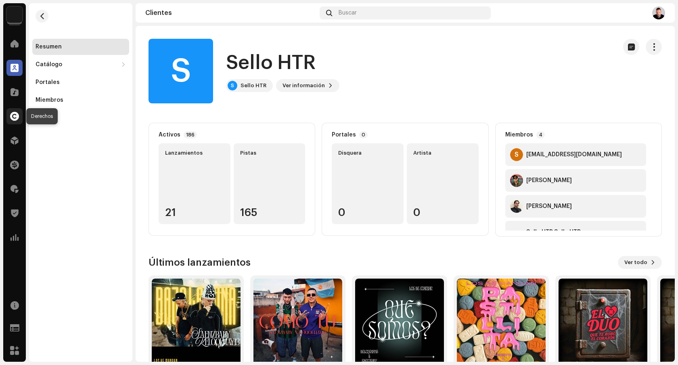
click at [17, 119] on span at bounding box center [14, 116] width 9 height 6
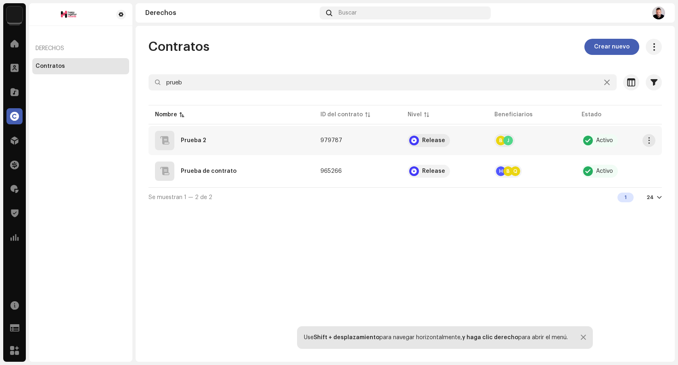
click at [257, 149] on div "Prueba 2" at bounding box center [231, 140] width 153 height 19
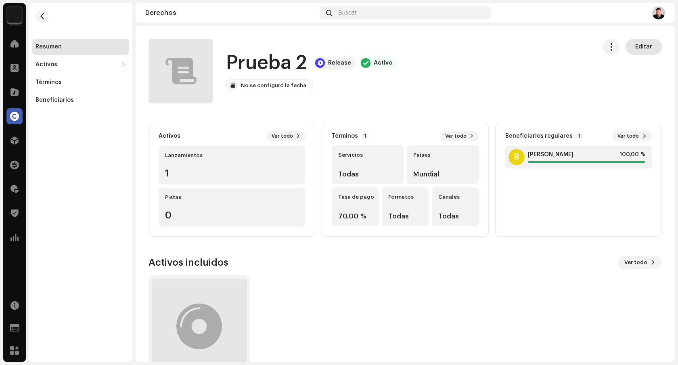
click at [653, 48] on button "Editar" at bounding box center [644, 47] width 36 height 16
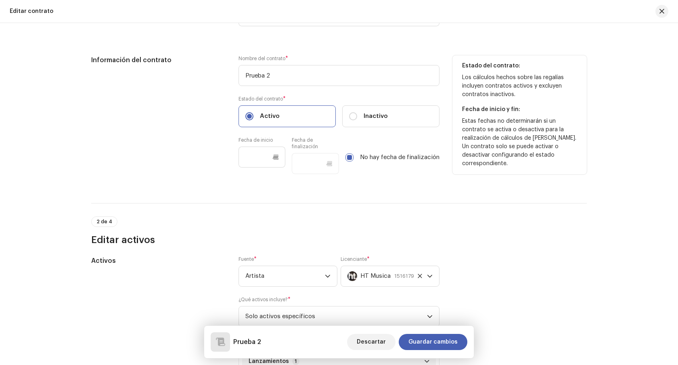
scroll to position [249, 0]
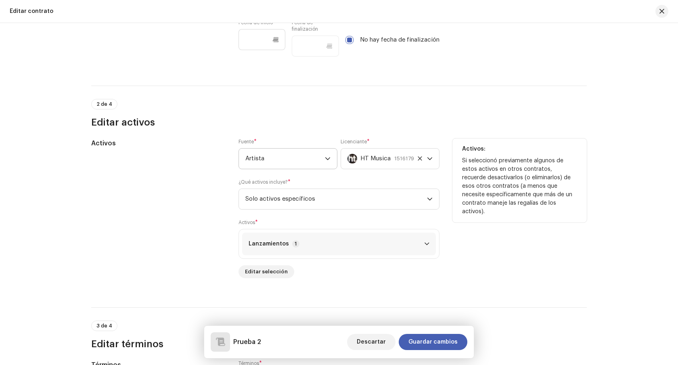
click at [327, 161] on icon "dropdown trigger" at bounding box center [328, 159] width 6 height 6
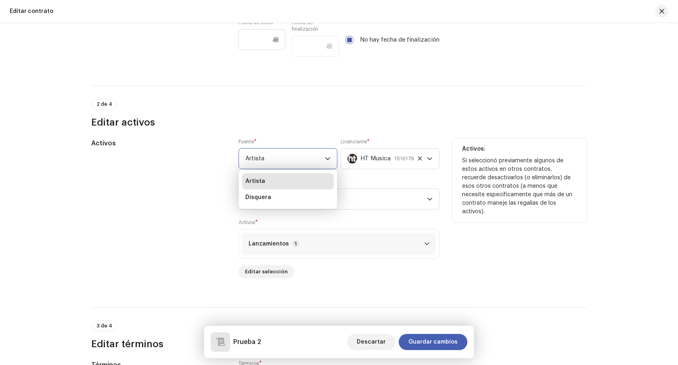
click at [295, 156] on span "Artista" at bounding box center [285, 159] width 80 height 20
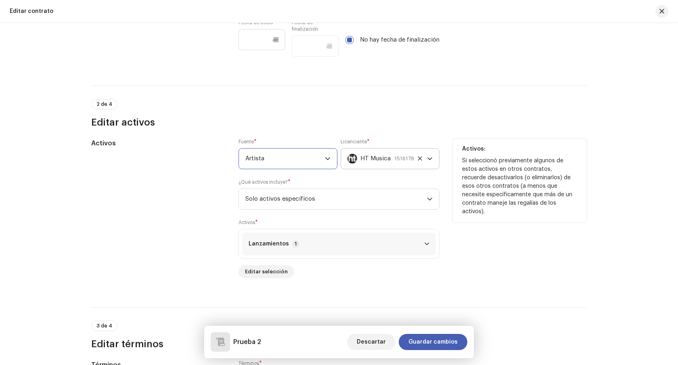
click at [408, 155] on div "1516179" at bounding box center [404, 159] width 20 height 20
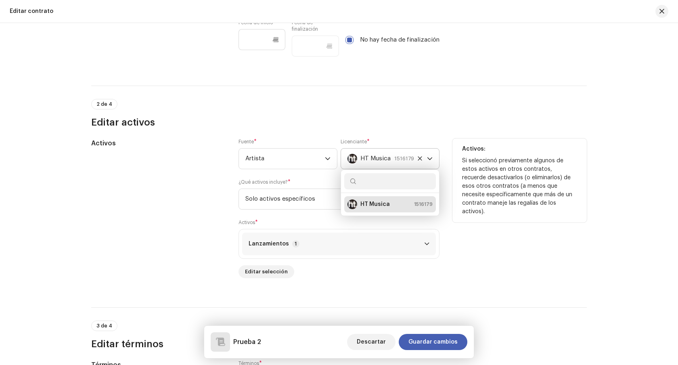
click at [427, 160] on icon "dropdown trigger" at bounding box center [430, 159] width 6 height 6
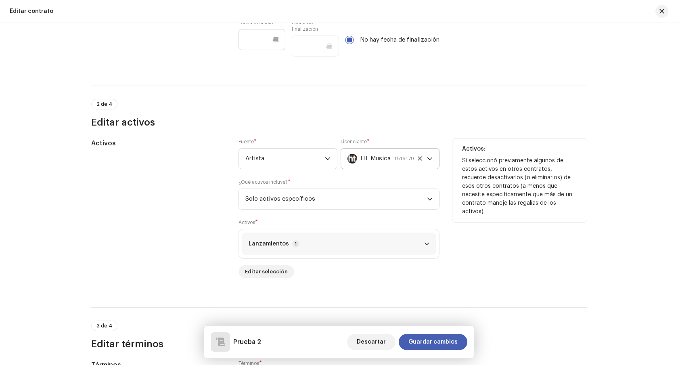
click at [419, 160] on icon at bounding box center [420, 158] width 4 height 4
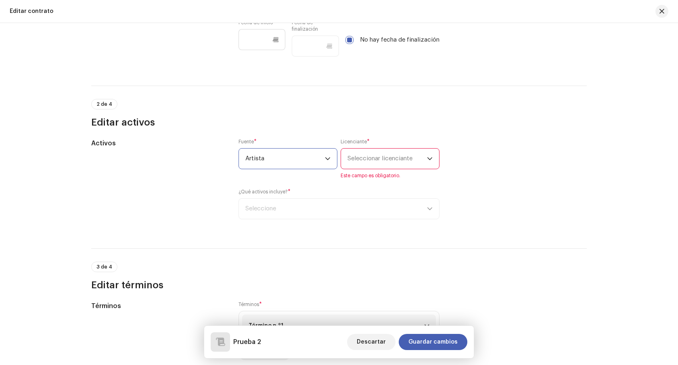
click at [311, 154] on span "Artista" at bounding box center [285, 159] width 80 height 20
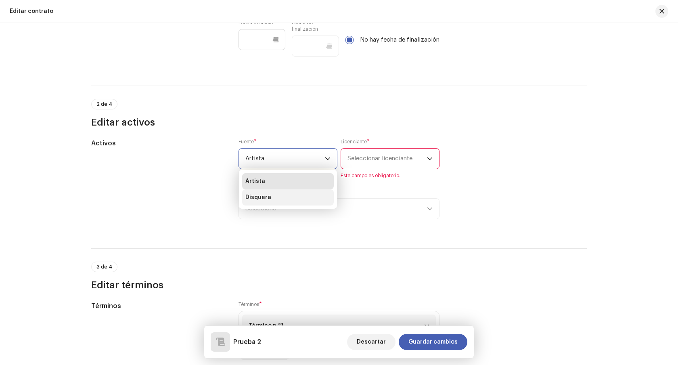
click at [282, 196] on li "Disquera" at bounding box center [288, 197] width 92 height 16
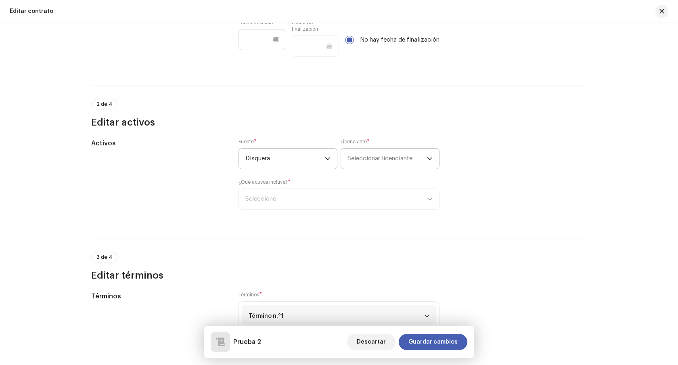
click at [373, 161] on span "Seleccionar licenciante" at bounding box center [379, 158] width 65 height 6
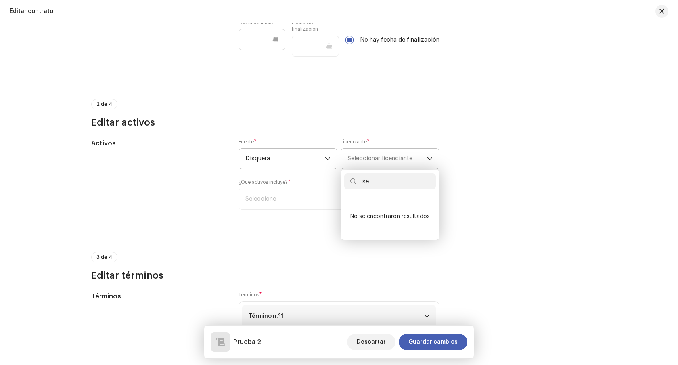
type input "s"
type input "S"
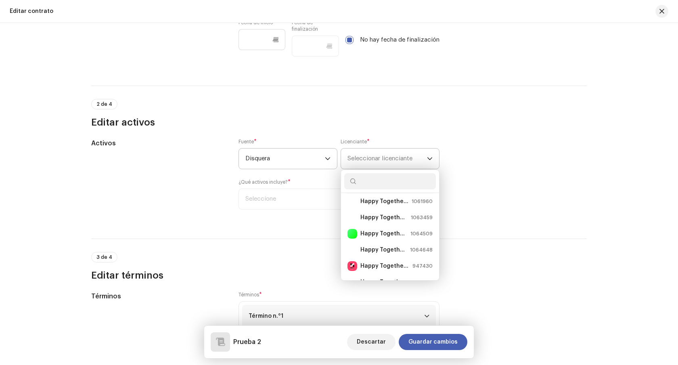
scroll to position [81, 0]
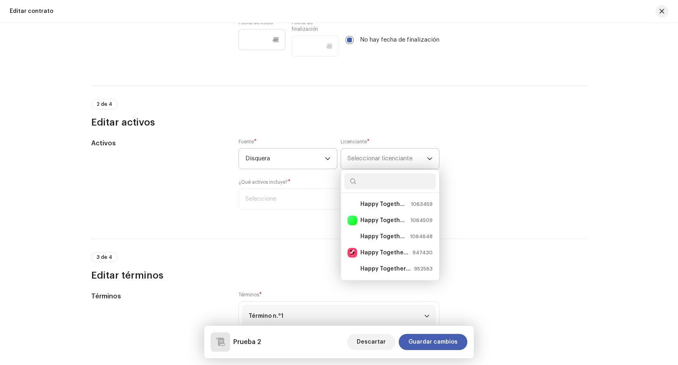
click at [384, 249] on strong "Happy Together Records" at bounding box center [384, 253] width 49 height 8
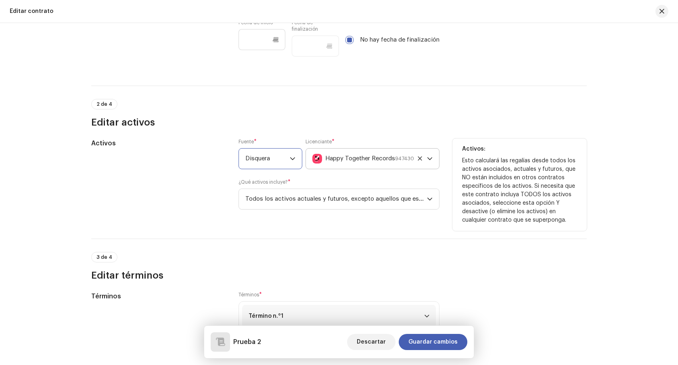
click at [287, 162] on span "Disquera" at bounding box center [267, 159] width 44 height 20
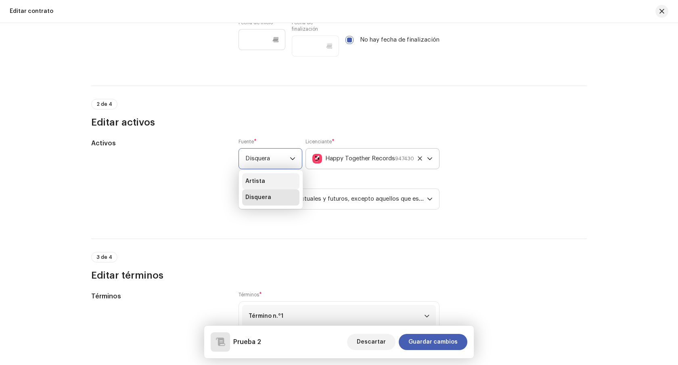
click at [277, 184] on li "Artista" at bounding box center [270, 181] width 57 height 16
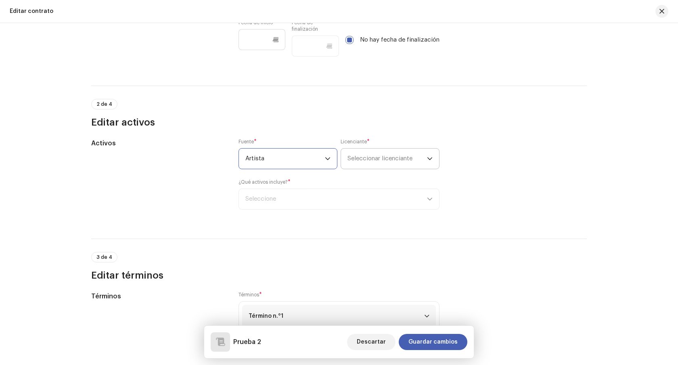
click at [305, 158] on span "Artista" at bounding box center [285, 159] width 80 height 20
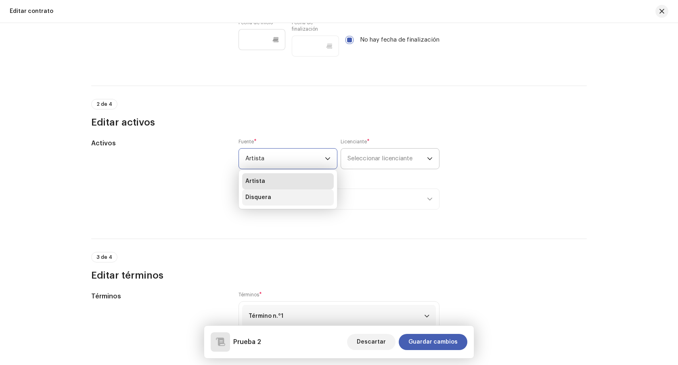
click at [282, 198] on li "Disquera" at bounding box center [288, 197] width 92 height 16
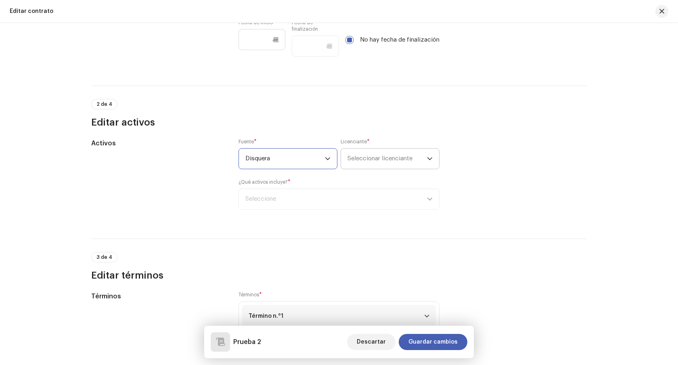
click at [373, 161] on span "Seleccionar licenciante" at bounding box center [379, 158] width 65 height 6
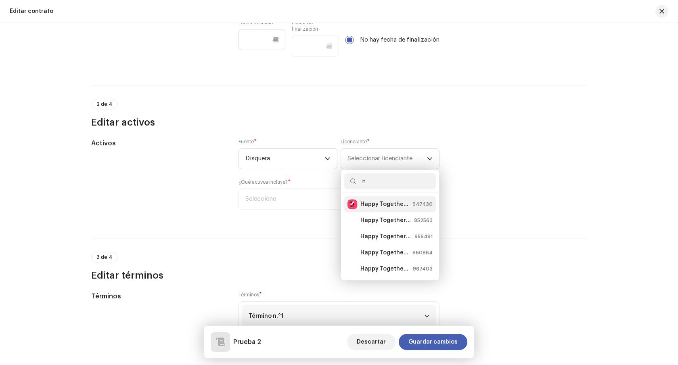
type input "h"
click at [373, 203] on strong "Happy Together Records" at bounding box center [384, 204] width 49 height 8
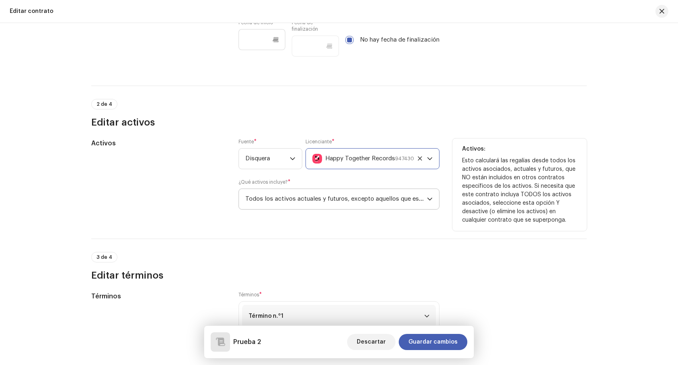
click at [285, 199] on span "Todos los activos actuales y futuros, excepto aquellos que están en contratos e…" at bounding box center [336, 199] width 182 height 20
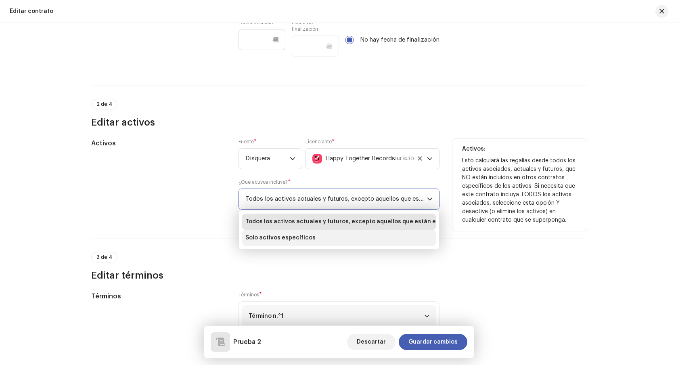
click at [280, 231] on li "Solo activos específicos" at bounding box center [339, 238] width 194 height 16
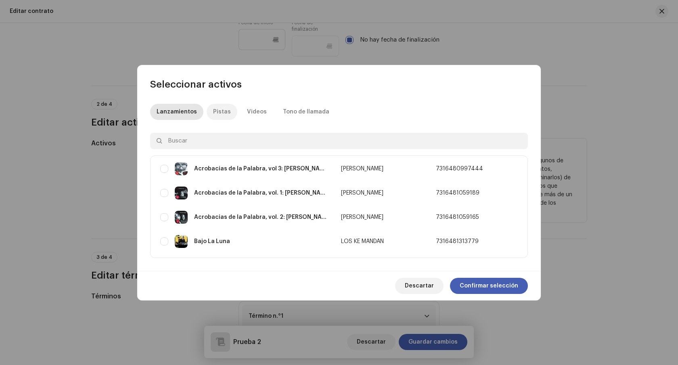
click at [225, 113] on div "Pistas" at bounding box center [222, 112] width 18 height 16
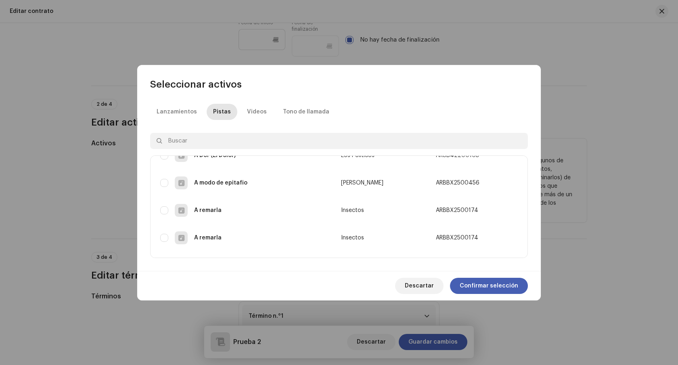
scroll to position [126, 0]
click at [174, 105] on div "Lanzamientos" at bounding box center [177, 112] width 40 height 16
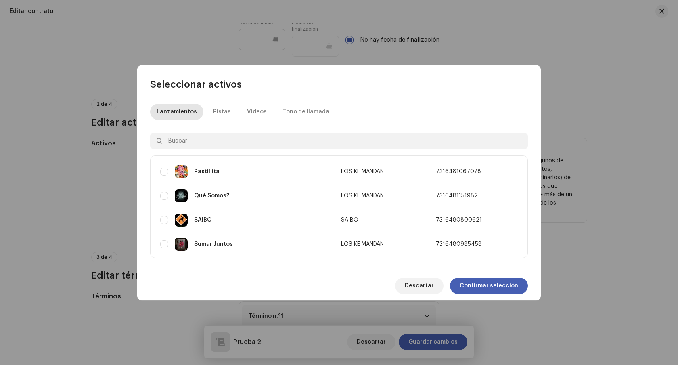
scroll to position [316, 0]
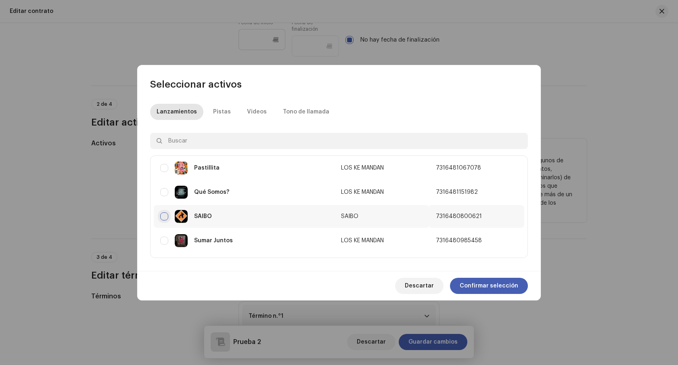
click at [164, 215] on input "checkbox" at bounding box center [164, 216] width 8 height 8
checkbox input "true"
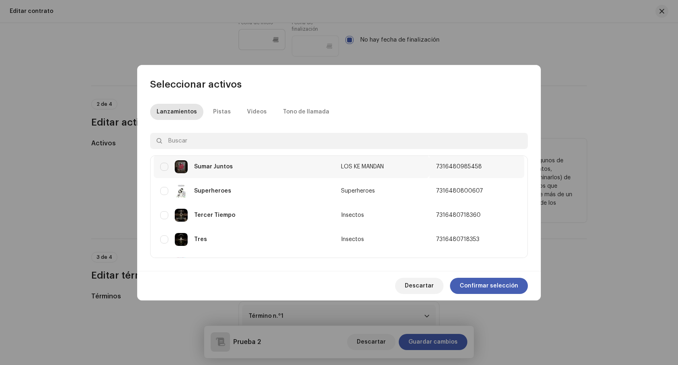
scroll to position [392, 0]
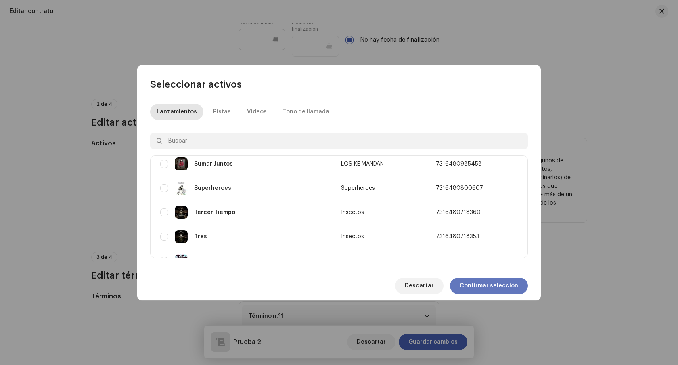
click at [498, 284] on span "Confirmar selección" at bounding box center [489, 286] width 59 height 16
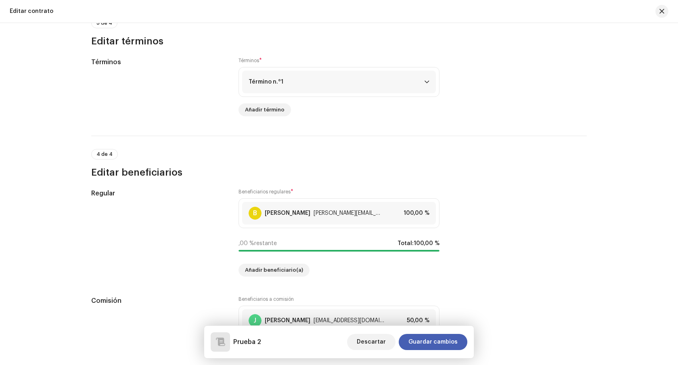
scroll to position [601, 0]
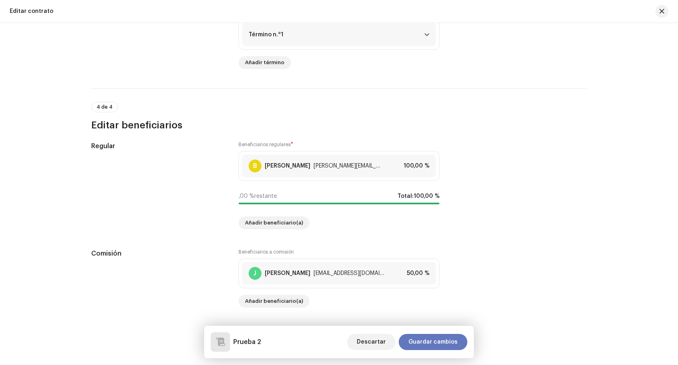
click at [433, 345] on span "Guardar cambios" at bounding box center [432, 342] width 49 height 16
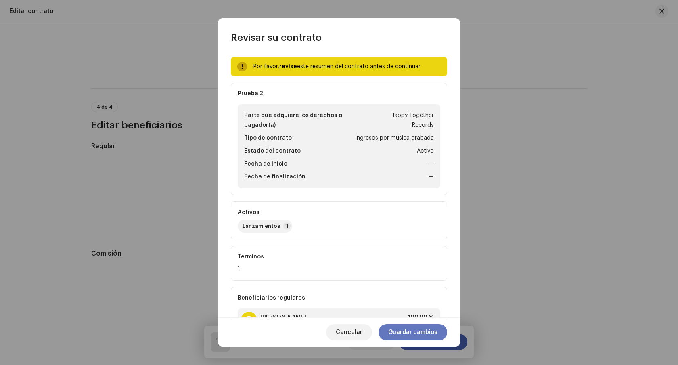
click at [426, 335] on span "Guardar cambios" at bounding box center [412, 332] width 49 height 16
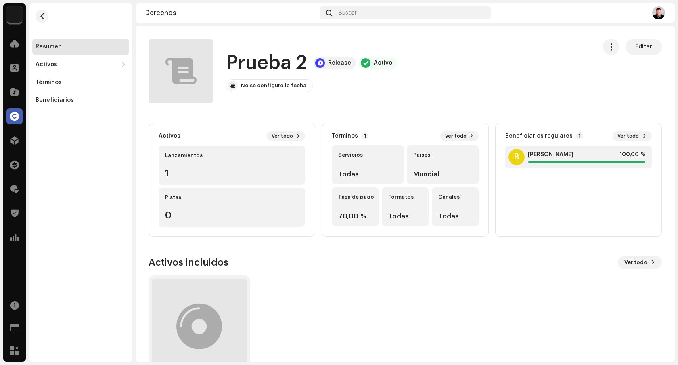
click at [12, 15] on img at bounding box center [14, 14] width 16 height 16
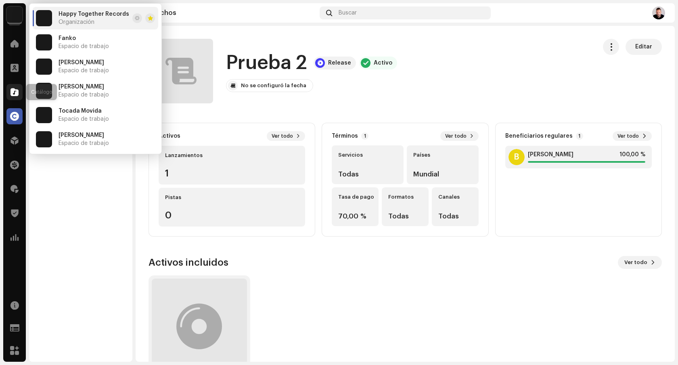
click at [15, 86] on div at bounding box center [14, 92] width 16 height 16
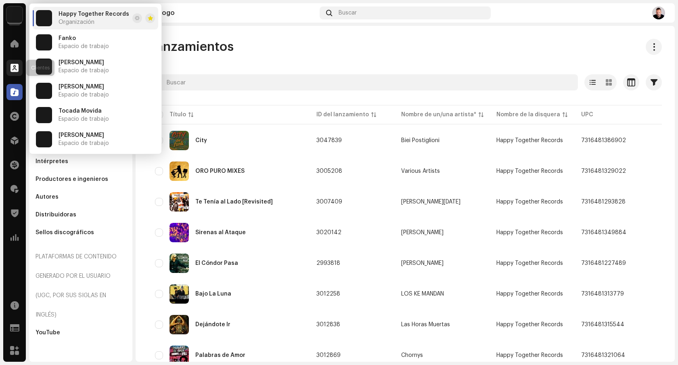
click at [17, 67] on span at bounding box center [14, 68] width 8 height 6
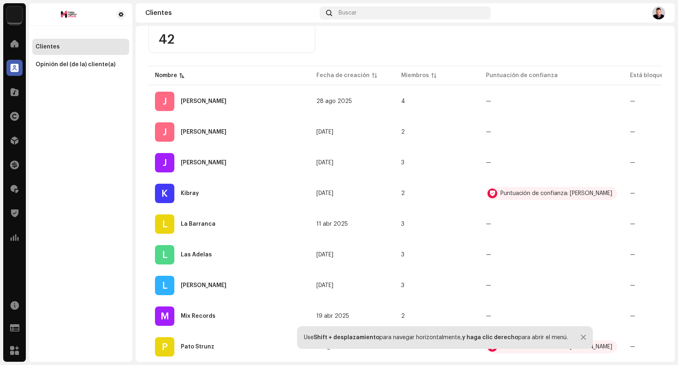
scroll to position [26, 0]
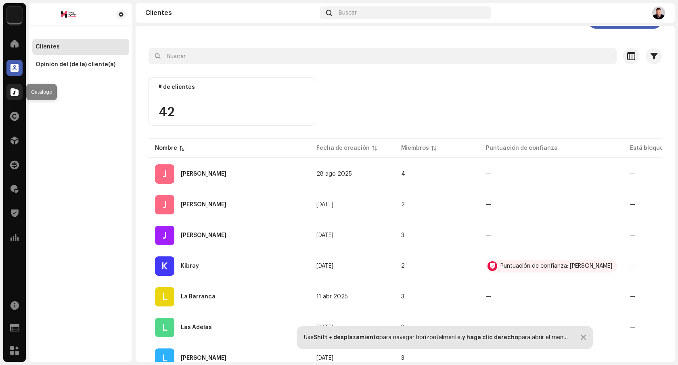
click at [17, 98] on div at bounding box center [14, 92] width 16 height 16
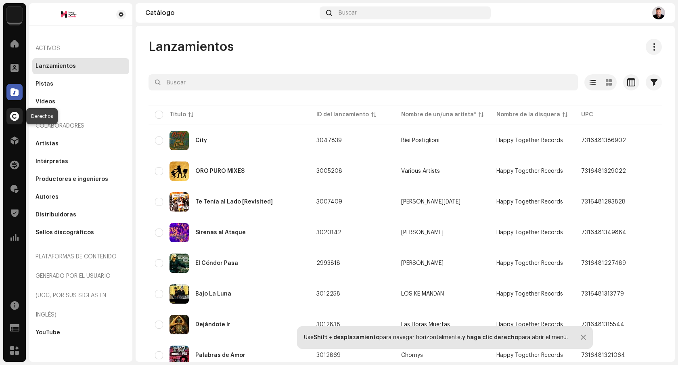
click at [19, 113] on div at bounding box center [14, 116] width 16 height 16
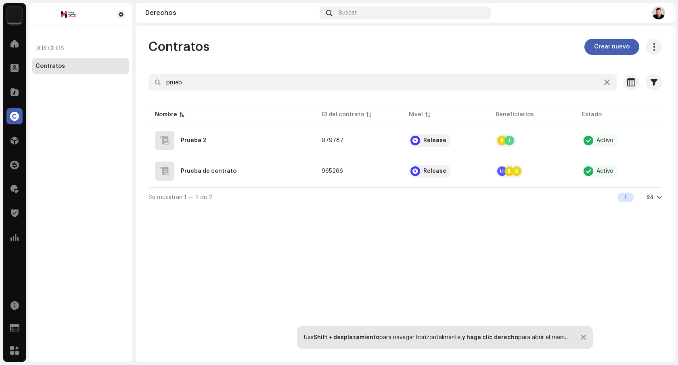
click at [16, 126] on div "Derechos" at bounding box center [14, 116] width 23 height 23
click at [17, 144] on span at bounding box center [14, 140] width 8 height 6
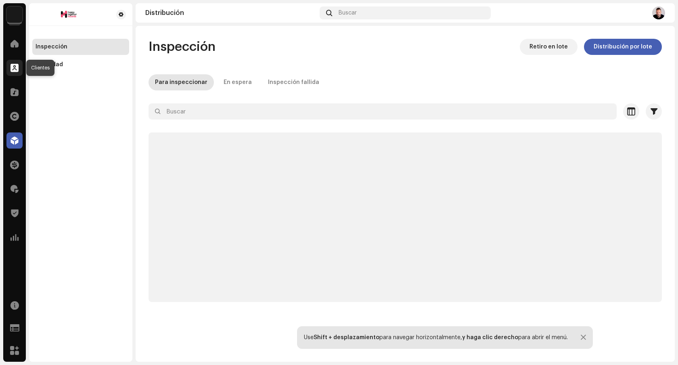
click at [18, 65] on span at bounding box center [14, 68] width 8 height 6
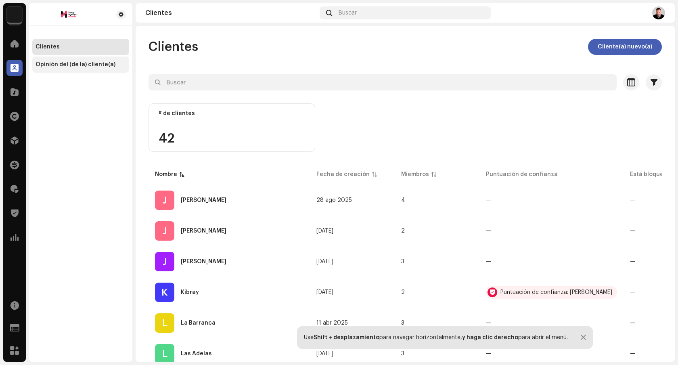
click at [77, 61] on div "Opinión del (de la) cliente(a)" at bounding box center [80, 64] width 97 height 16
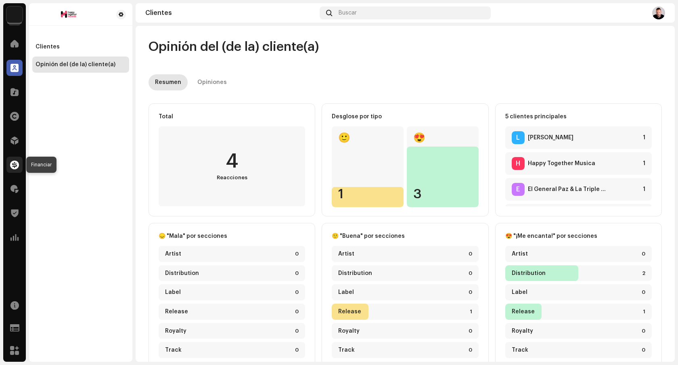
click at [12, 167] on span at bounding box center [14, 164] width 9 height 6
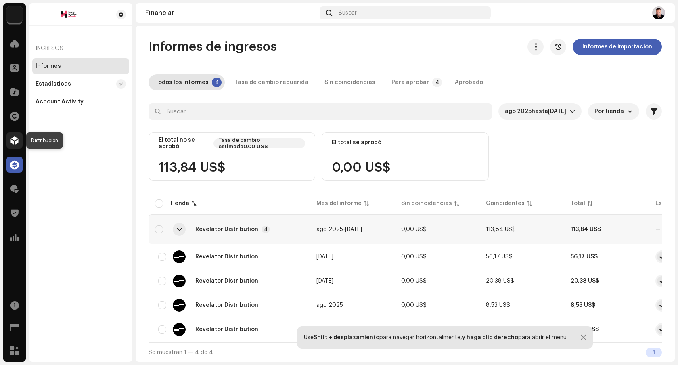
click at [11, 138] on span at bounding box center [14, 140] width 8 height 6
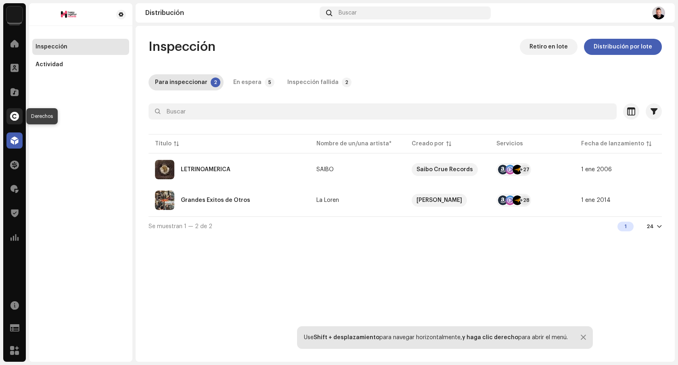
click at [11, 119] on span at bounding box center [14, 116] width 9 height 6
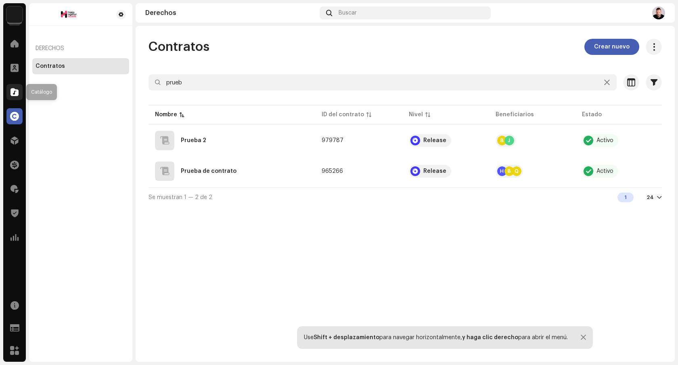
click at [15, 100] on div at bounding box center [14, 92] width 16 height 16
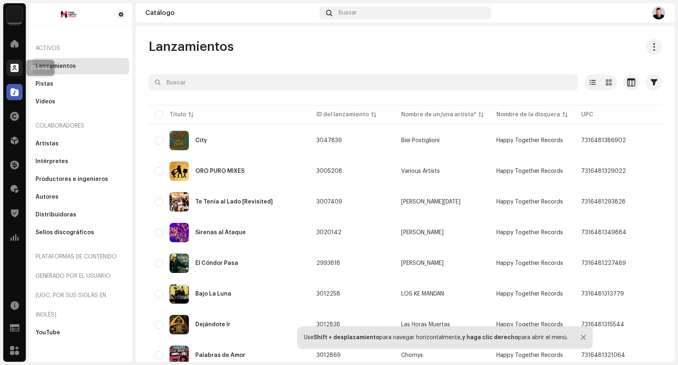
click at [14, 67] on span at bounding box center [14, 68] width 8 height 6
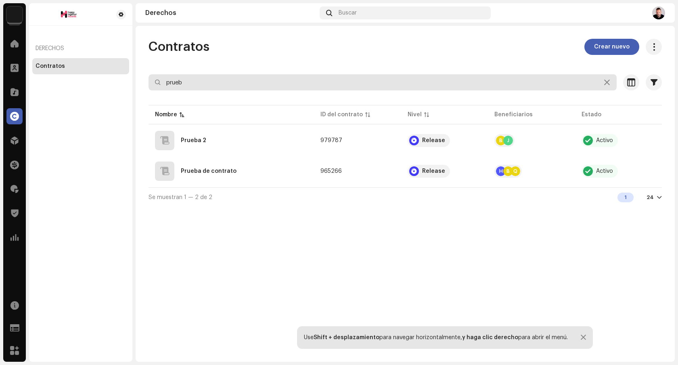
drag, startPoint x: 202, startPoint y: 85, endPoint x: 153, endPoint y: 79, distance: 49.6
click at [153, 79] on input "prueb" at bounding box center [383, 82] width 468 height 16
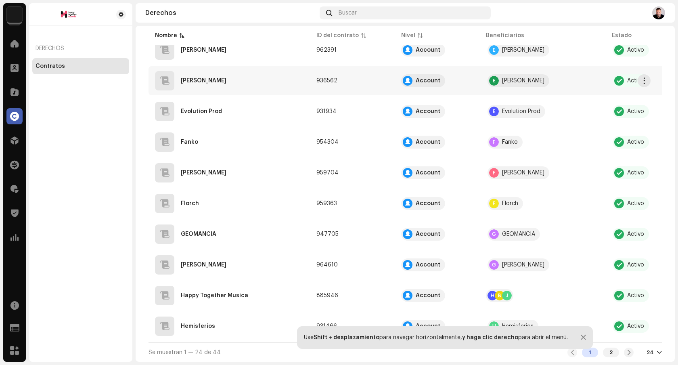
scroll to position [525, 0]
click at [16, 139] on span at bounding box center [14, 140] width 8 height 6
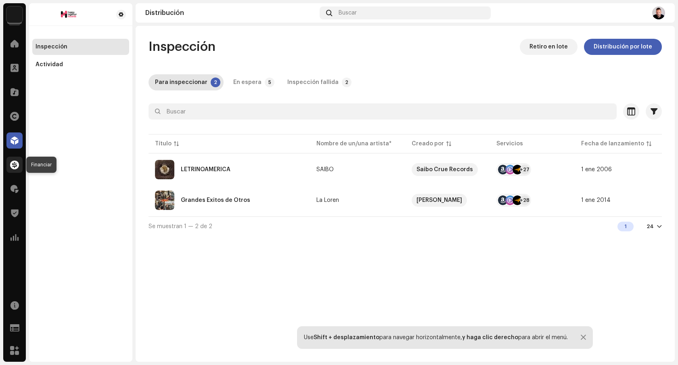
click at [14, 164] on span at bounding box center [14, 164] width 9 height 6
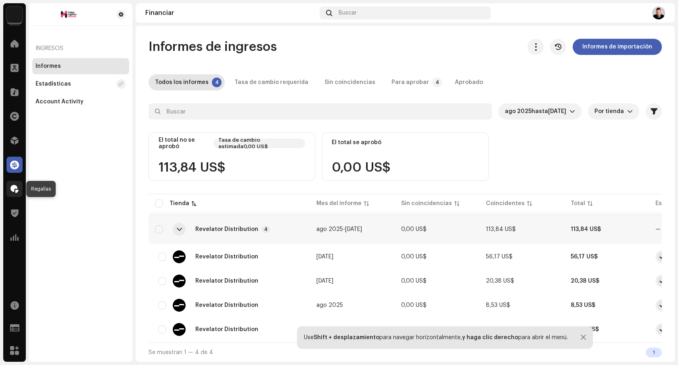
click at [16, 188] on span at bounding box center [14, 189] width 8 height 6
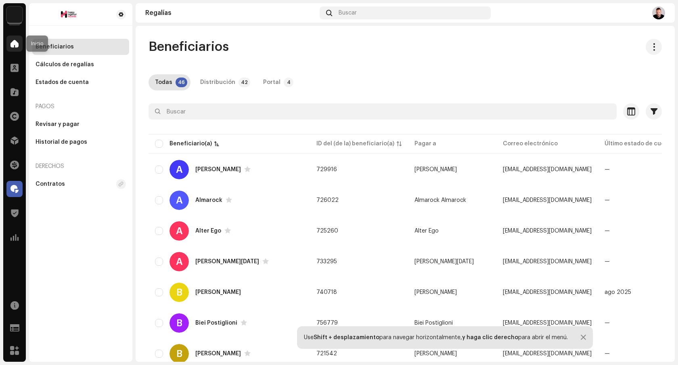
click at [17, 45] on span at bounding box center [14, 43] width 8 height 6
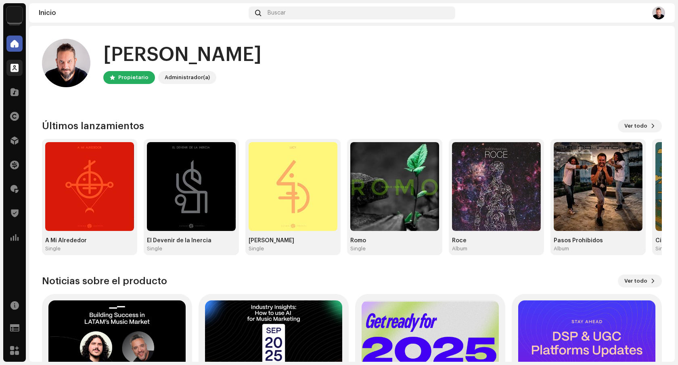
click at [15, 58] on div "Clientes" at bounding box center [14, 67] width 23 height 23
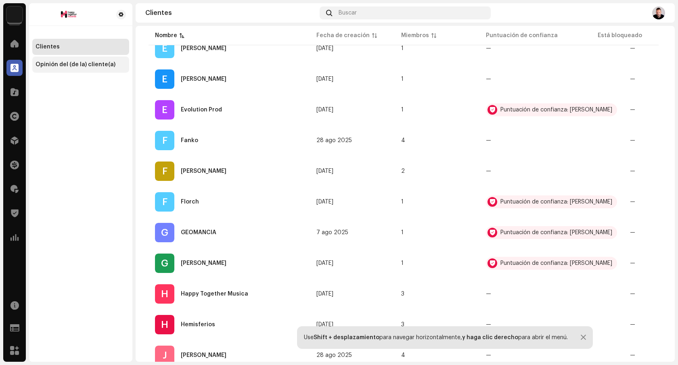
scroll to position [587, 0]
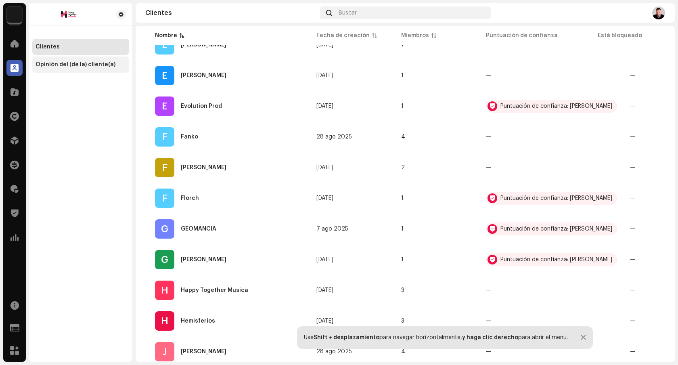
click at [50, 64] on div "Opinión del (de la) cliente(a)" at bounding box center [76, 64] width 80 height 6
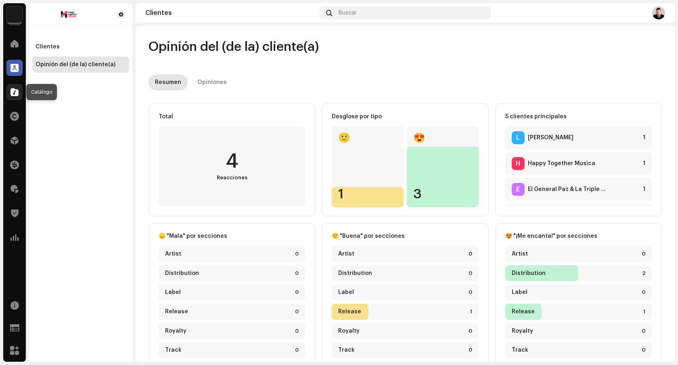
click at [17, 94] on span at bounding box center [14, 92] width 8 height 6
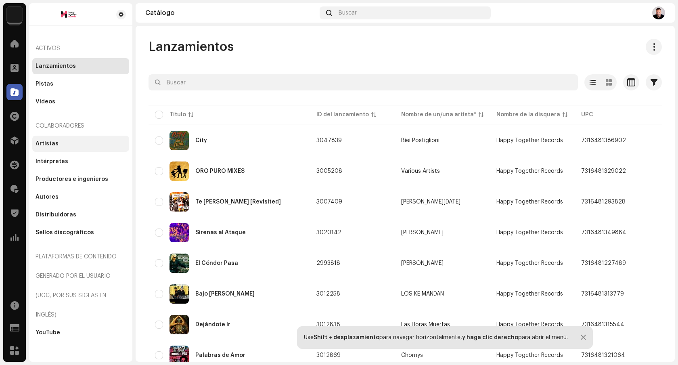
click at [52, 140] on div "Artistas" at bounding box center [47, 143] width 23 height 6
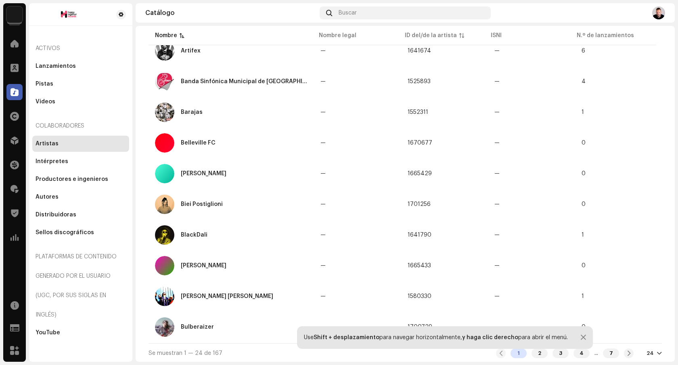
scroll to position [522, 0]
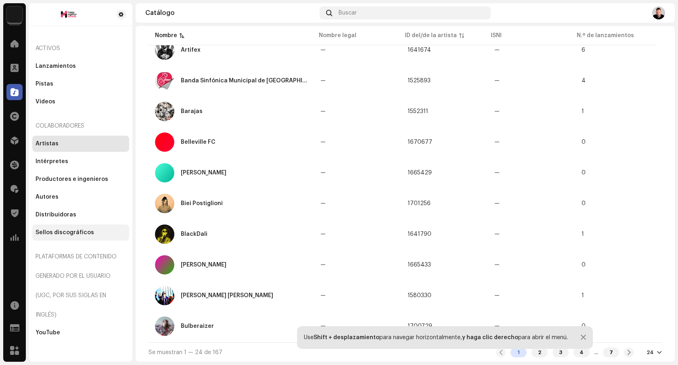
click at [106, 232] on div "Sellos discográficos" at bounding box center [81, 232] width 90 height 6
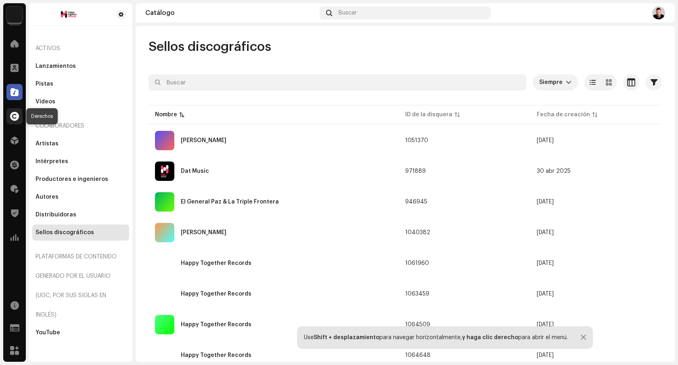
click at [17, 114] on span at bounding box center [14, 116] width 9 height 6
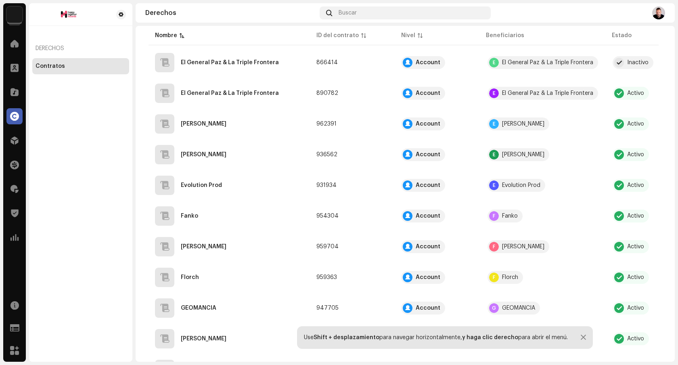
scroll to position [462, 0]
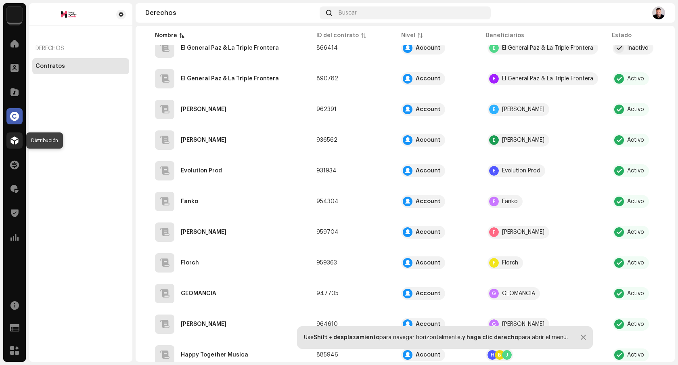
click at [19, 140] on div at bounding box center [14, 140] width 16 height 16
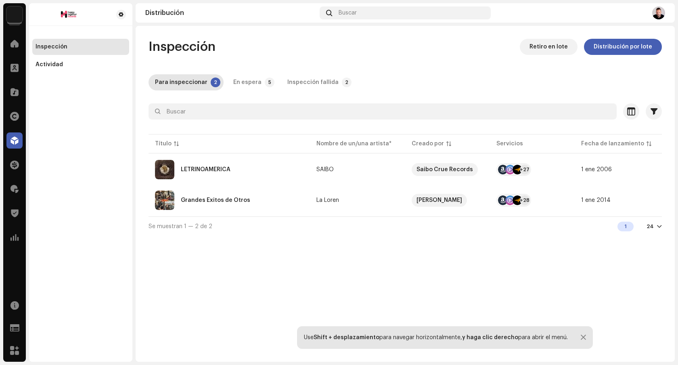
click at [56, 73] on div "Inspección Actividad" at bounding box center [80, 182] width 103 height 358
click at [60, 65] on div "Actividad" at bounding box center [49, 64] width 27 height 6
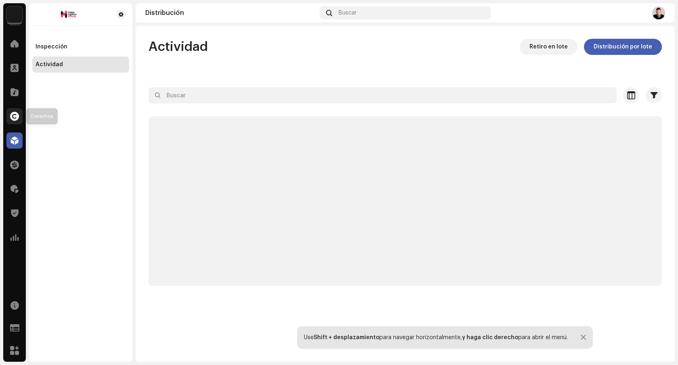
click at [20, 121] on div at bounding box center [14, 116] width 16 height 16
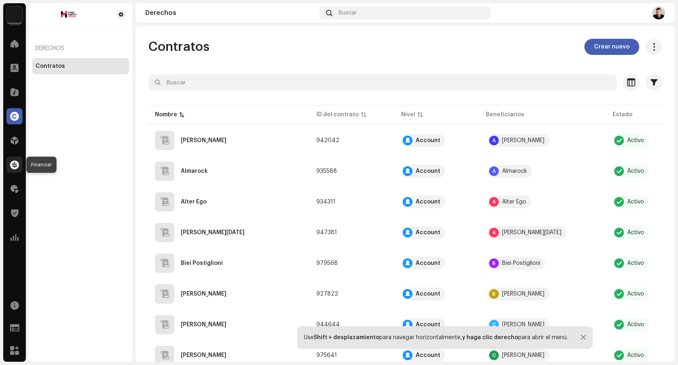
click at [18, 165] on span at bounding box center [14, 164] width 9 height 6
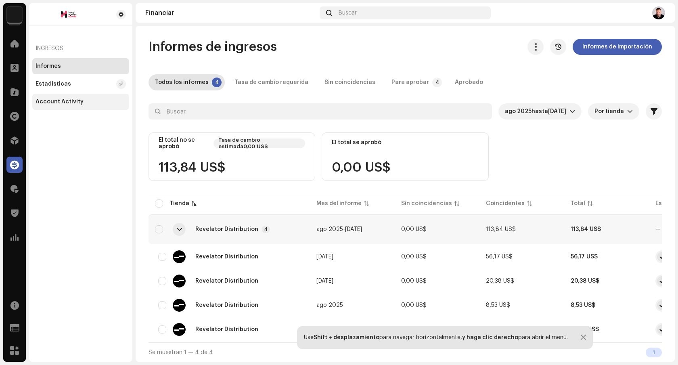
click at [77, 103] on div "Account Activity" at bounding box center [60, 101] width 48 height 6
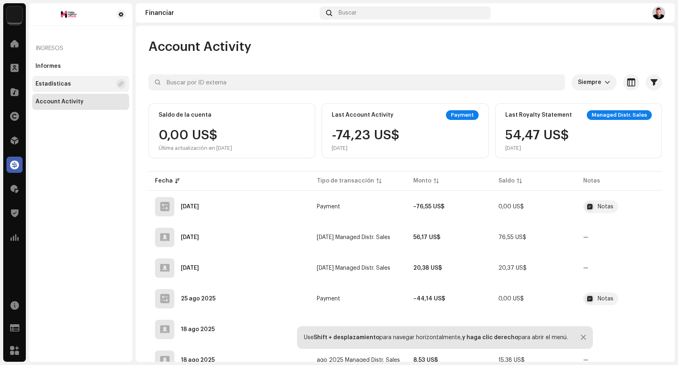
click at [81, 85] on div "Estadísticas" at bounding box center [74, 84] width 77 height 6
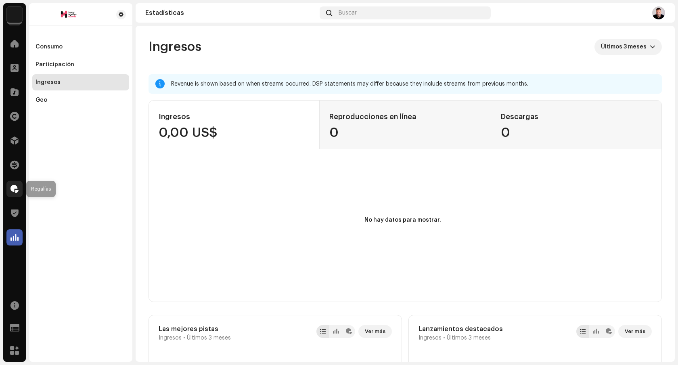
click at [17, 193] on div at bounding box center [14, 189] width 16 height 16
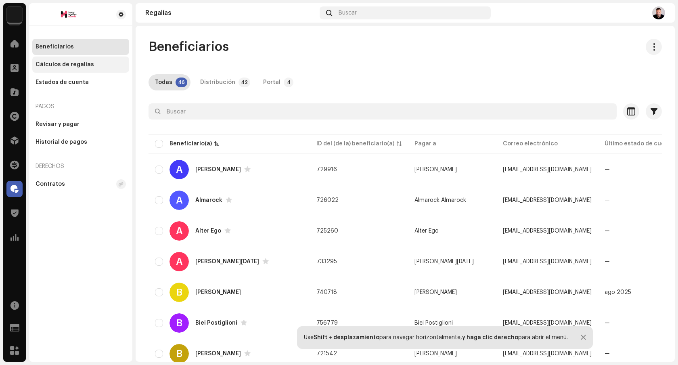
click at [68, 63] on div "Cálculos de regalías" at bounding box center [65, 64] width 59 height 6
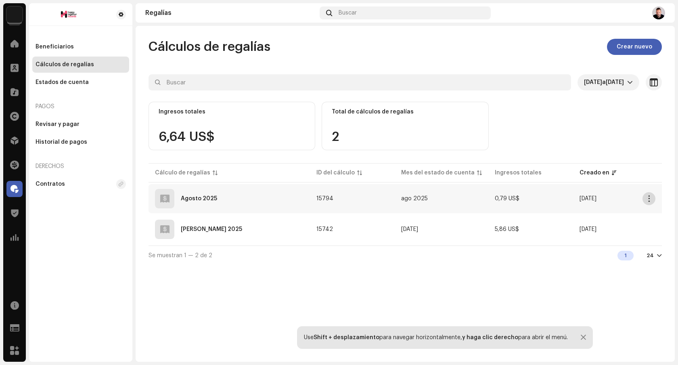
click at [649, 199] on span "button" at bounding box center [649, 198] width 6 height 6
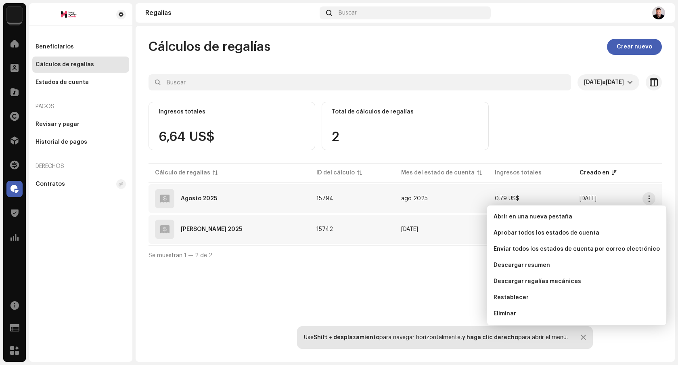
click at [209, 233] on div "Julio 2025" at bounding box center [229, 229] width 149 height 19
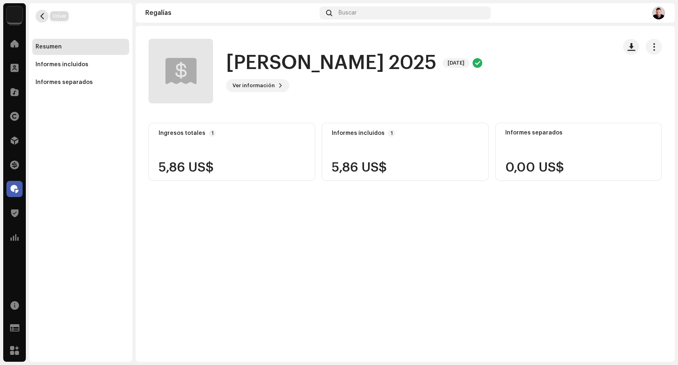
click at [36, 14] on button "button" at bounding box center [42, 16] width 13 height 13
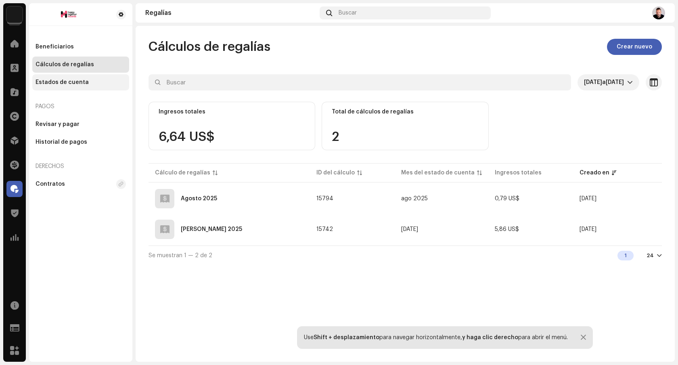
click at [81, 82] on div "Estados de cuenta" at bounding box center [62, 82] width 53 height 6
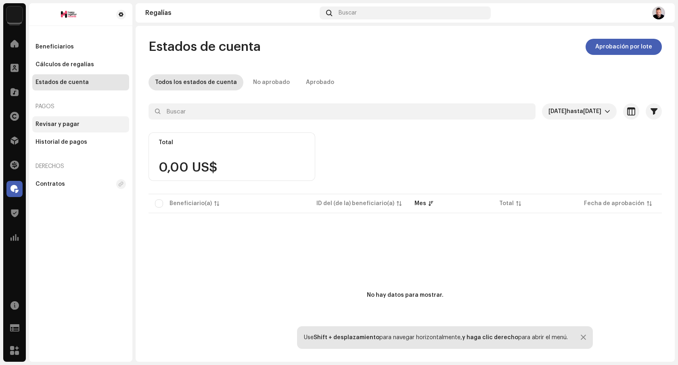
click at [69, 123] on div "Revisar y pagar" at bounding box center [58, 124] width 44 height 6
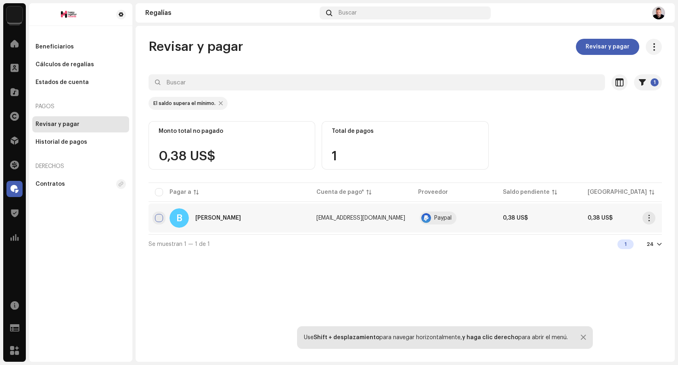
click at [159, 219] on input "checkbox" at bounding box center [159, 218] width 8 height 8
checkbox input "true"
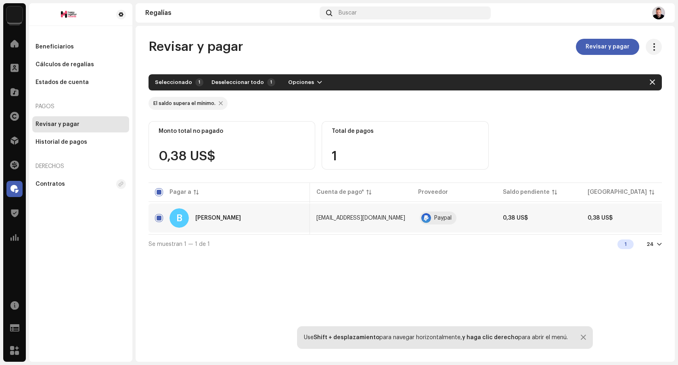
scroll to position [0, 93]
click at [648, 218] on span "button" at bounding box center [649, 218] width 6 height 6
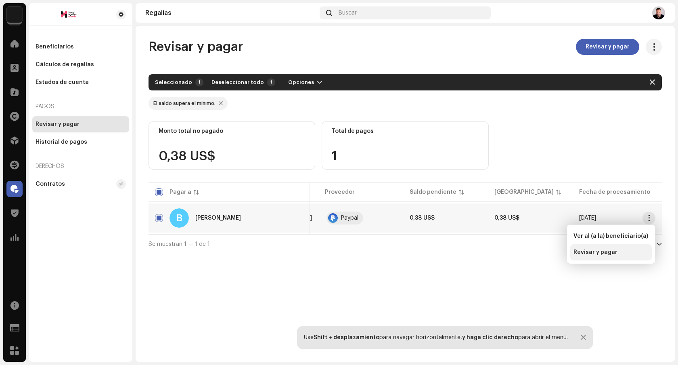
click at [615, 254] on div "Revisar y pagar" at bounding box center [610, 252] width 75 height 6
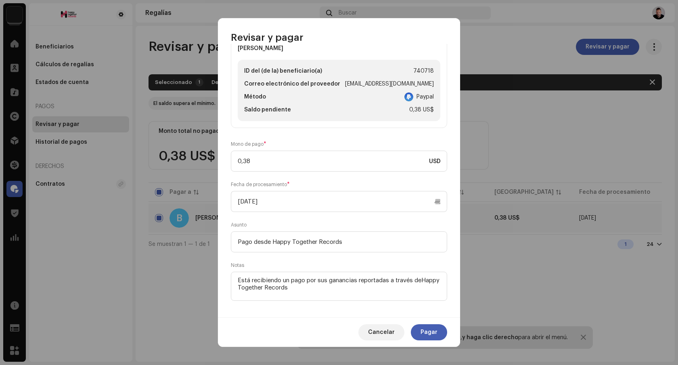
scroll to position [28, 0]
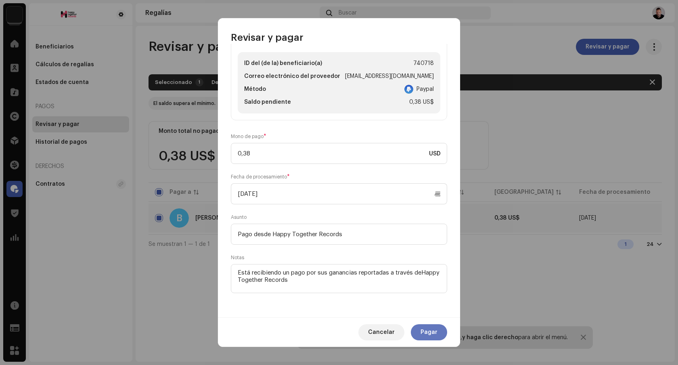
click at [435, 331] on span "Pagar" at bounding box center [429, 332] width 17 height 16
checkbox input "false"
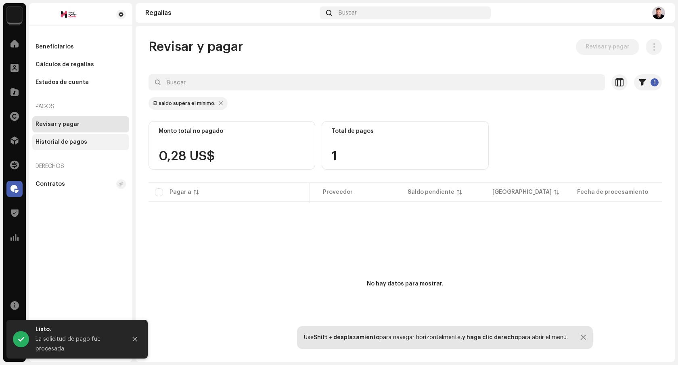
scroll to position [0, 78]
click at [74, 143] on div "Historial de pagos" at bounding box center [62, 142] width 52 height 6
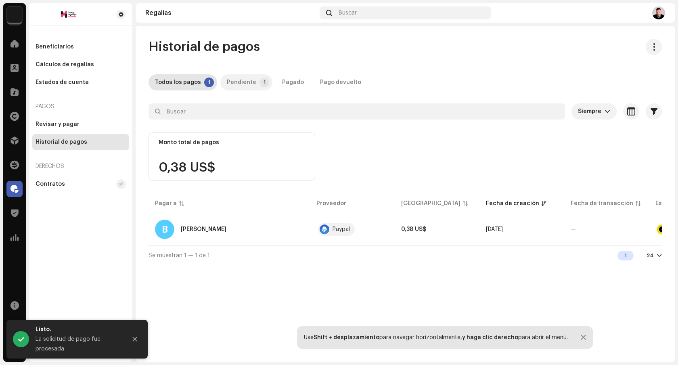
click at [236, 85] on div "Pendiente" at bounding box center [241, 82] width 29 height 16
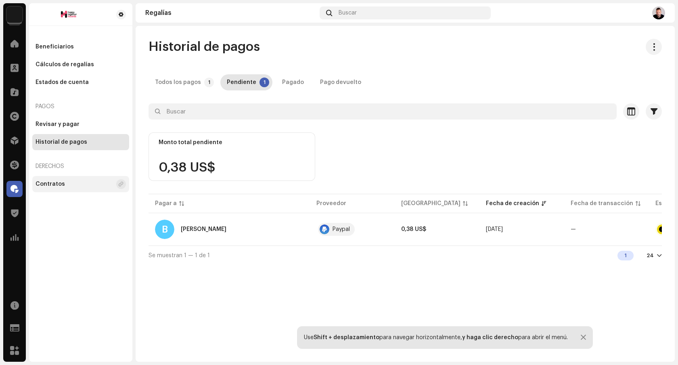
click at [83, 185] on div "Contratos" at bounding box center [74, 184] width 77 height 6
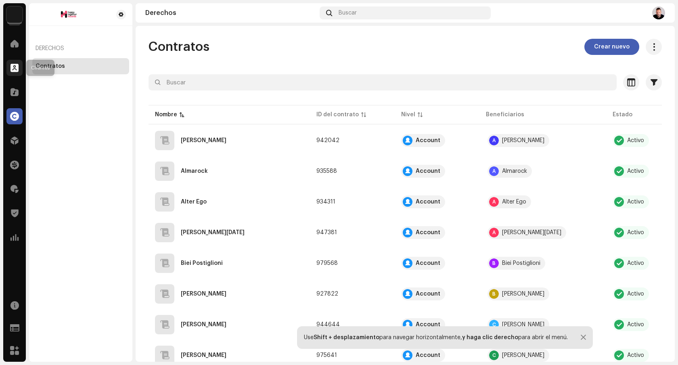
click at [18, 74] on div at bounding box center [14, 68] width 16 height 16
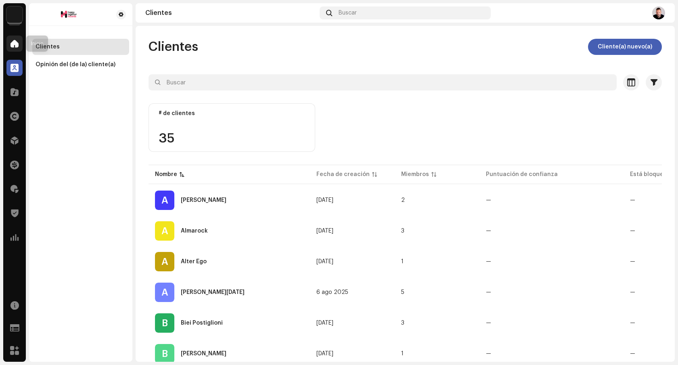
click at [15, 42] on span at bounding box center [14, 43] width 8 height 6
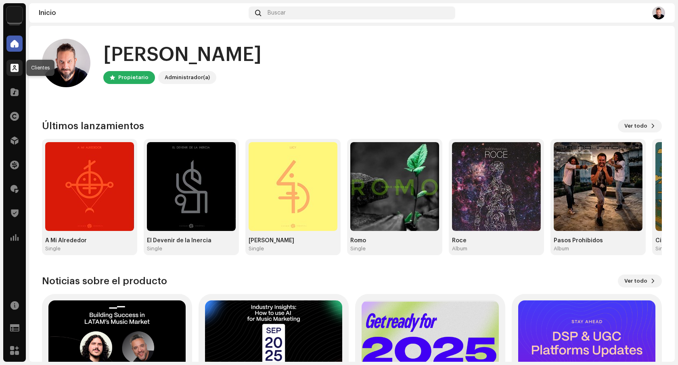
click at [14, 73] on div at bounding box center [14, 68] width 16 height 16
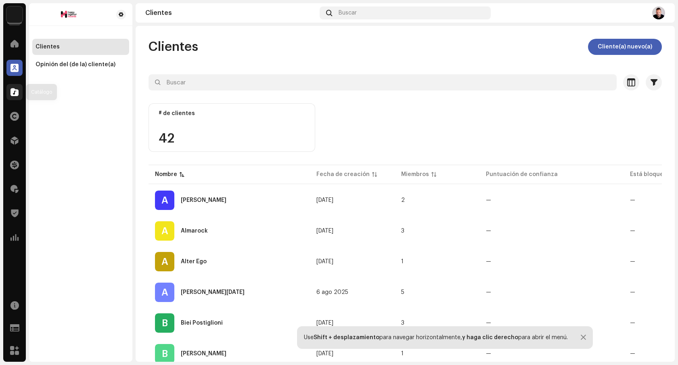
click at [21, 91] on div at bounding box center [14, 92] width 16 height 16
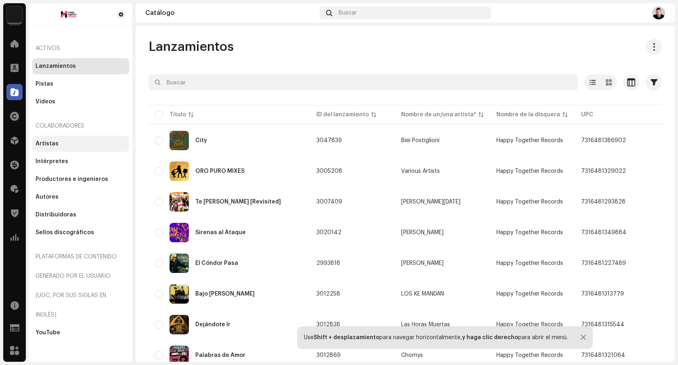
click at [73, 140] on div "Artistas" at bounding box center [80, 144] width 97 height 16
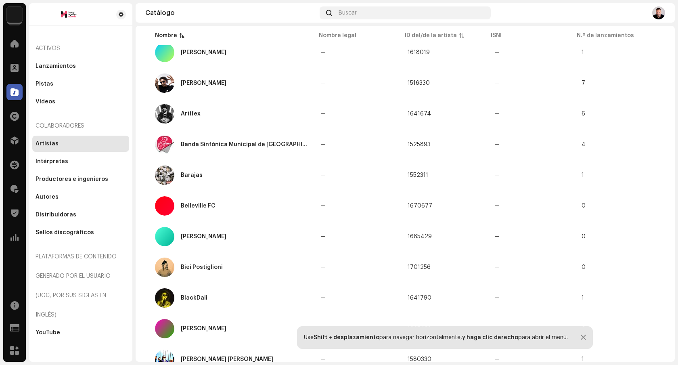
scroll to position [522, 0]
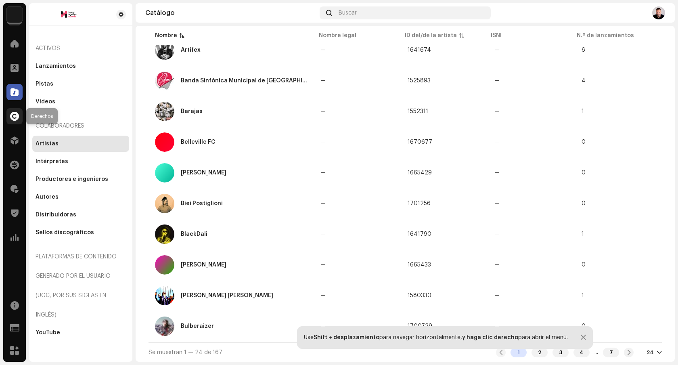
click at [15, 121] on div at bounding box center [14, 116] width 16 height 16
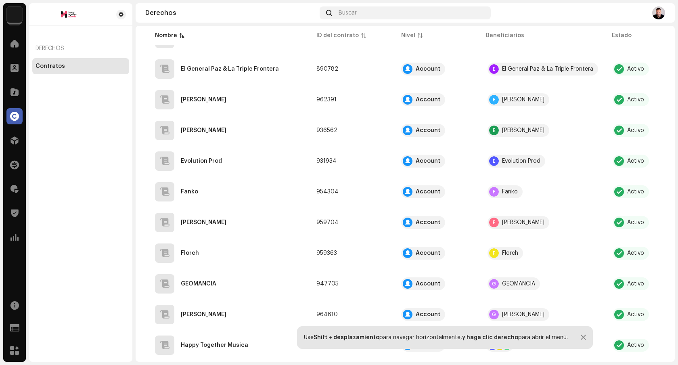
scroll to position [525, 0]
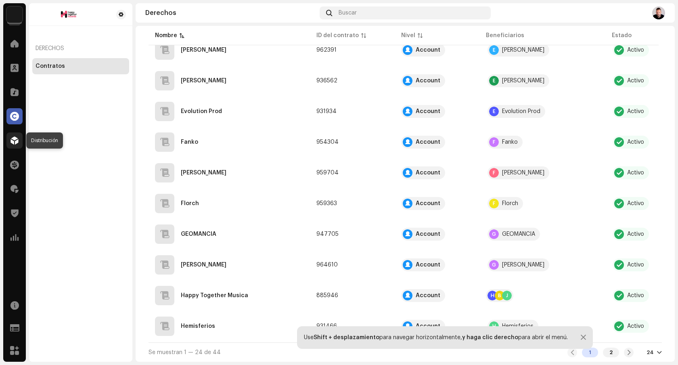
click at [15, 138] on span at bounding box center [14, 140] width 8 height 6
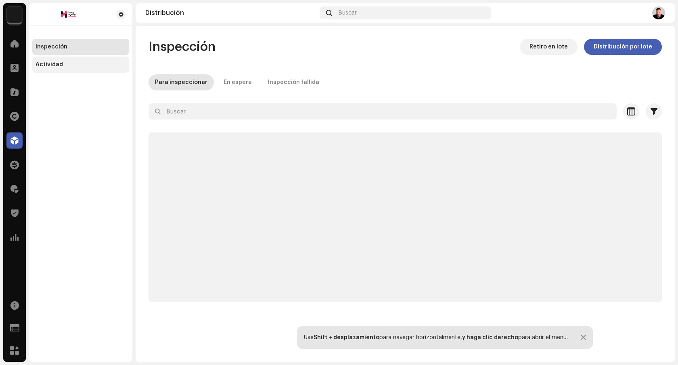
click at [66, 71] on div "Actividad" at bounding box center [80, 64] width 97 height 16
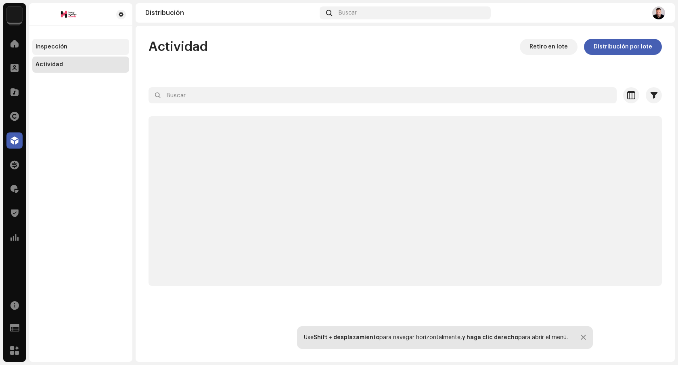
click at [75, 48] on div "Inspección" at bounding box center [81, 47] width 90 height 6
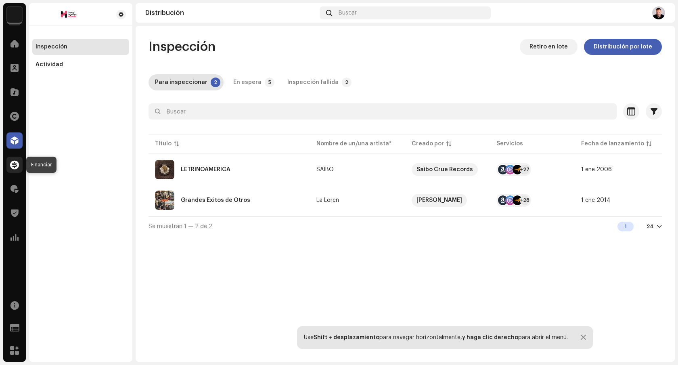
click at [18, 166] on span at bounding box center [14, 164] width 9 height 6
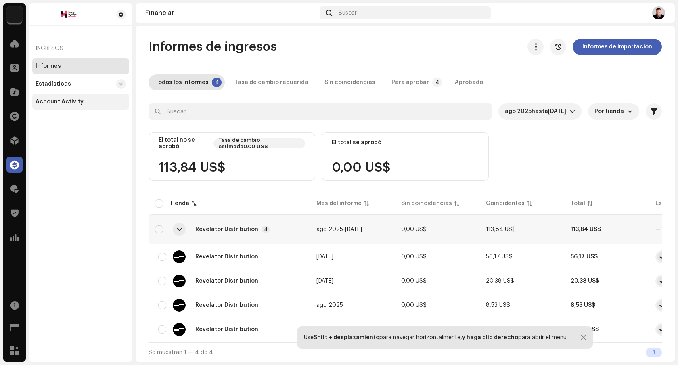
click at [64, 100] on div "Account Activity" at bounding box center [60, 101] width 48 height 6
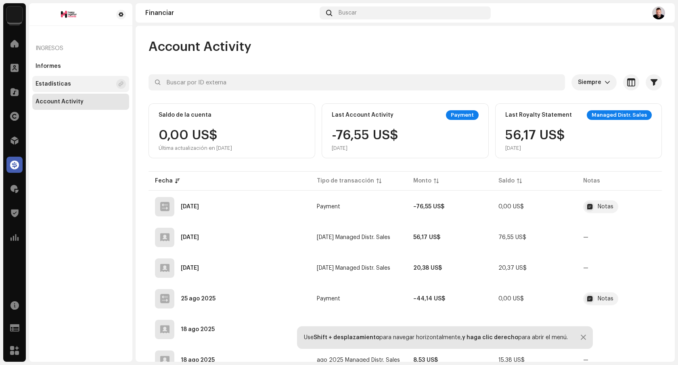
click at [58, 79] on div "Estadísticas" at bounding box center [80, 84] width 97 height 16
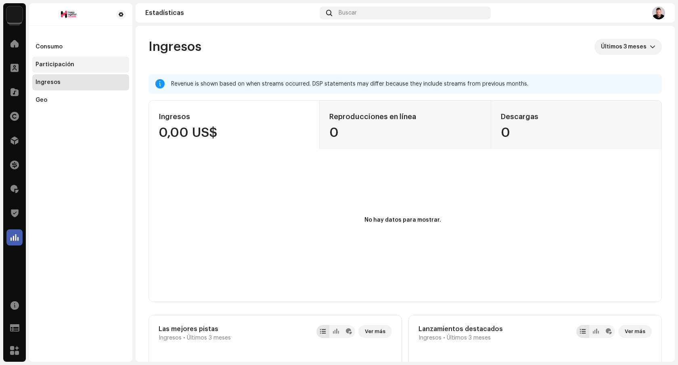
click at [59, 70] on div "Participación" at bounding box center [80, 64] width 97 height 16
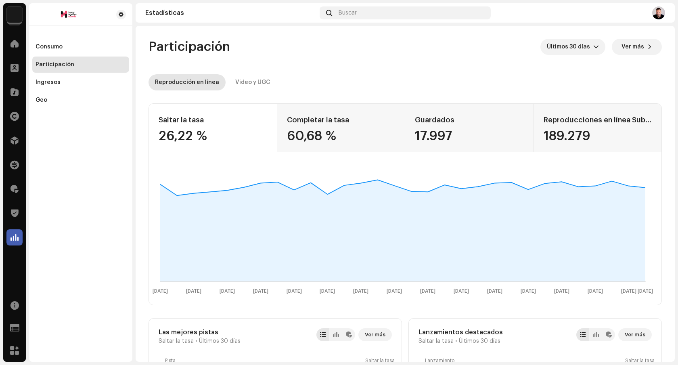
click at [61, 65] on div "Participación" at bounding box center [55, 64] width 39 height 6
drag, startPoint x: 16, startPoint y: 222, endPoint x: 17, endPoint y: 212, distance: 9.8
click at [16, 222] on div "Trust & Safety" at bounding box center [14, 213] width 23 height 23
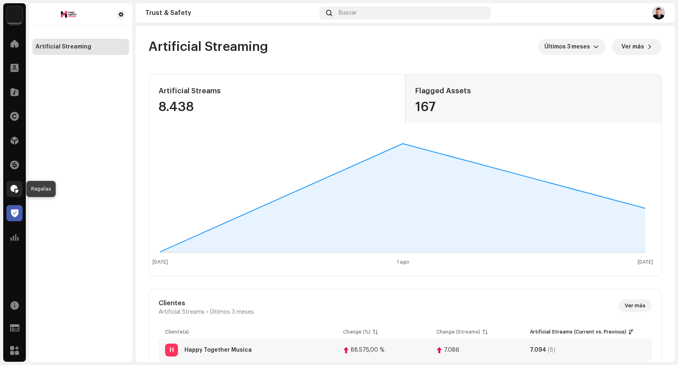
click at [18, 190] on span at bounding box center [14, 189] width 8 height 6
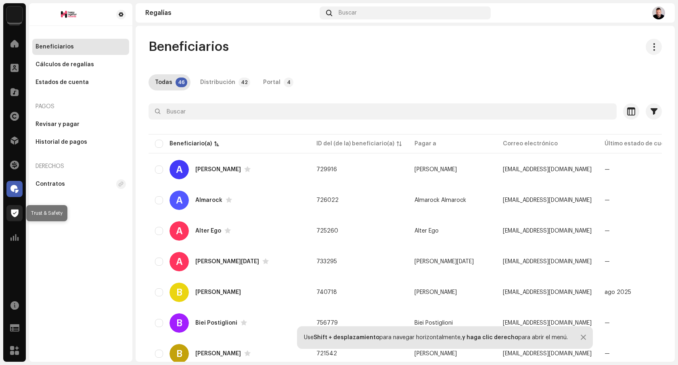
click at [14, 219] on div at bounding box center [14, 213] width 16 height 16
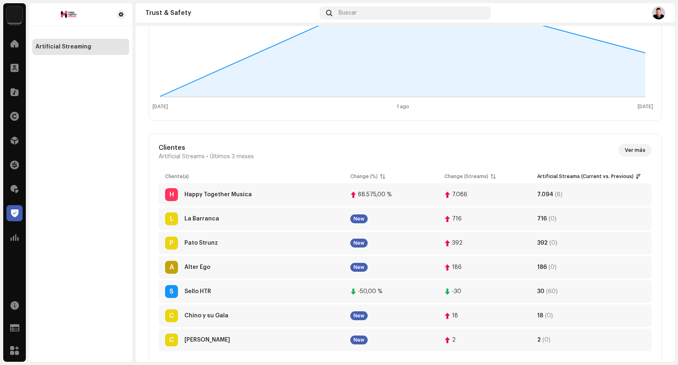
scroll to position [157, 0]
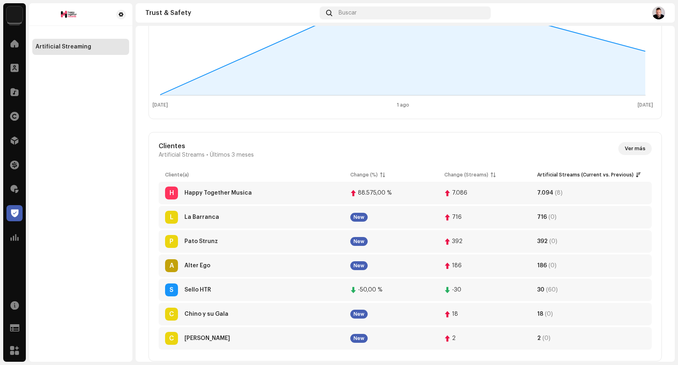
click at [407, 192] on div "88.575,00 %" at bounding box center [390, 193] width 81 height 6
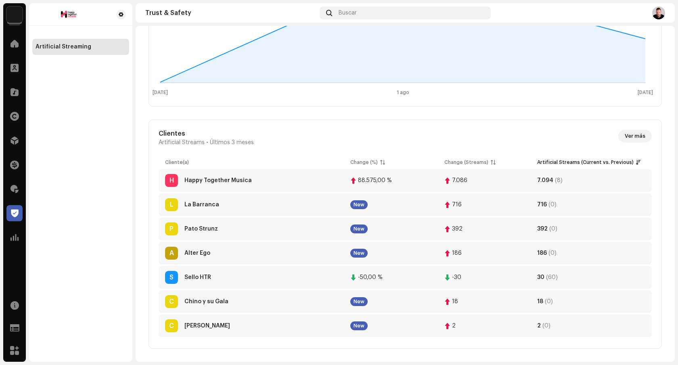
click at [389, 181] on div "88.575,00 %" at bounding box center [375, 181] width 34 height 6
click at [16, 241] on div at bounding box center [14, 237] width 16 height 16
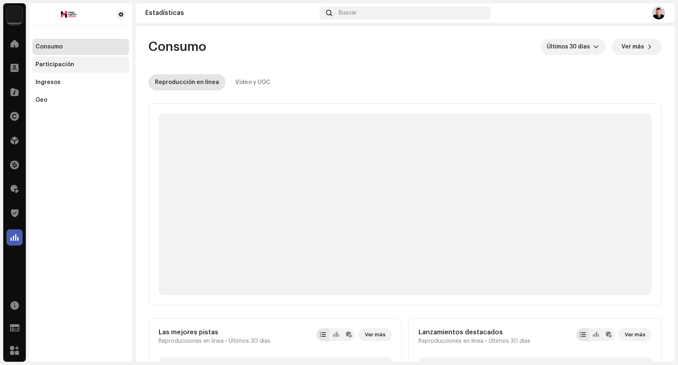
click at [59, 65] on div "Participación" at bounding box center [55, 64] width 39 height 6
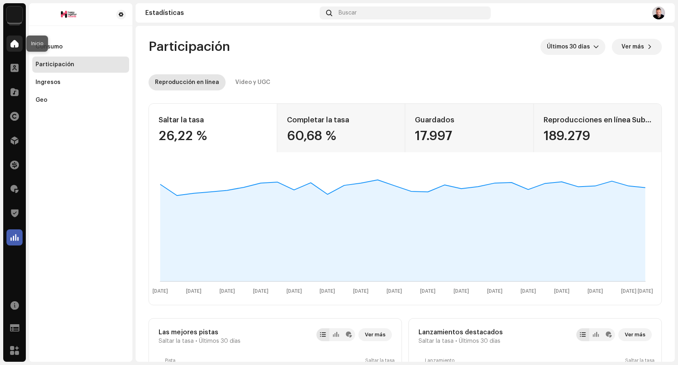
click at [13, 45] on span at bounding box center [14, 43] width 8 height 6
